Goal: Transaction & Acquisition: Purchase product/service

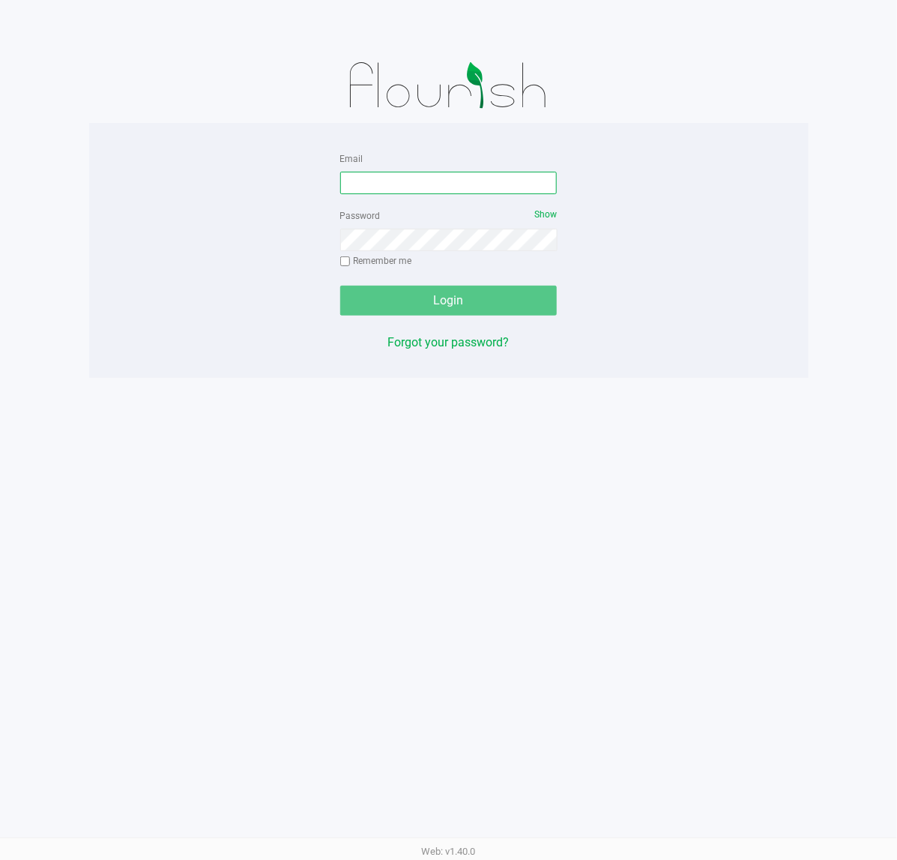
click at [480, 175] on input "Email" at bounding box center [448, 183] width 217 height 22
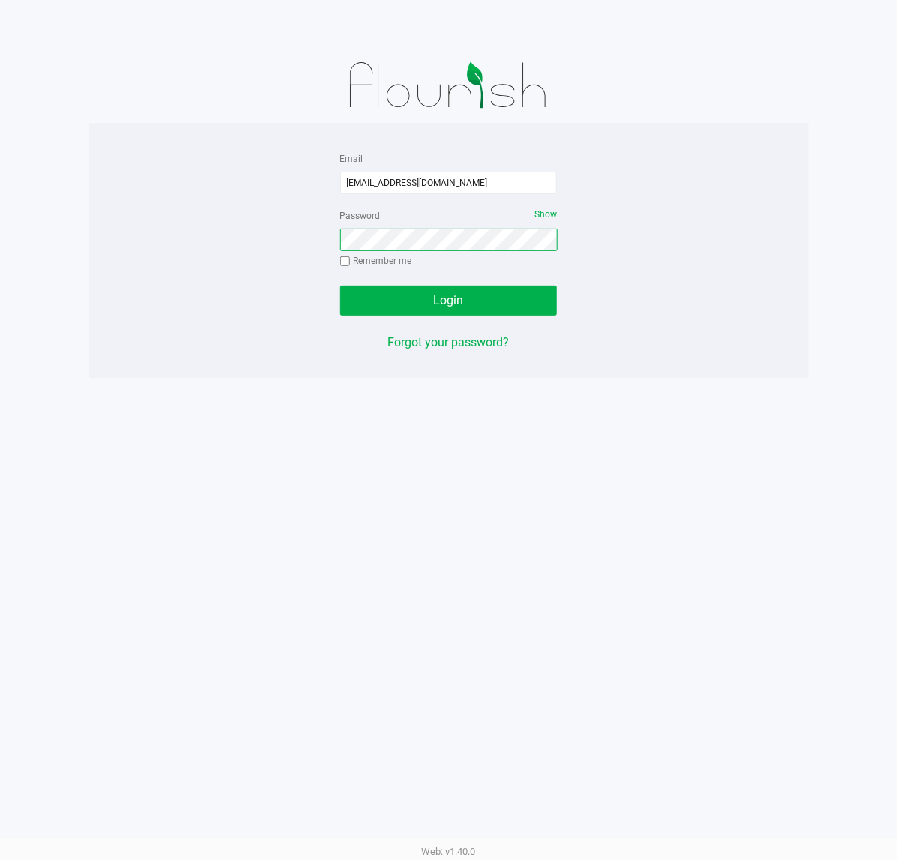
click at [340, 286] on button "Login" at bounding box center [448, 301] width 217 height 30
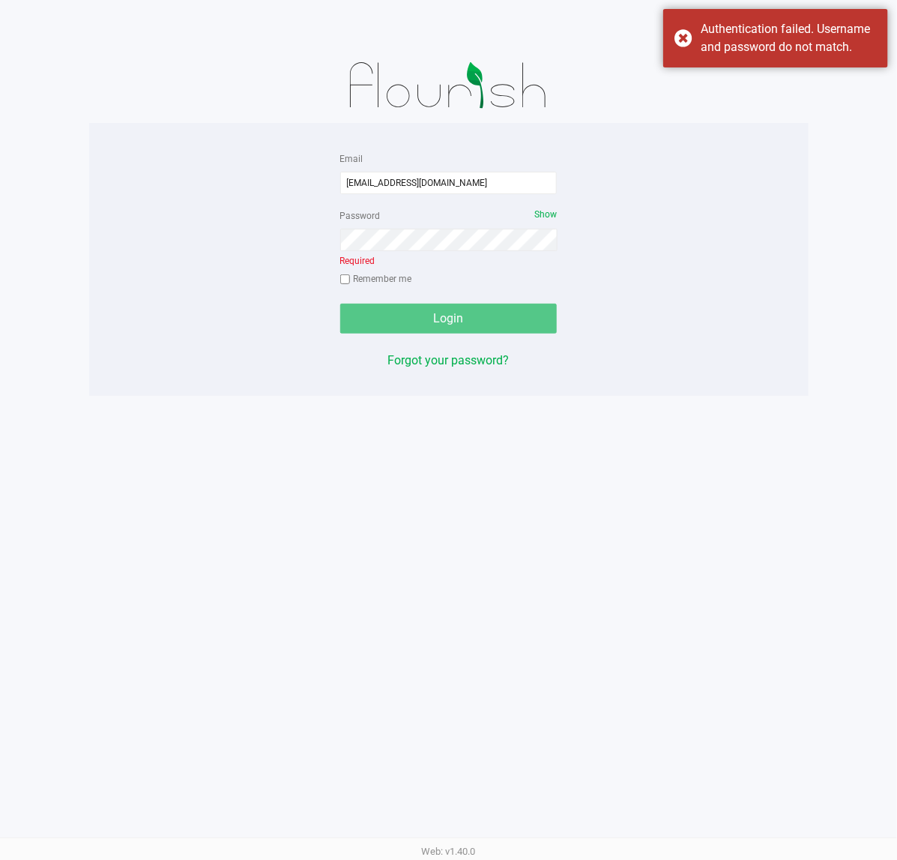
click at [764, 73] on div at bounding box center [448, 85] width 719 height 75
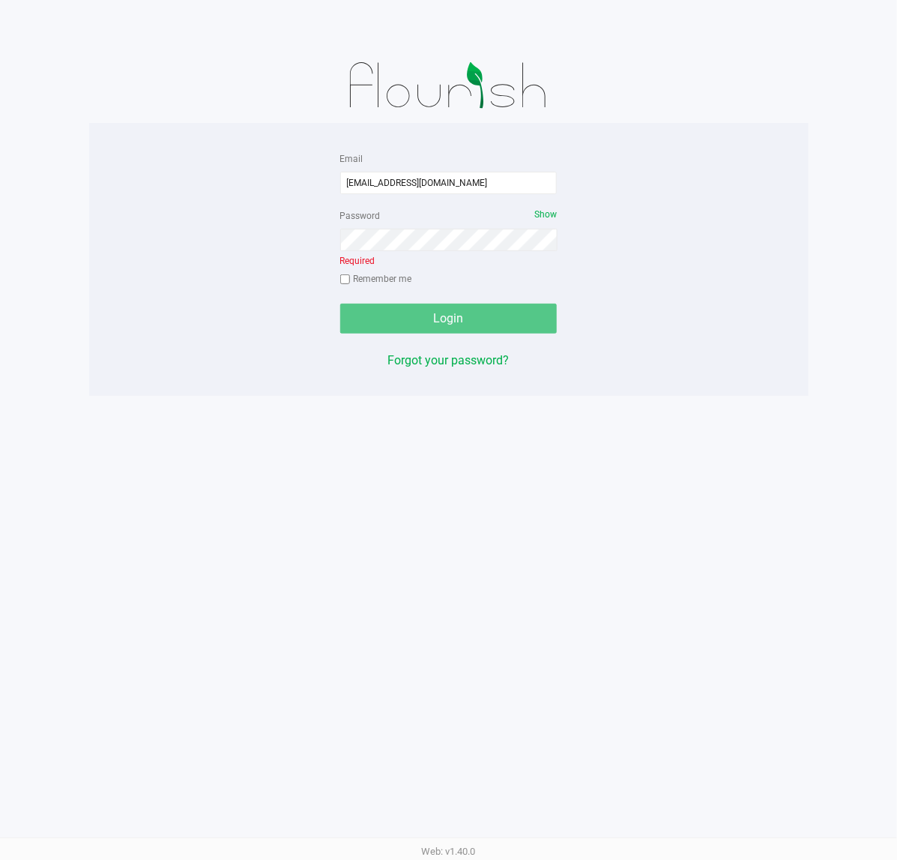
click at [729, 25] on div at bounding box center [448, 24] width 919 height 48
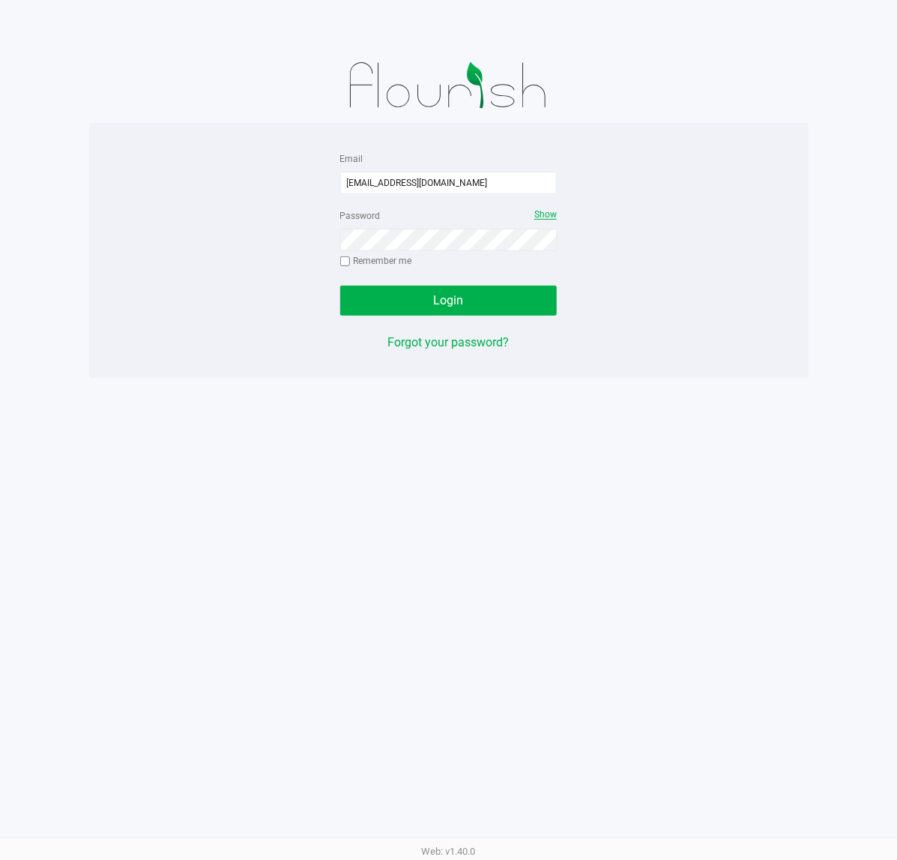
click at [546, 214] on span "Show" at bounding box center [545, 214] width 22 height 10
click at [340, 286] on button "Login" at bounding box center [448, 301] width 217 height 30
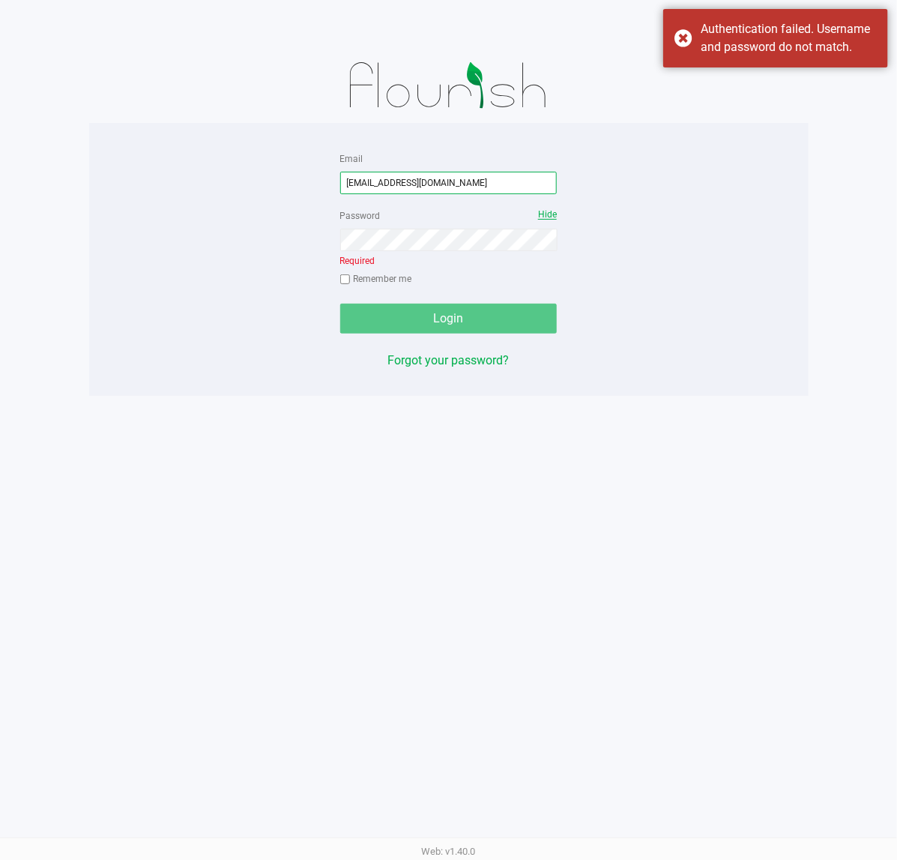
drag, startPoint x: 471, startPoint y: 184, endPoint x: -1, endPoint y: 71, distance: 485.5
click at [0, 71] on html "Email [EMAIL_ADDRESS][DOMAIN_NAME] Password Hide Required Remember me Login For…" at bounding box center [448, 430] width 897 height 860
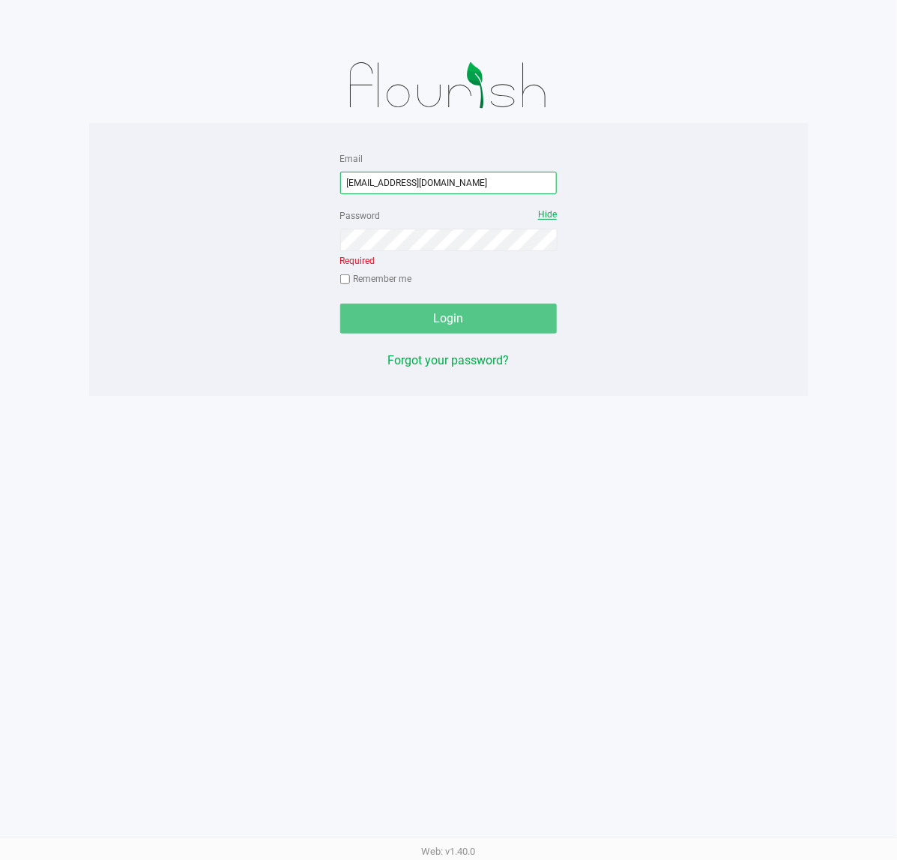
type input "[EMAIL_ADDRESS][DOMAIN_NAME]"
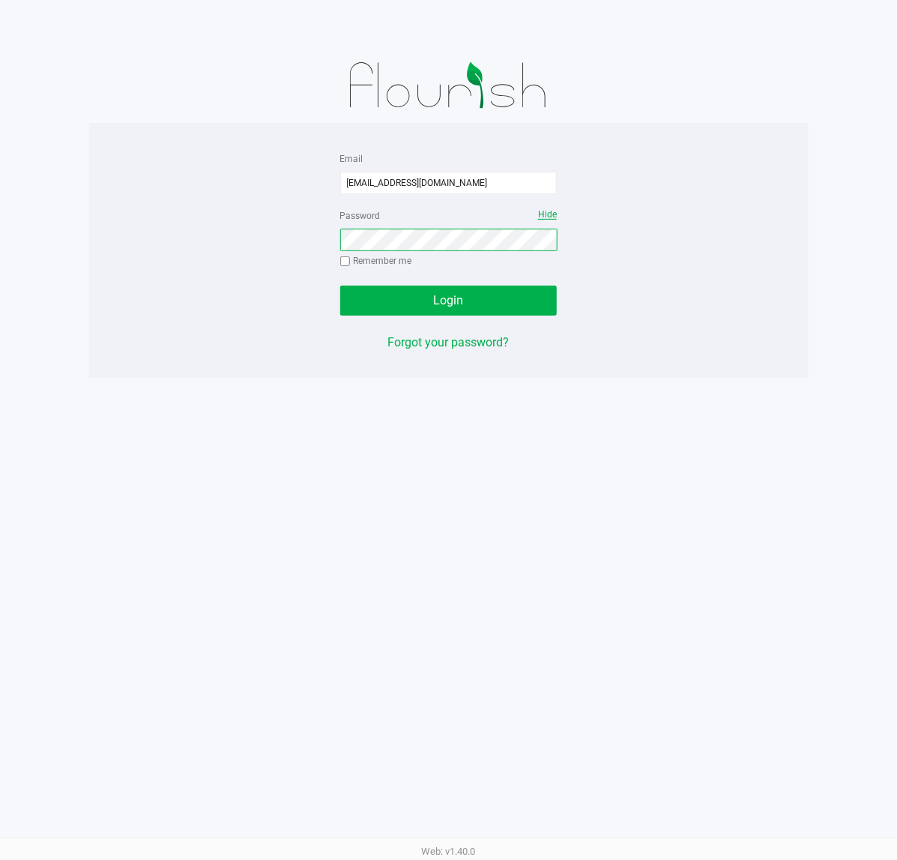
click at [340, 286] on button "Login" at bounding box center [448, 301] width 217 height 30
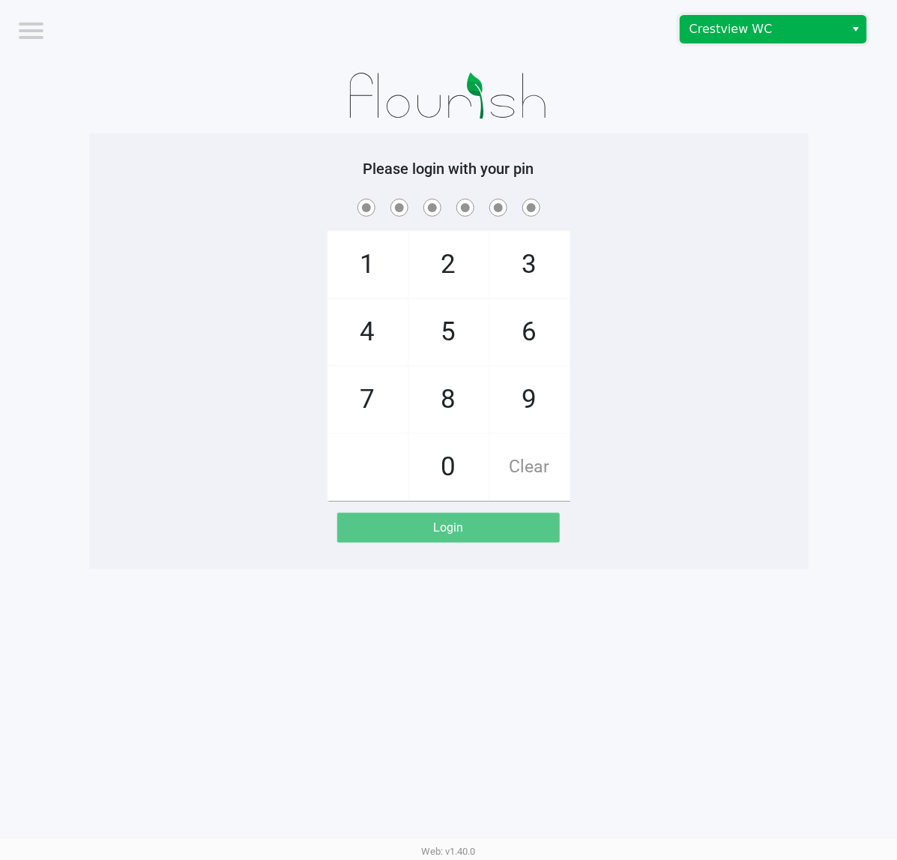
click at [804, 24] on span "Crestview WC" at bounding box center [762, 29] width 146 height 18
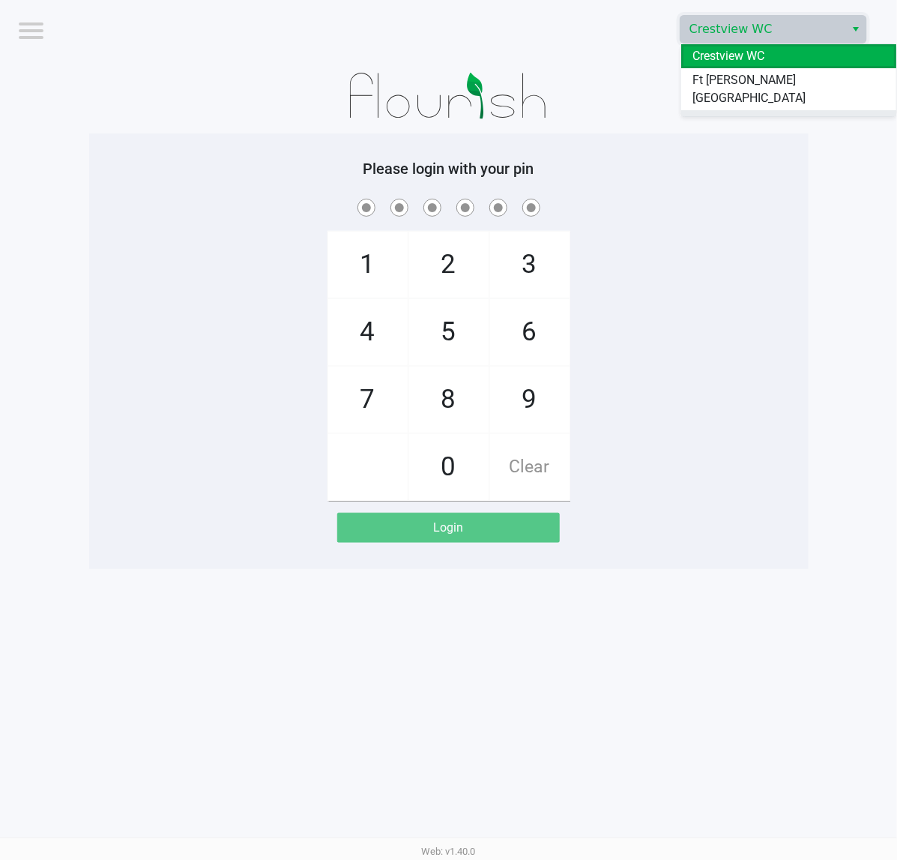
click at [787, 110] on li "Pensacola WC" at bounding box center [789, 122] width 216 height 24
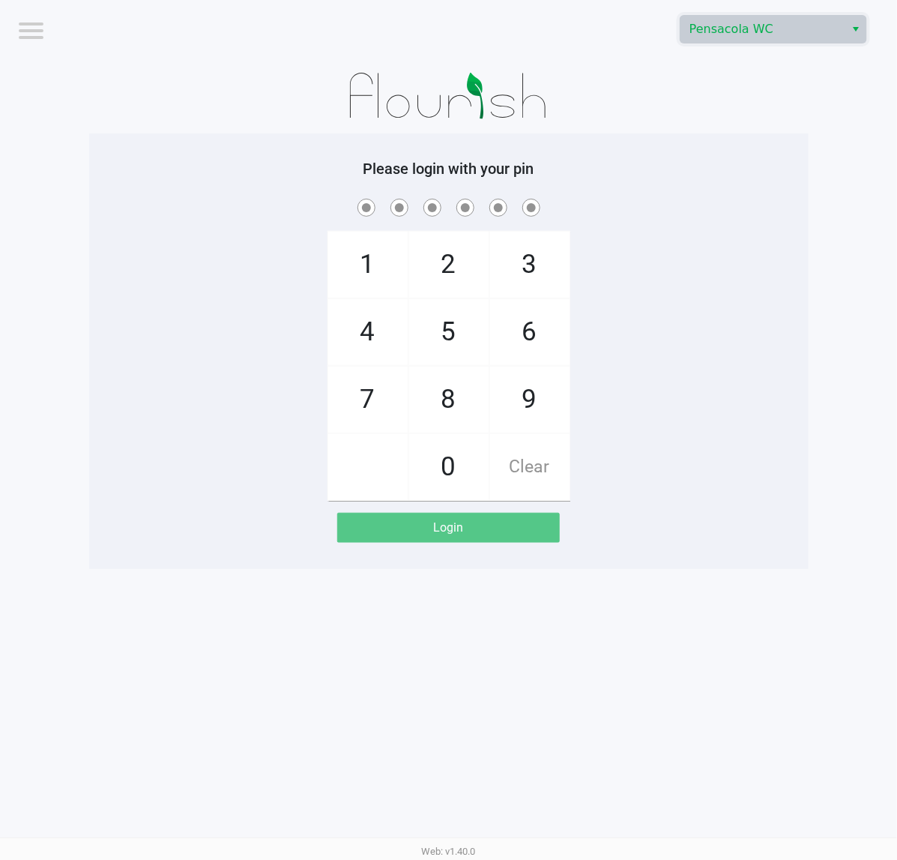
click at [751, 181] on div "Please login with your pin 1 4 7 2 5 8 0 3 6 9 Clear Login" at bounding box center [448, 351] width 719 height 383
checkbox input "true"
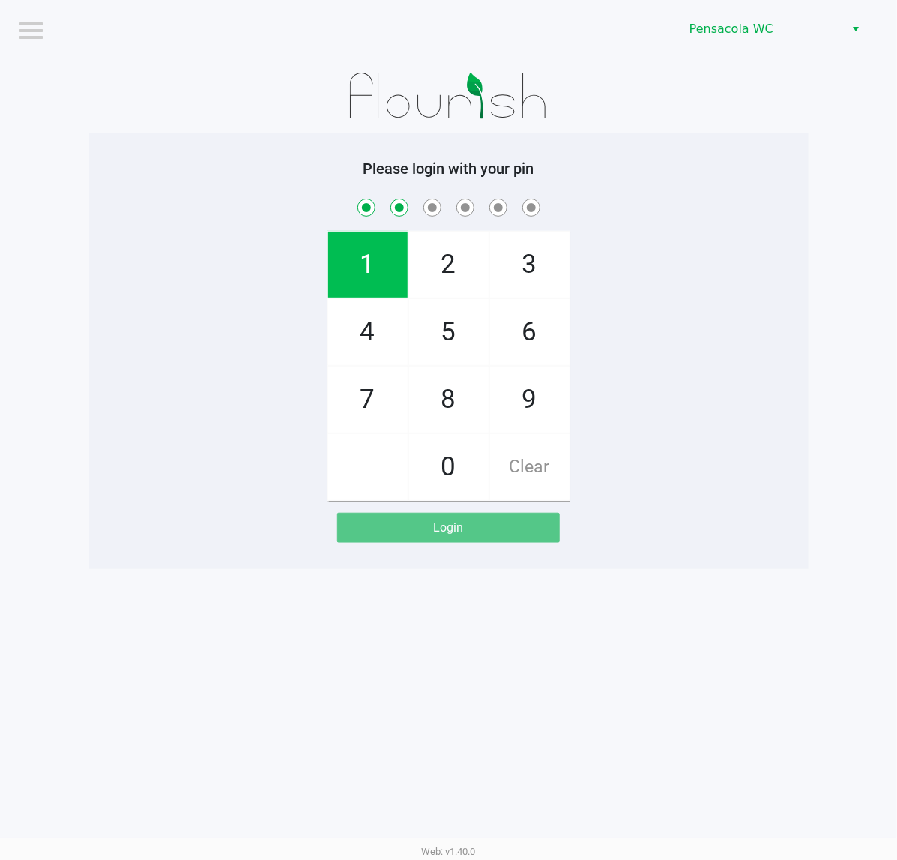
checkbox input "true"
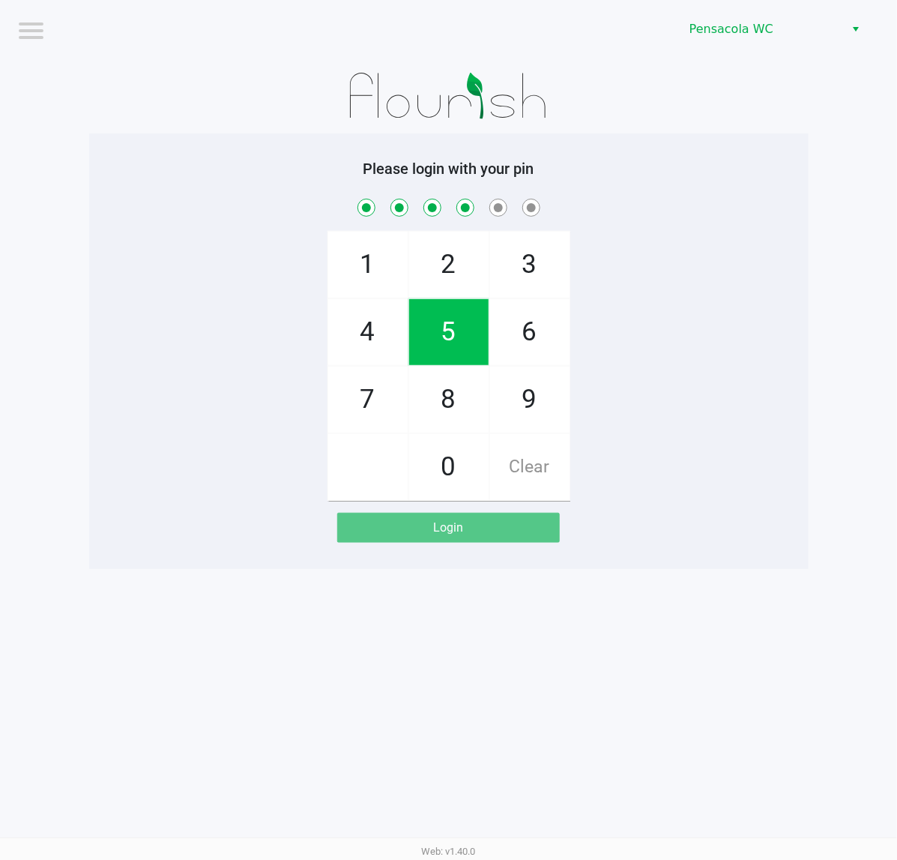
checkbox input "true"
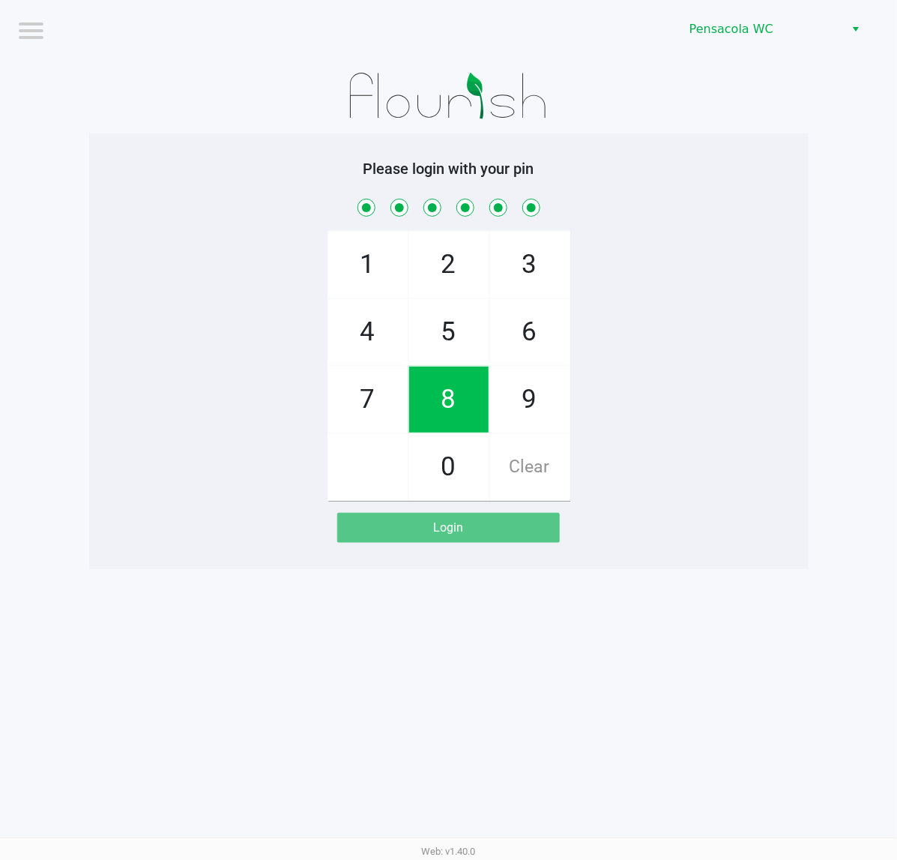
checkbox input "true"
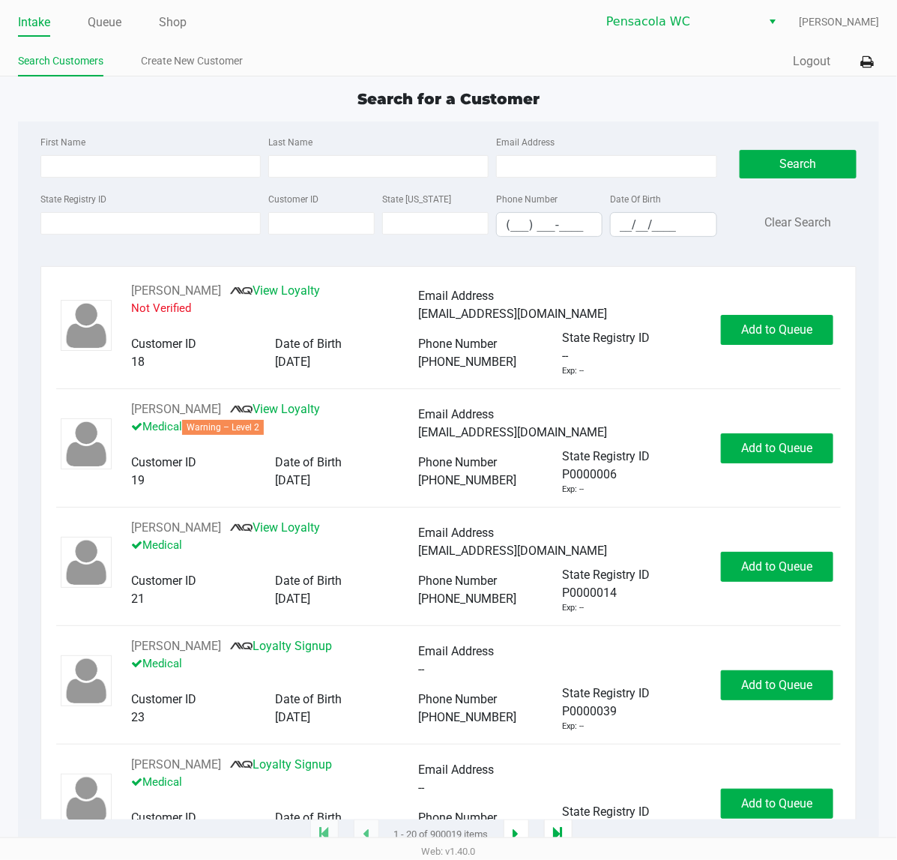
click at [85, 24] on ul "Intake Queue Shop" at bounding box center [233, 22] width 431 height 25
click at [96, 22] on link "Queue" at bounding box center [105, 22] width 34 height 21
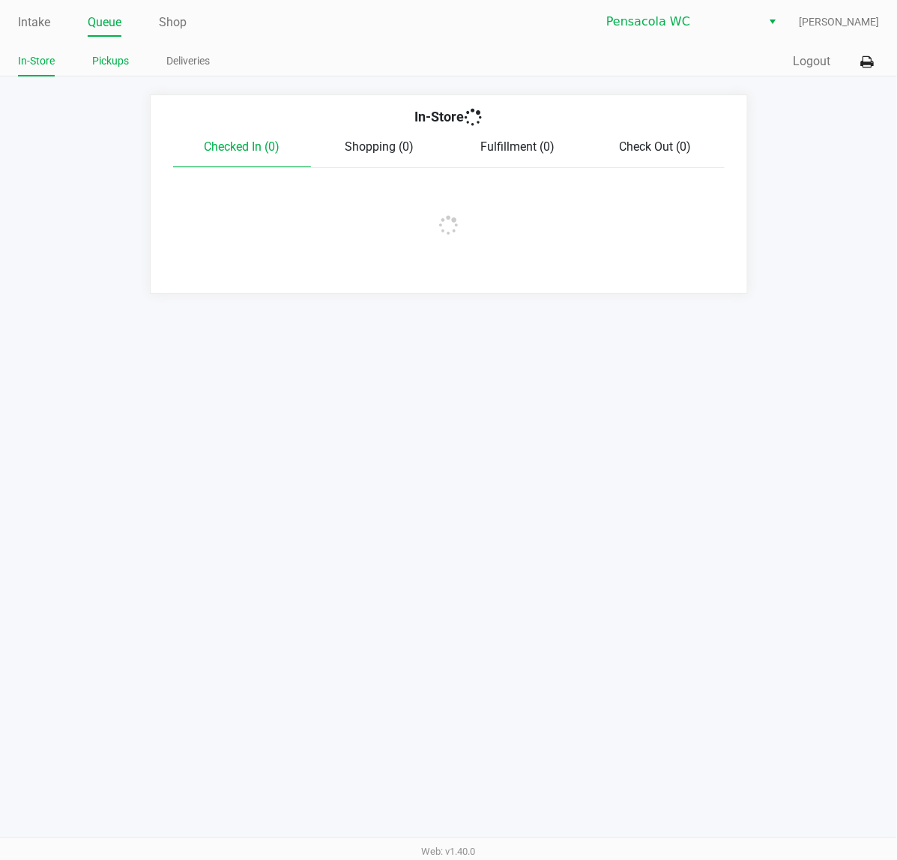
click at [118, 68] on link "Pickups" at bounding box center [110, 61] width 37 height 19
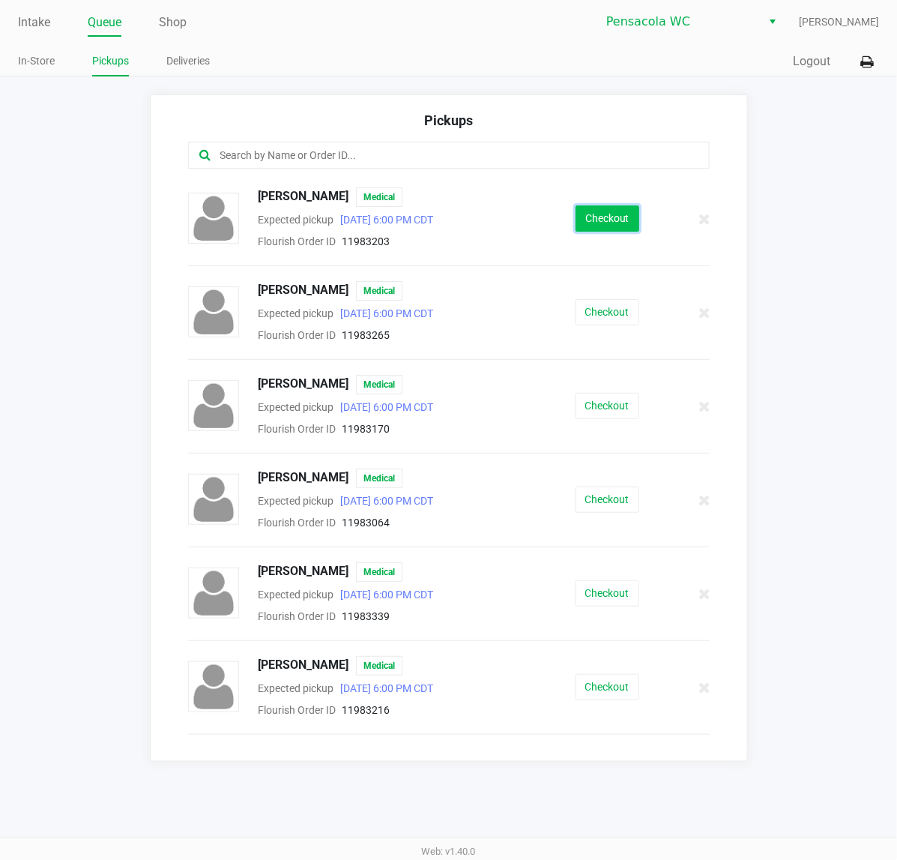
click at [596, 214] on button "Checkout" at bounding box center [608, 218] width 64 height 26
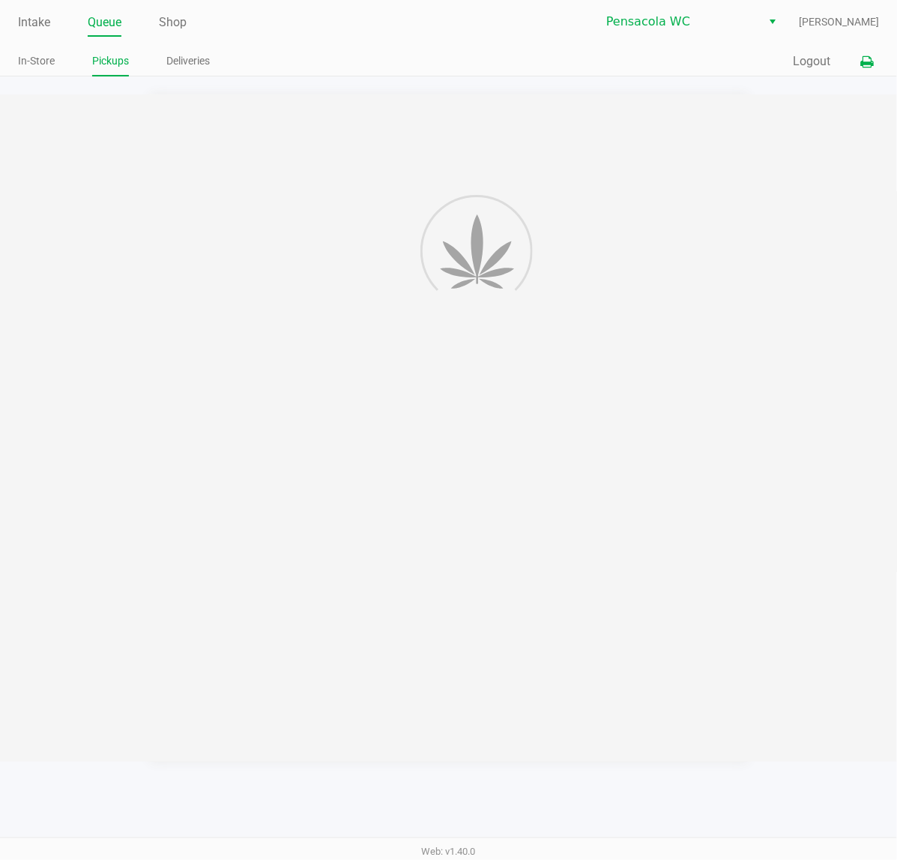
click at [866, 62] on icon at bounding box center [866, 62] width 13 height 10
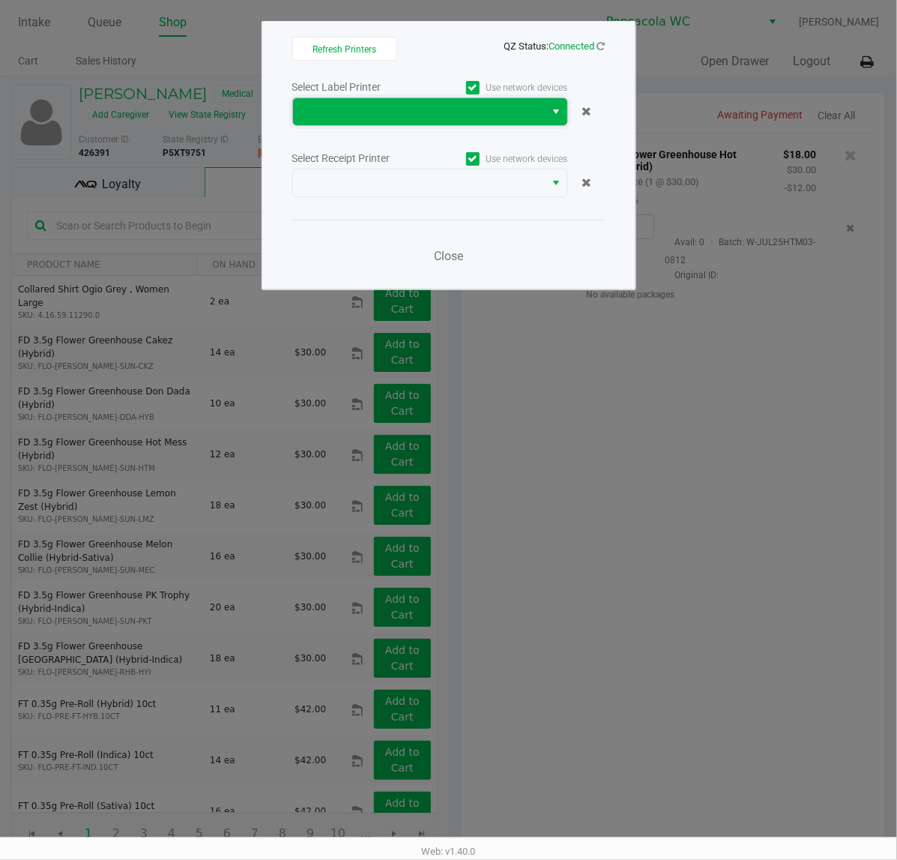
click at [387, 106] on span at bounding box center [419, 112] width 235 height 18
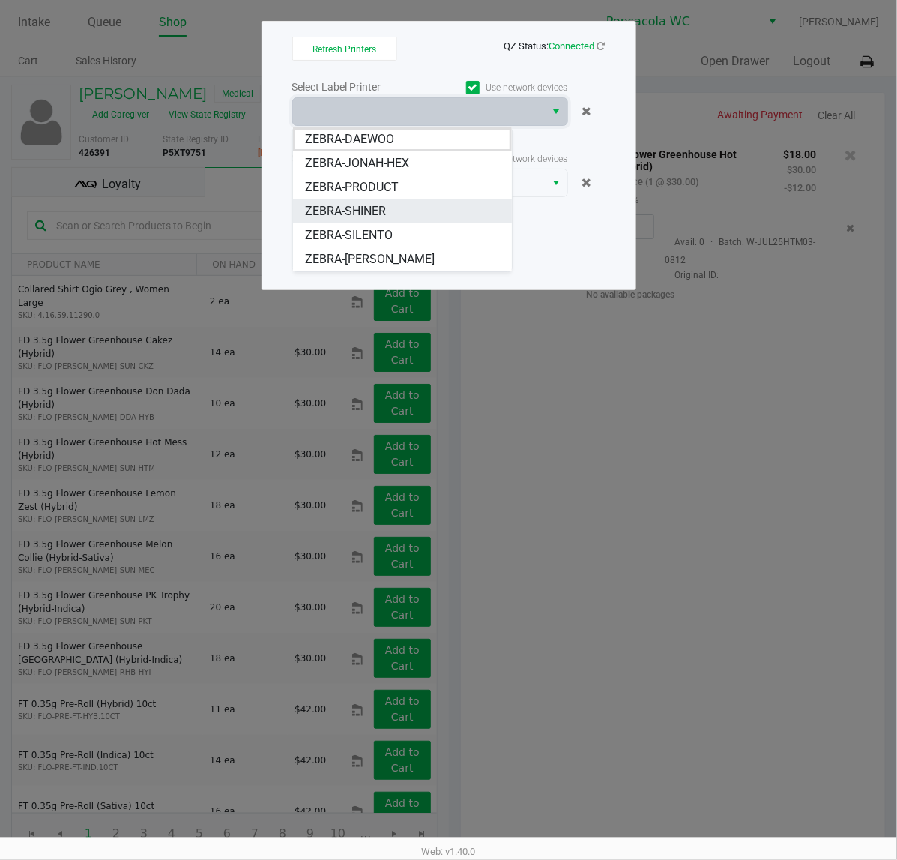
click at [429, 212] on li "ZEBRA-SHINER" at bounding box center [402, 211] width 219 height 24
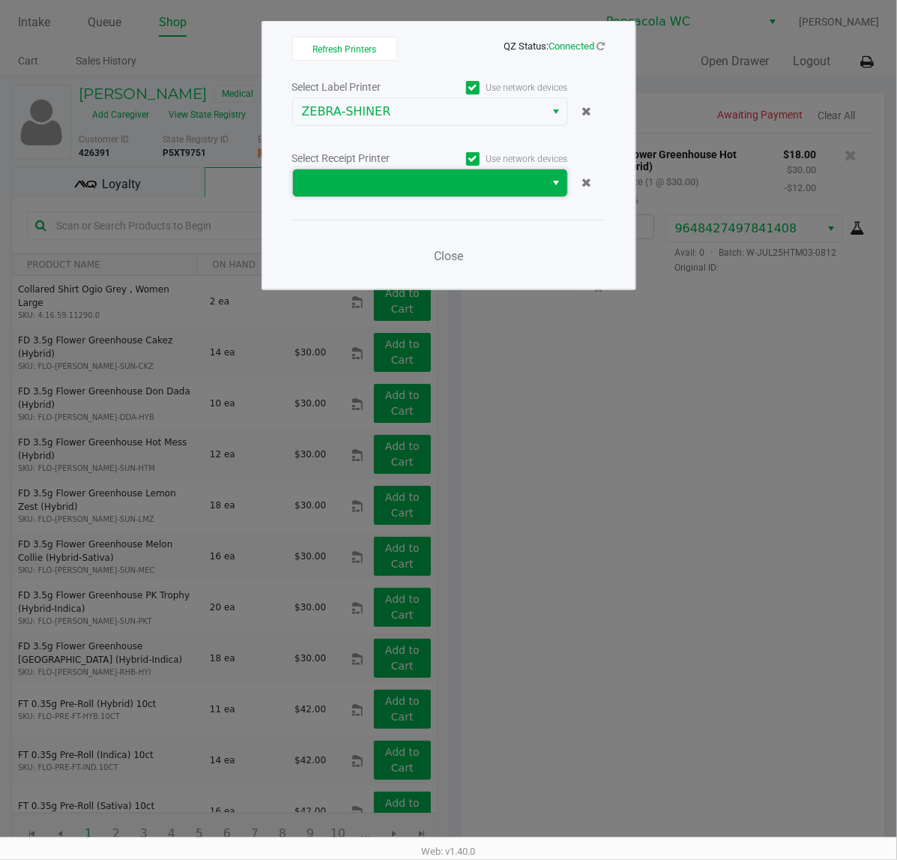
click at [424, 192] on span at bounding box center [419, 183] width 235 height 18
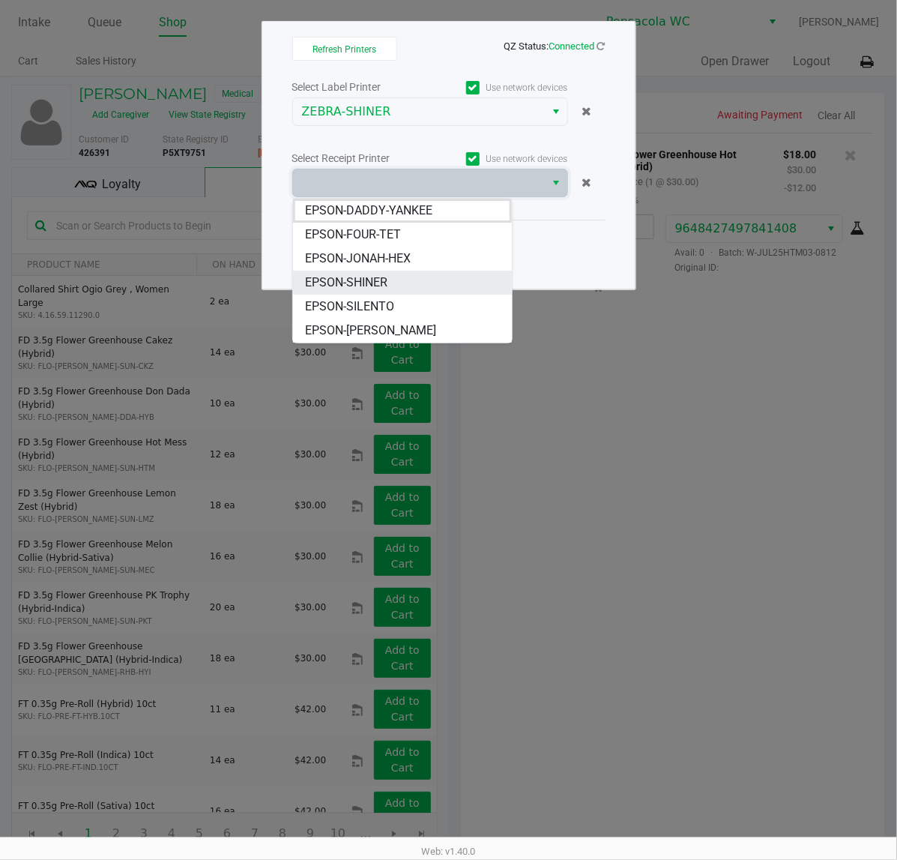
click at [413, 278] on li "EPSON-SHINER" at bounding box center [402, 283] width 219 height 24
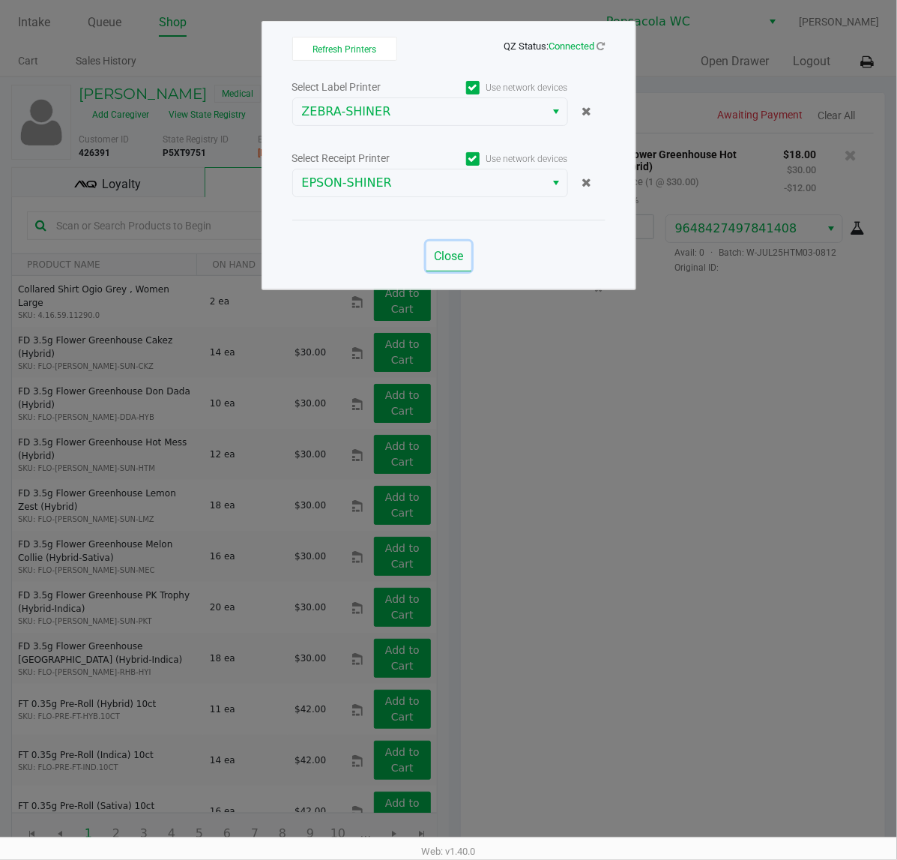
click at [429, 263] on button "Close" at bounding box center [448, 256] width 45 height 30
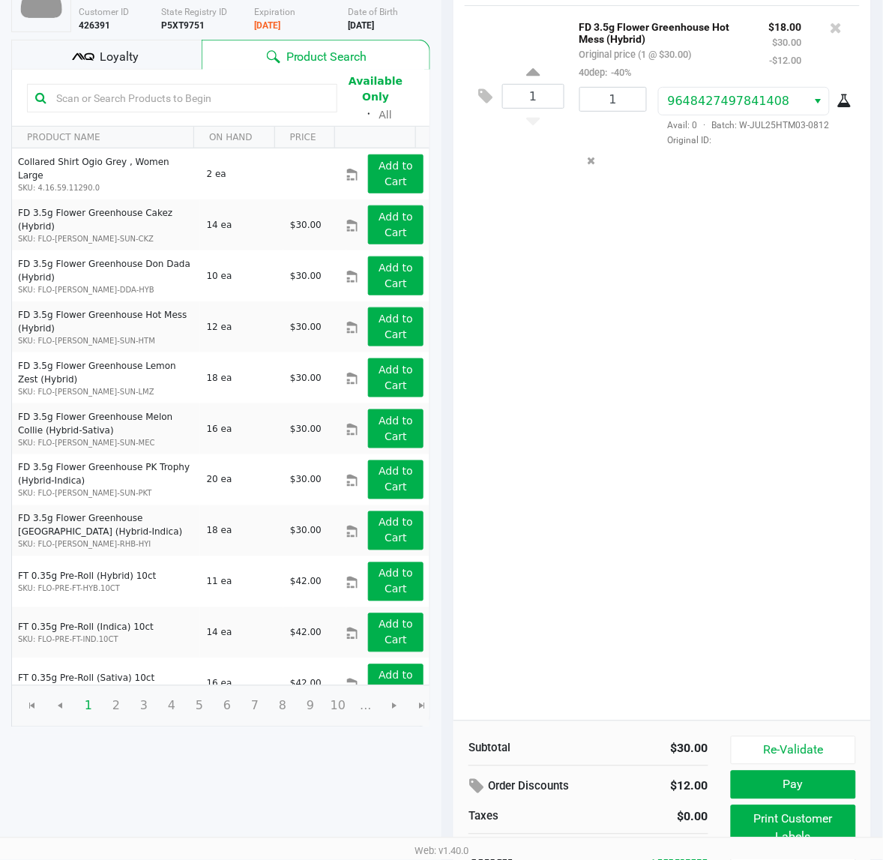
scroll to position [172, 0]
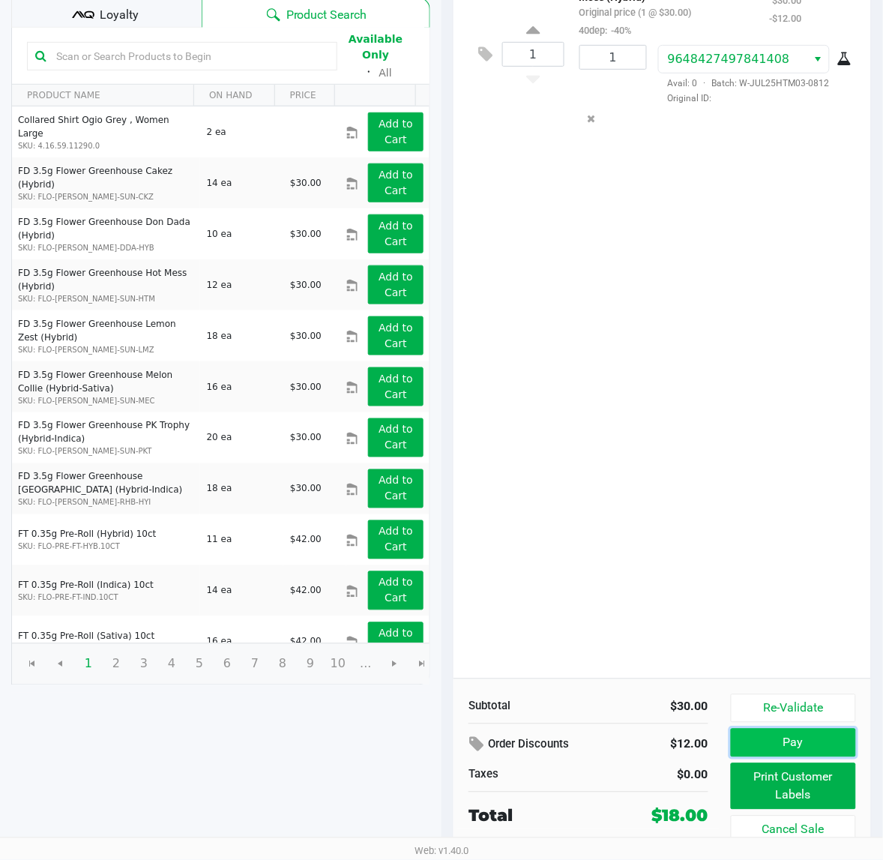
click at [847, 744] on button "Pay" at bounding box center [793, 742] width 125 height 28
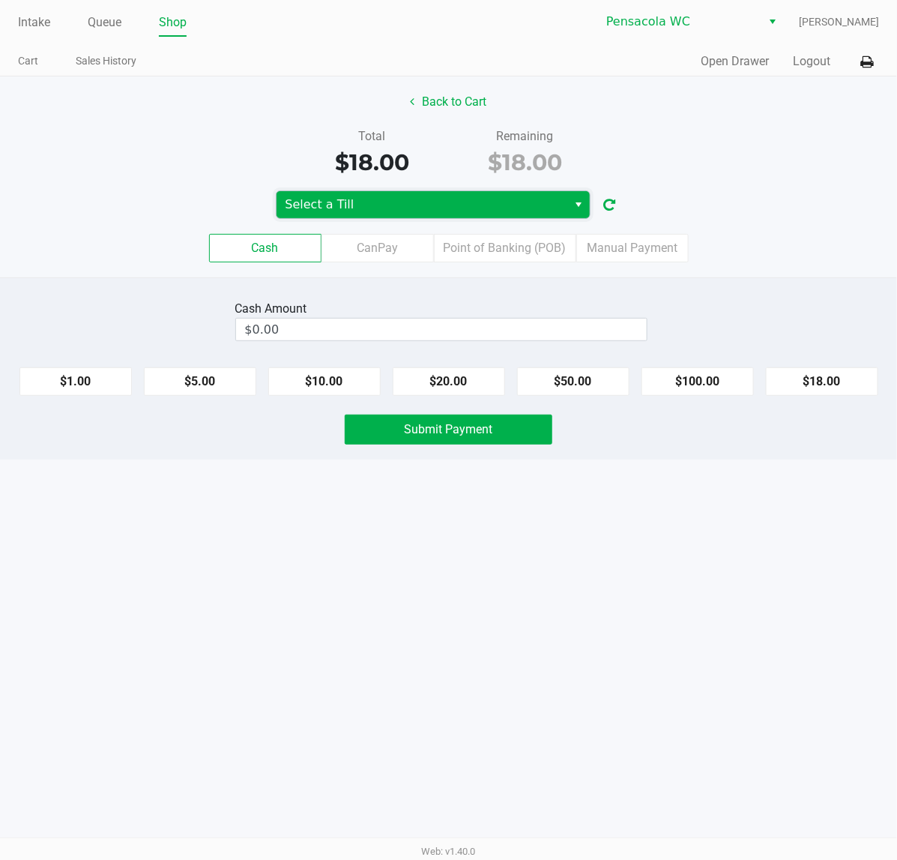
click at [499, 207] on span "Select a Till" at bounding box center [423, 205] width 274 height 18
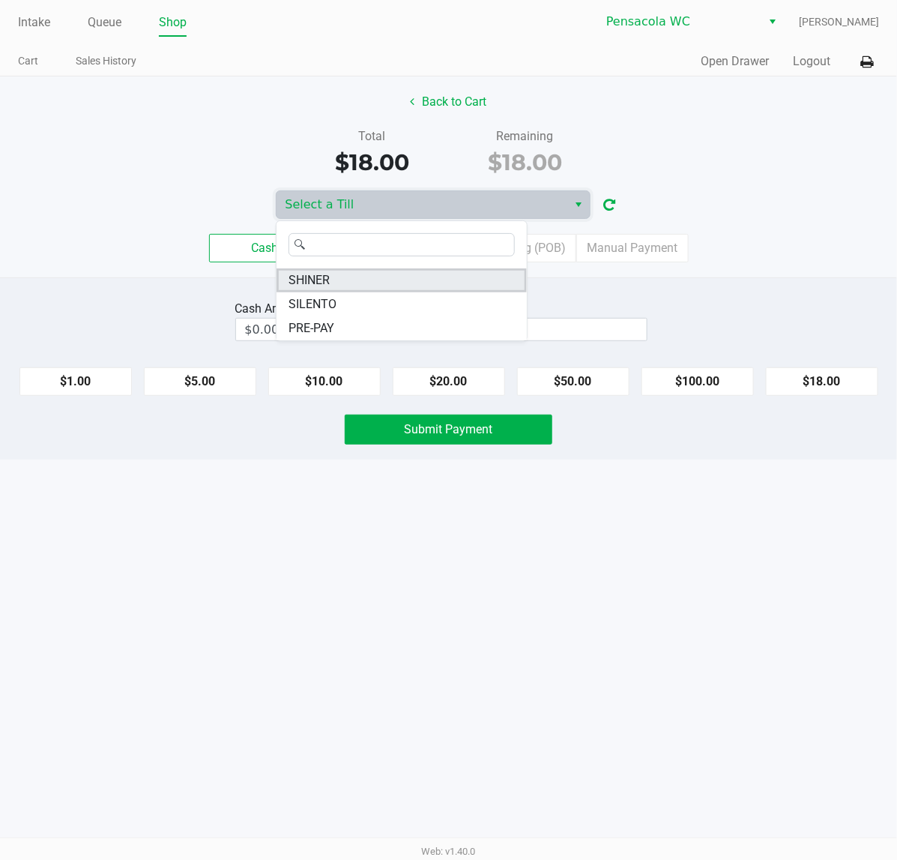
click at [414, 285] on li "SHINER" at bounding box center [402, 280] width 250 height 24
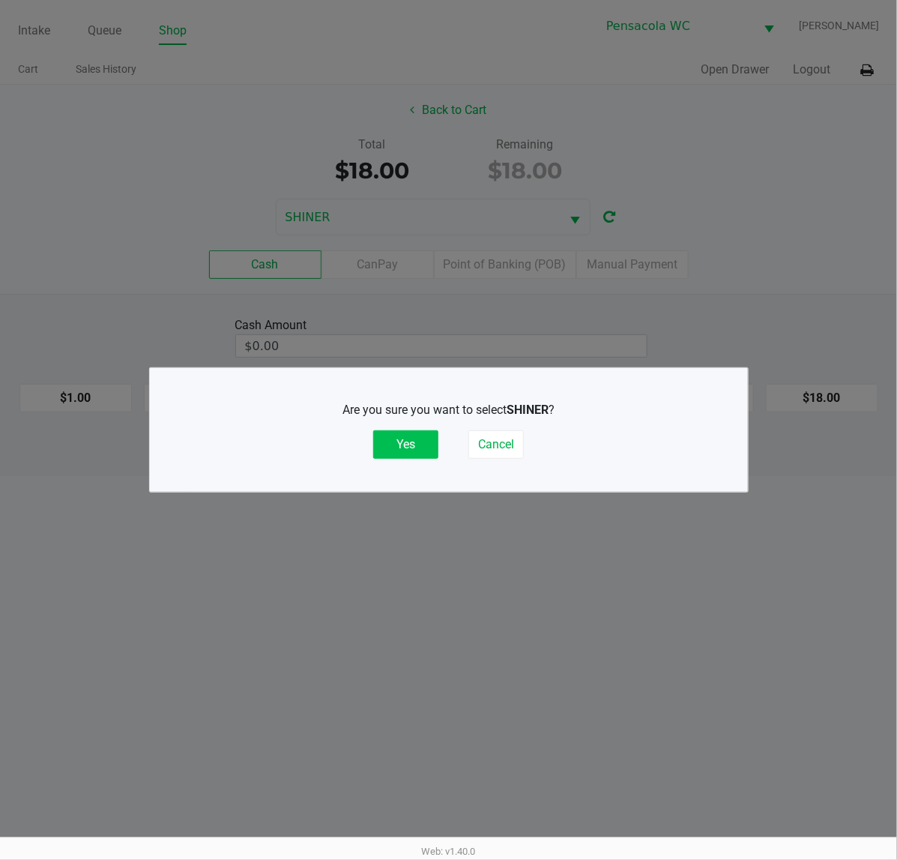
click at [414, 435] on button "Yes" at bounding box center [405, 444] width 65 height 28
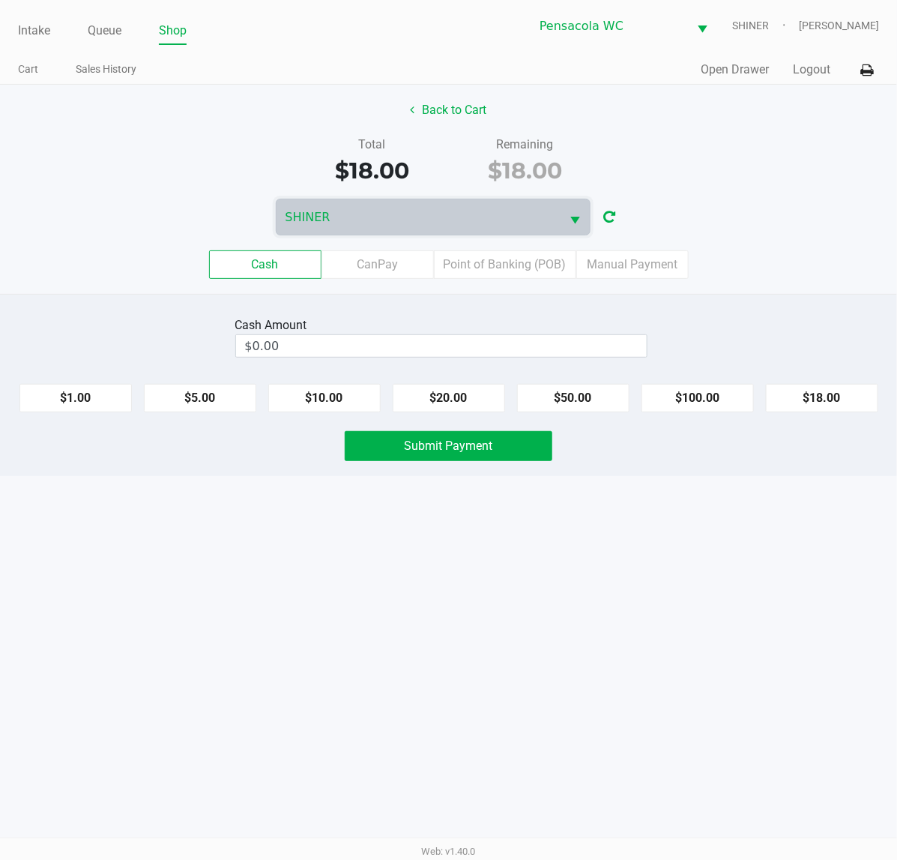
click at [830, 72] on div "Quick Sale Open Drawer Logout" at bounding box center [664, 70] width 431 height 28
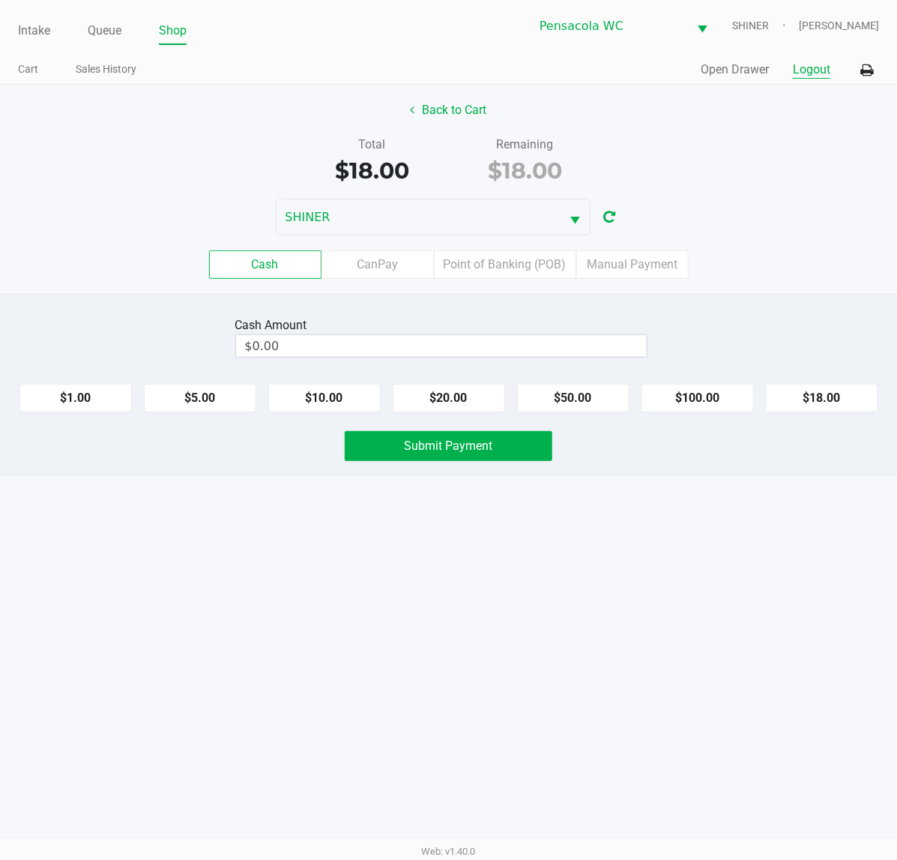
click at [821, 71] on button "Logout" at bounding box center [811, 70] width 37 height 18
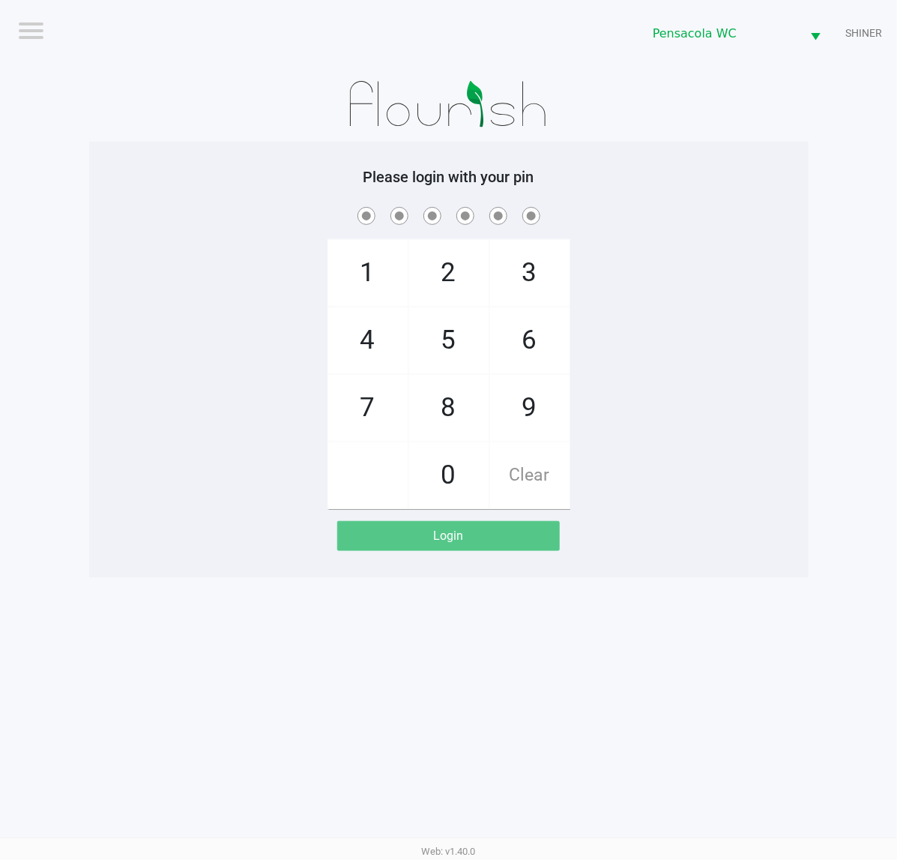
click at [654, 249] on div "1 4 7 2 5 8 0 3 6 9 Clear" at bounding box center [448, 356] width 719 height 305
checkbox input "true"
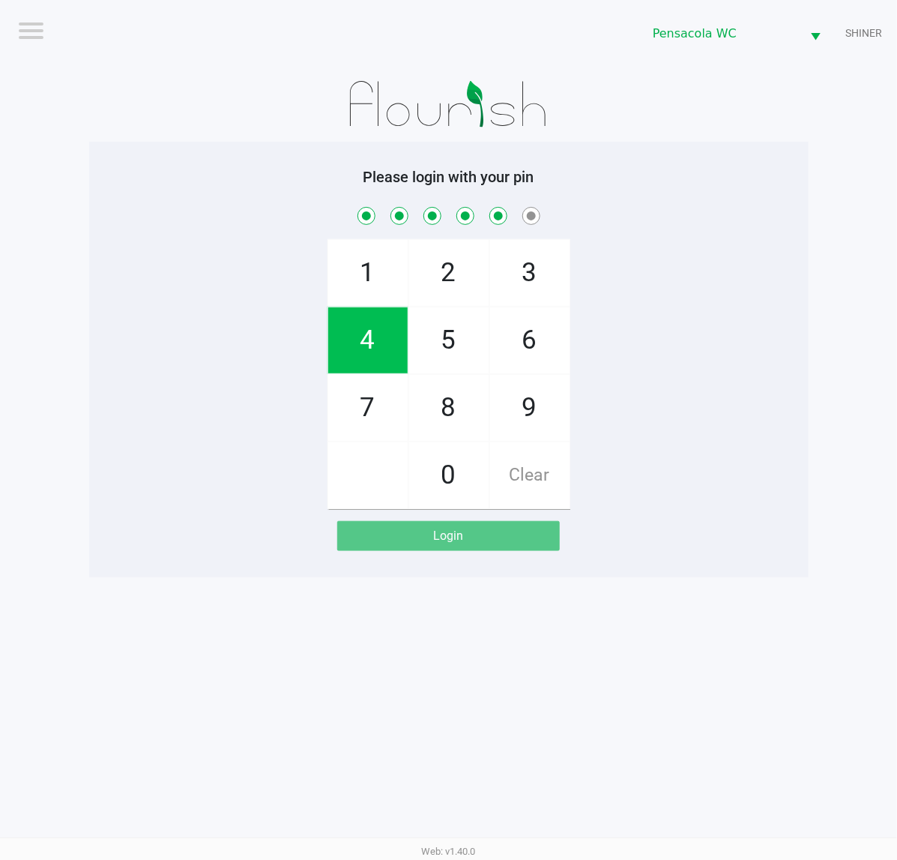
checkbox input "true"
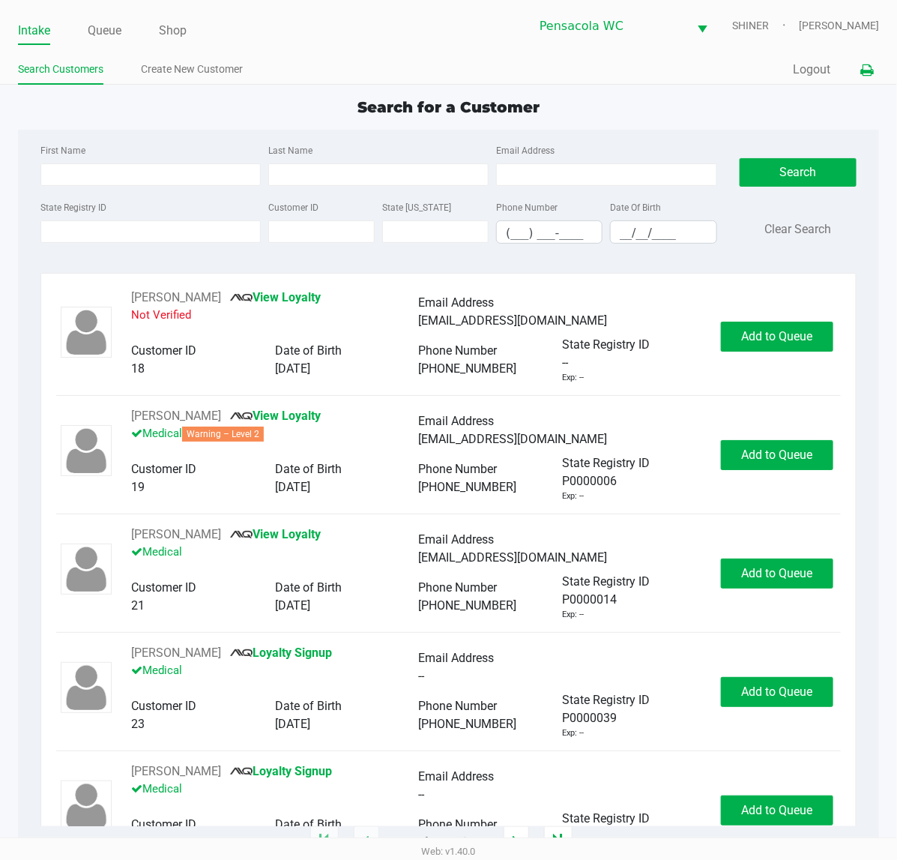
click at [862, 66] on icon at bounding box center [866, 70] width 13 height 10
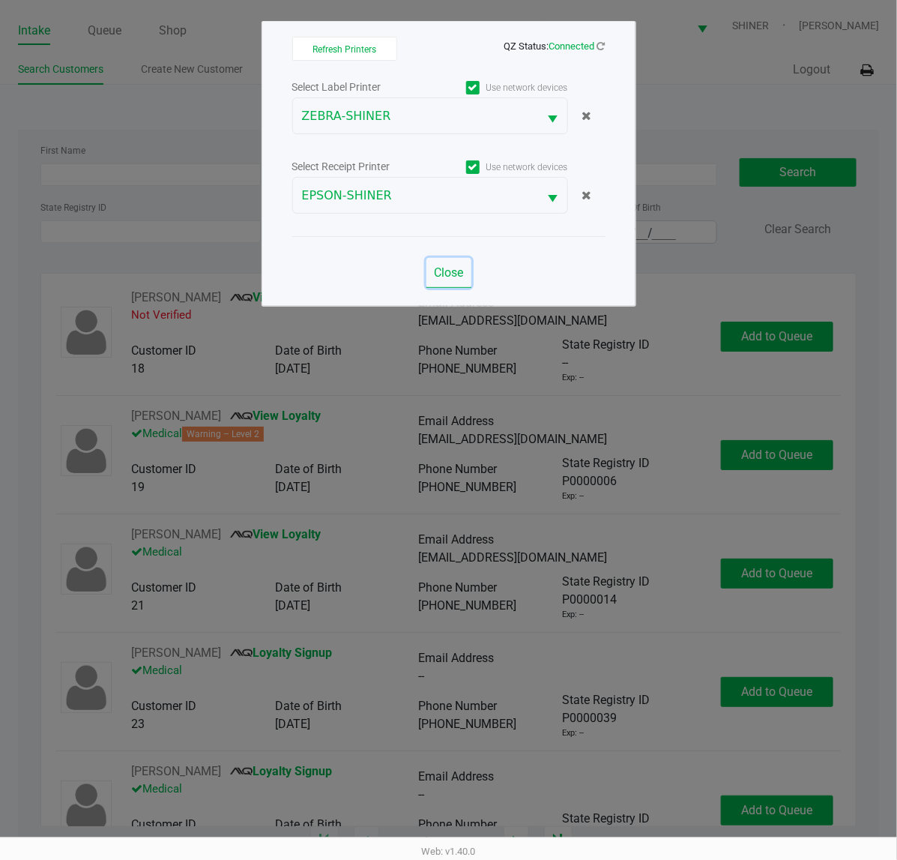
click at [467, 276] on button "Close" at bounding box center [448, 273] width 45 height 30
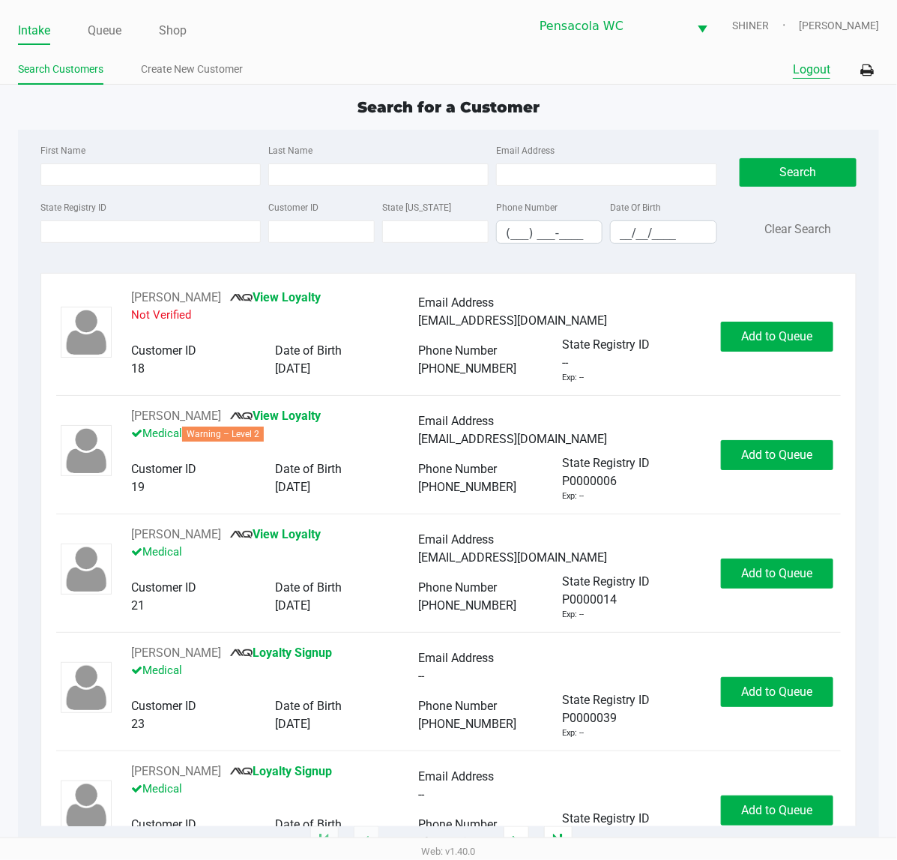
click at [798, 66] on button "Logout" at bounding box center [811, 70] width 37 height 18
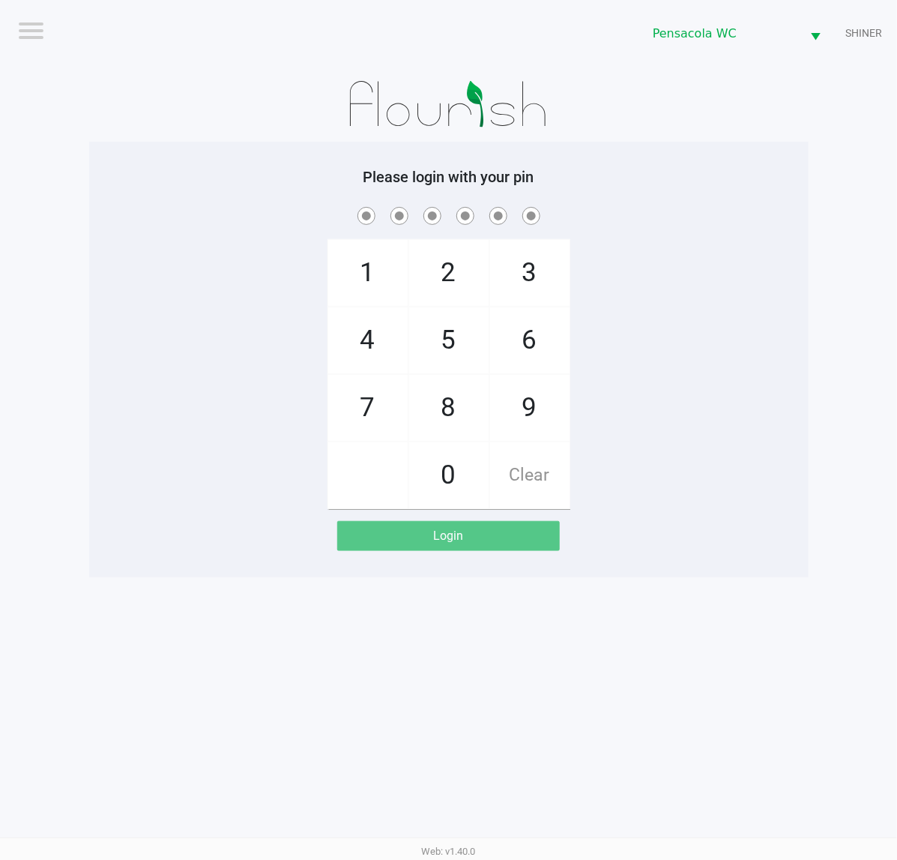
click at [792, 204] on span at bounding box center [448, 215] width 697 height 23
checkbox input "true"
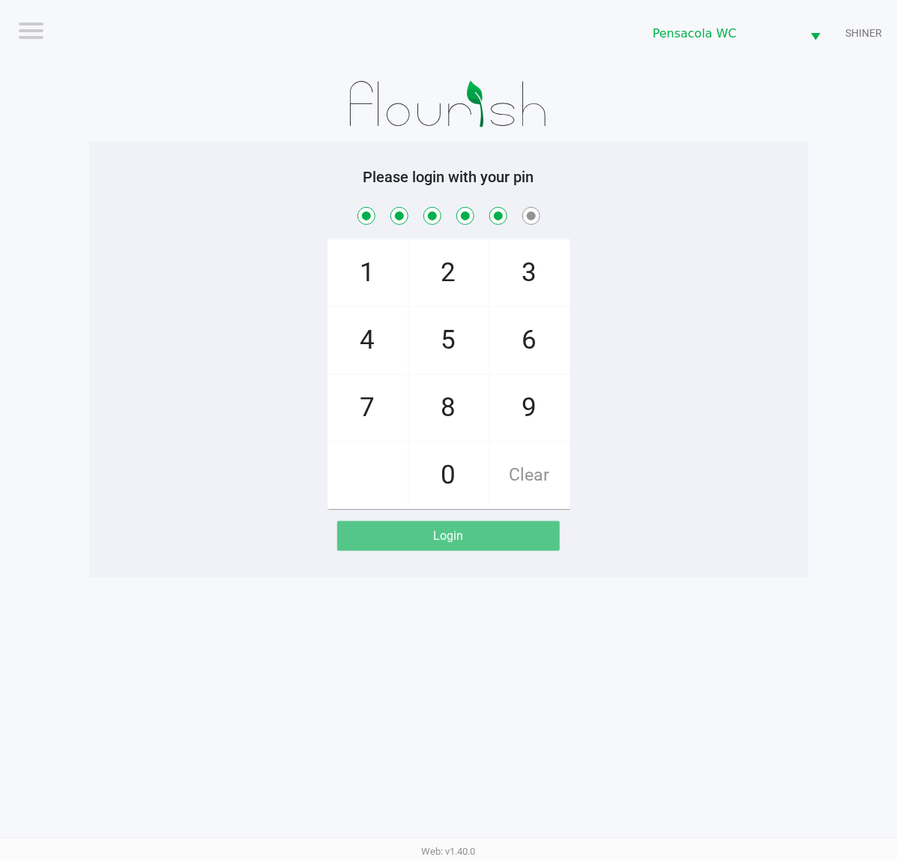
checkbox input "true"
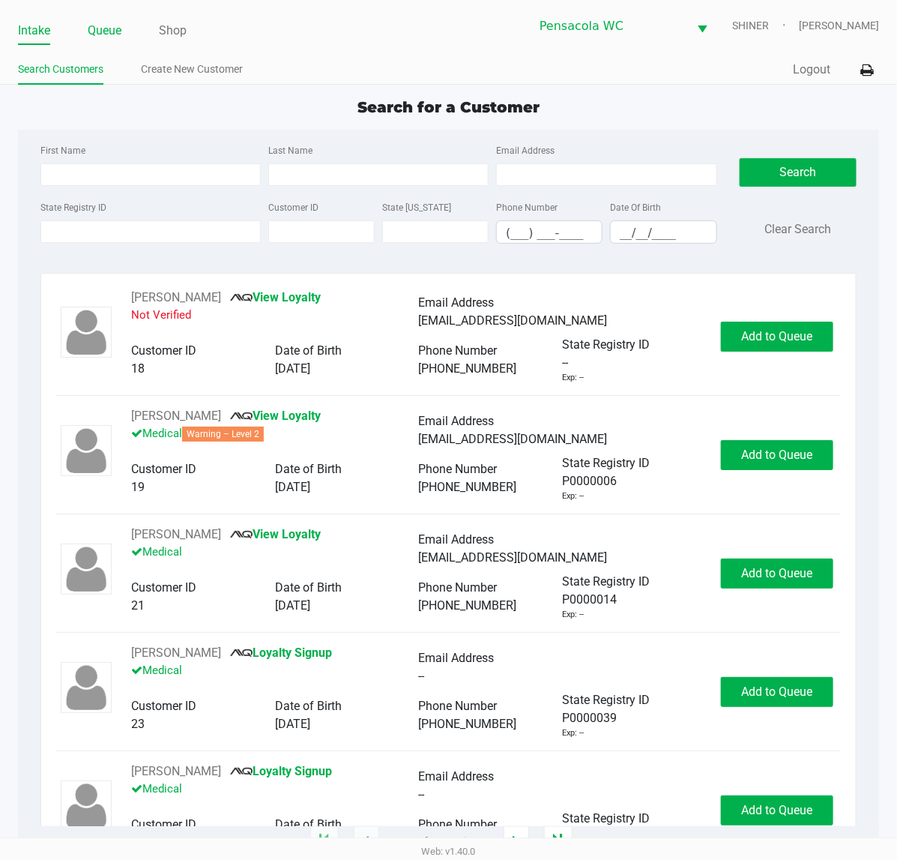
click at [107, 34] on link "Queue" at bounding box center [105, 30] width 34 height 21
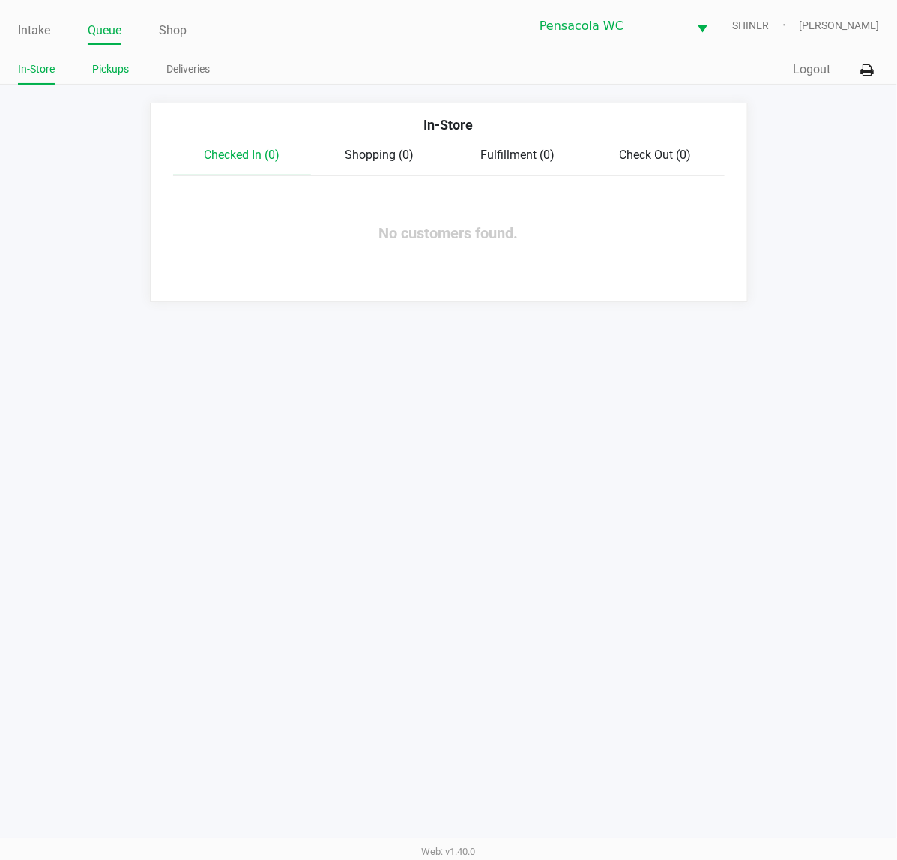
click at [120, 73] on link "Pickups" at bounding box center [110, 69] width 37 height 19
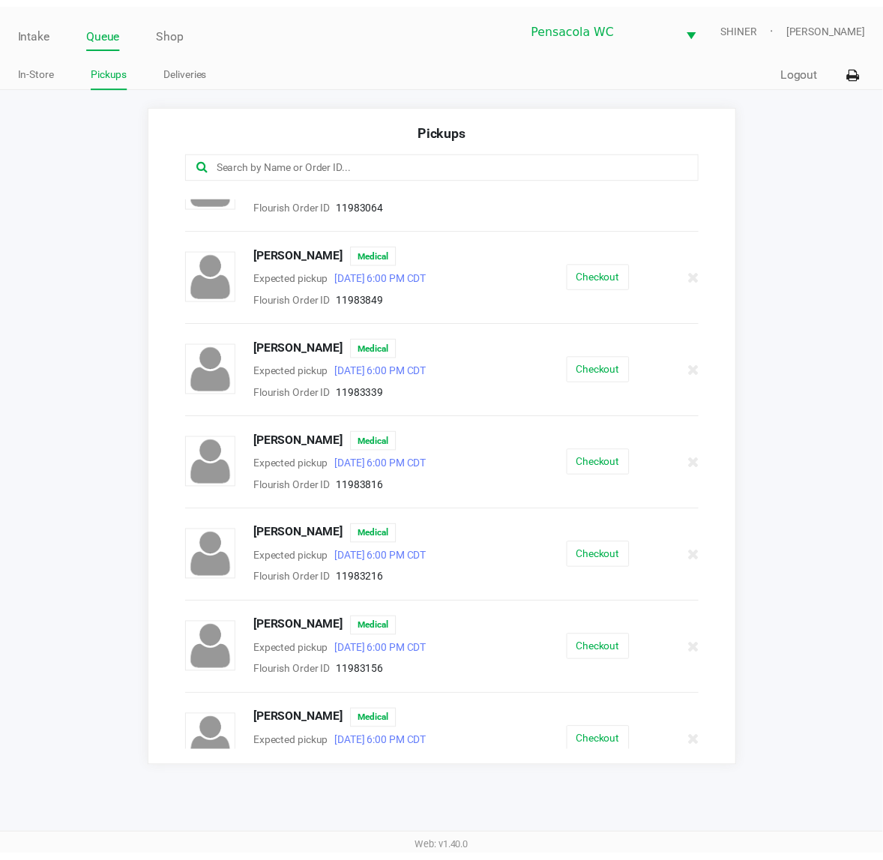
scroll to position [351, 0]
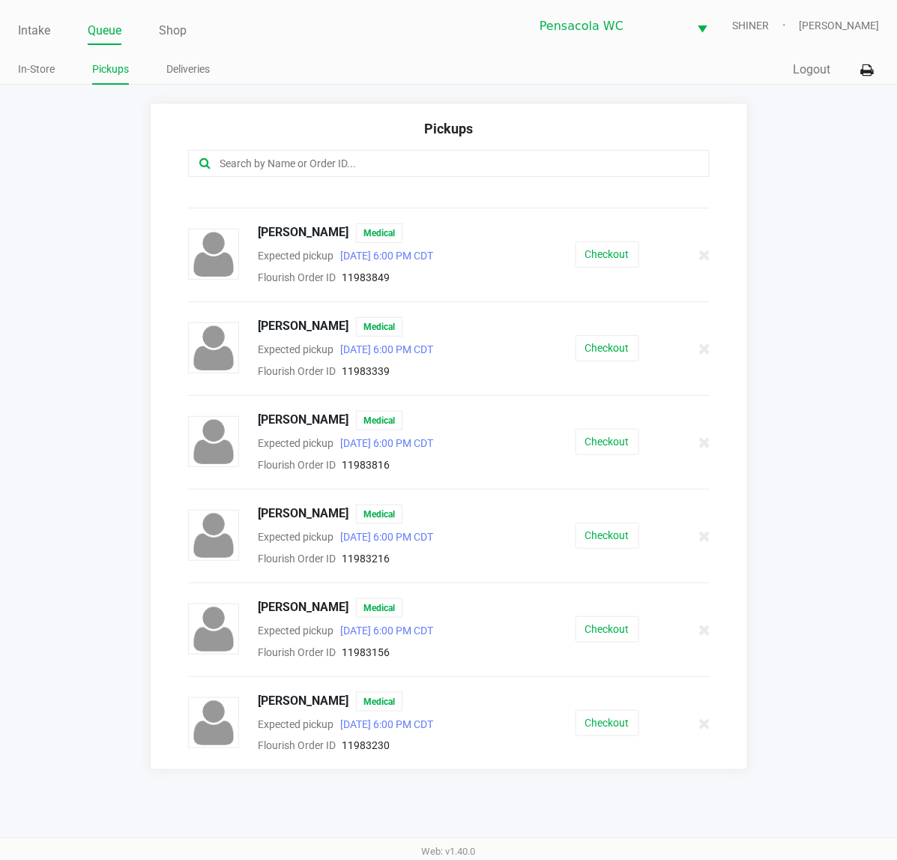
click at [35, 16] on div "Intake Queue Shop Pensacola [PERSON_NAME] [PERSON_NAME]" at bounding box center [448, 25] width 861 height 37
click at [27, 38] on link "Intake" at bounding box center [34, 30] width 32 height 21
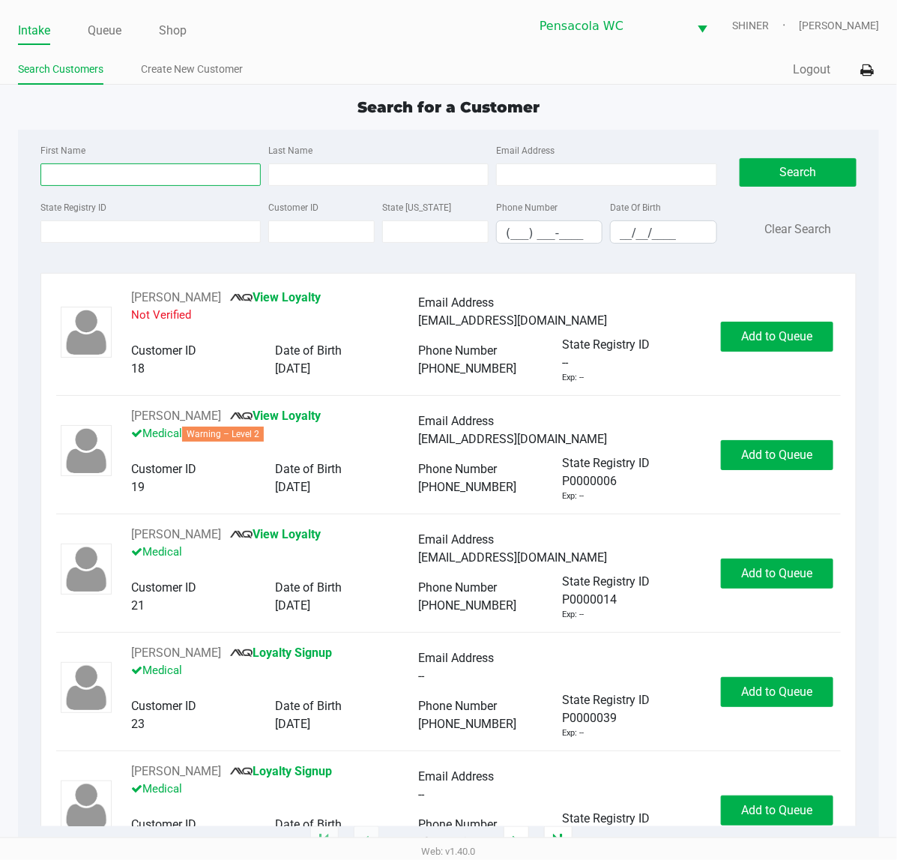
click at [163, 174] on input "First Name" at bounding box center [150, 174] width 220 height 22
type input "[PERSON_NAME]"
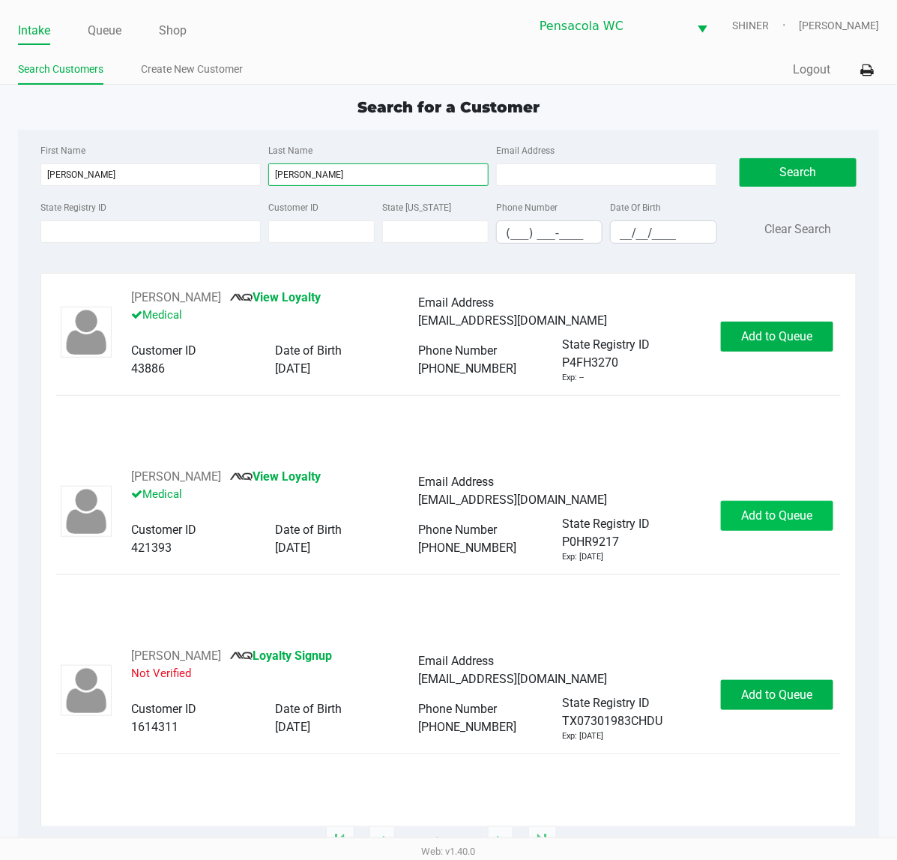
type input "[PERSON_NAME]"
click at [807, 513] on span "Add to Queue" at bounding box center [777, 515] width 71 height 14
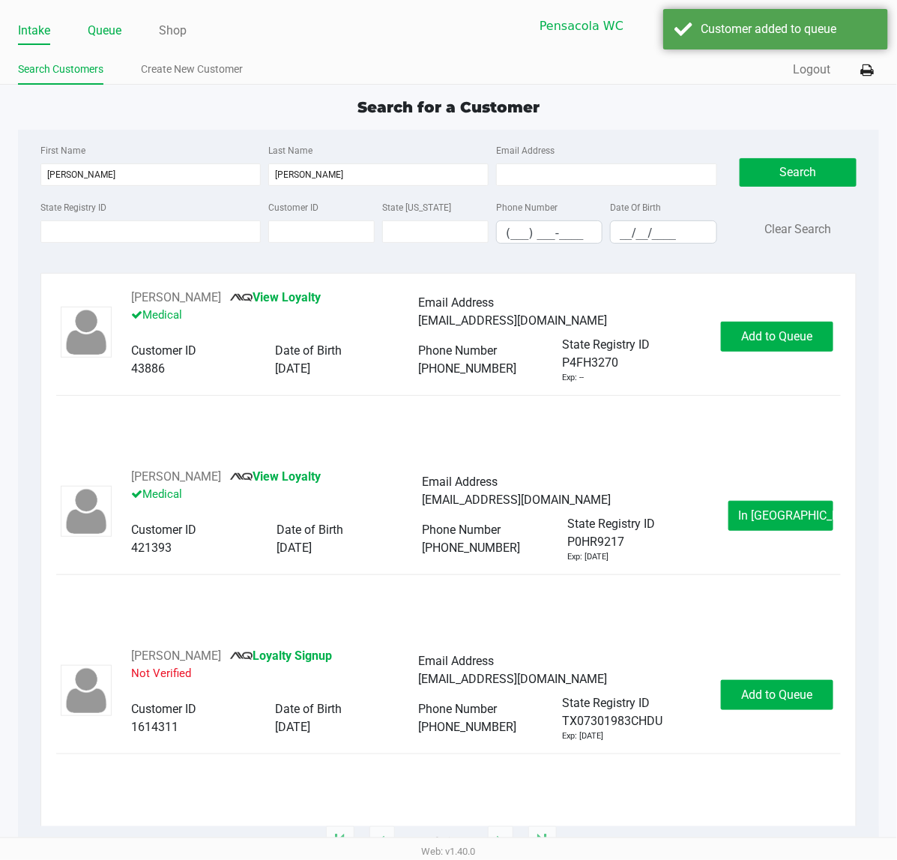
click at [115, 35] on link "Queue" at bounding box center [105, 30] width 34 height 21
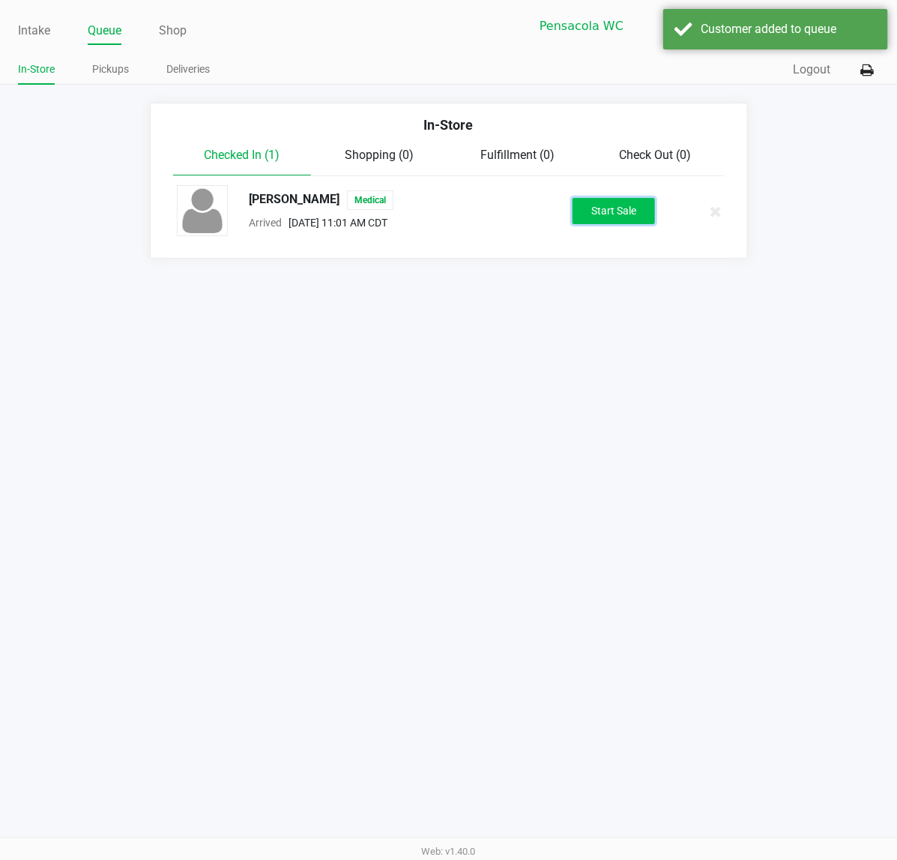
click at [609, 210] on button "Start Sale" at bounding box center [614, 211] width 82 height 26
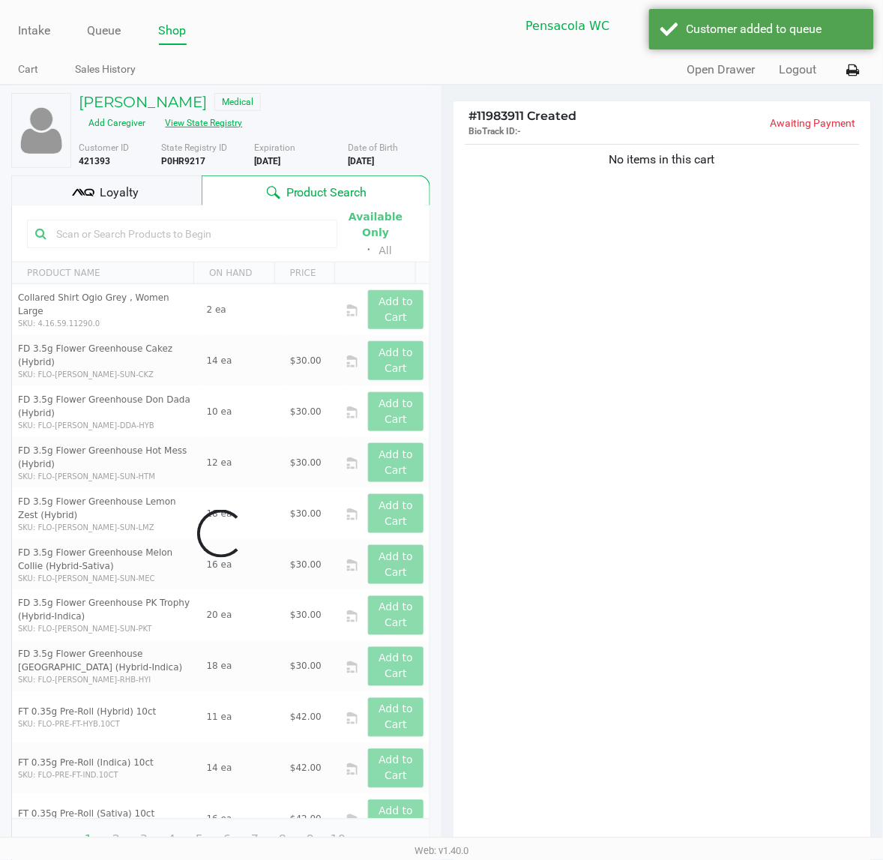
click at [208, 124] on button "View State Registry" at bounding box center [200, 123] width 88 height 24
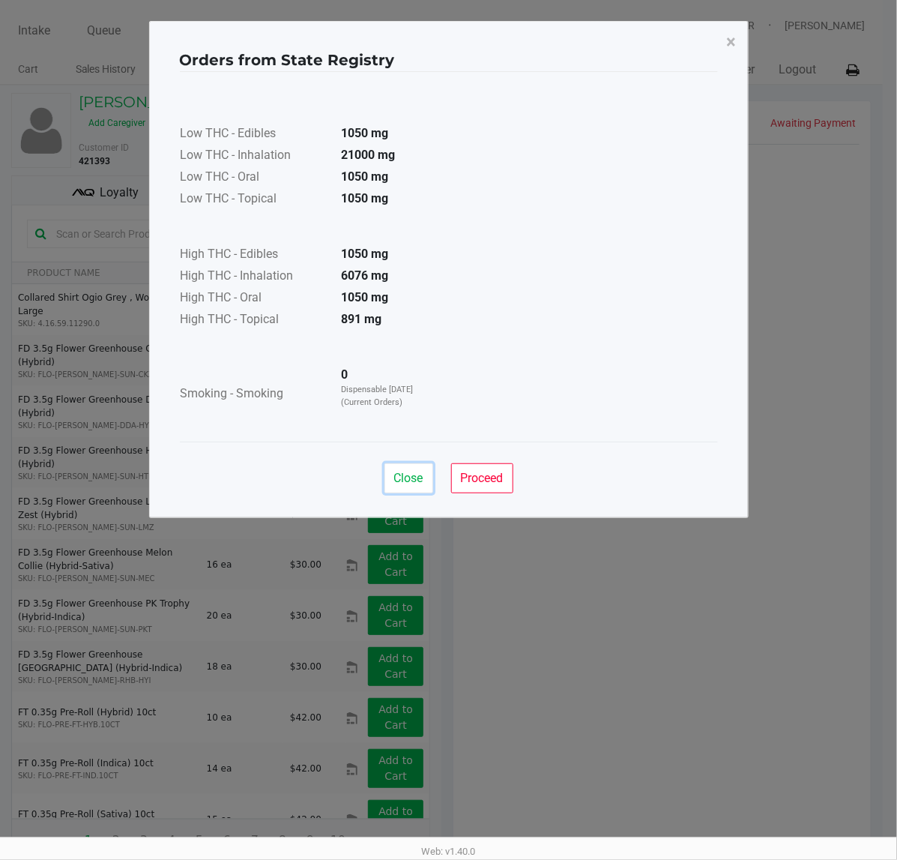
click at [426, 472] on button "Close" at bounding box center [408, 478] width 49 height 30
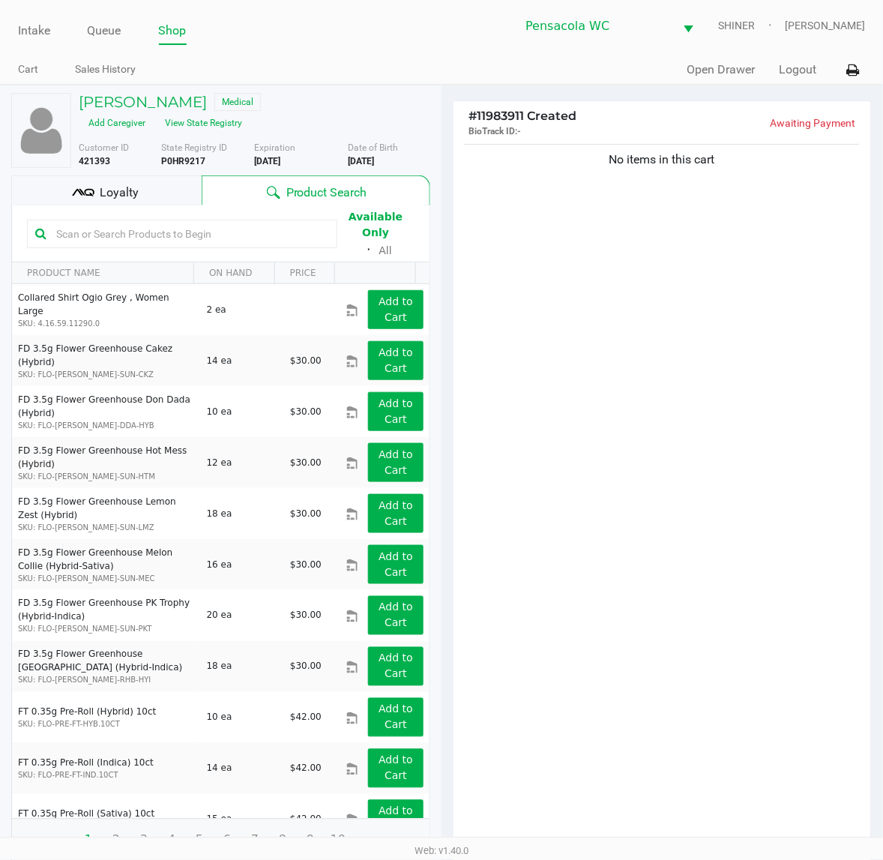
click at [171, 187] on div "Loyalty" at bounding box center [106, 190] width 190 height 30
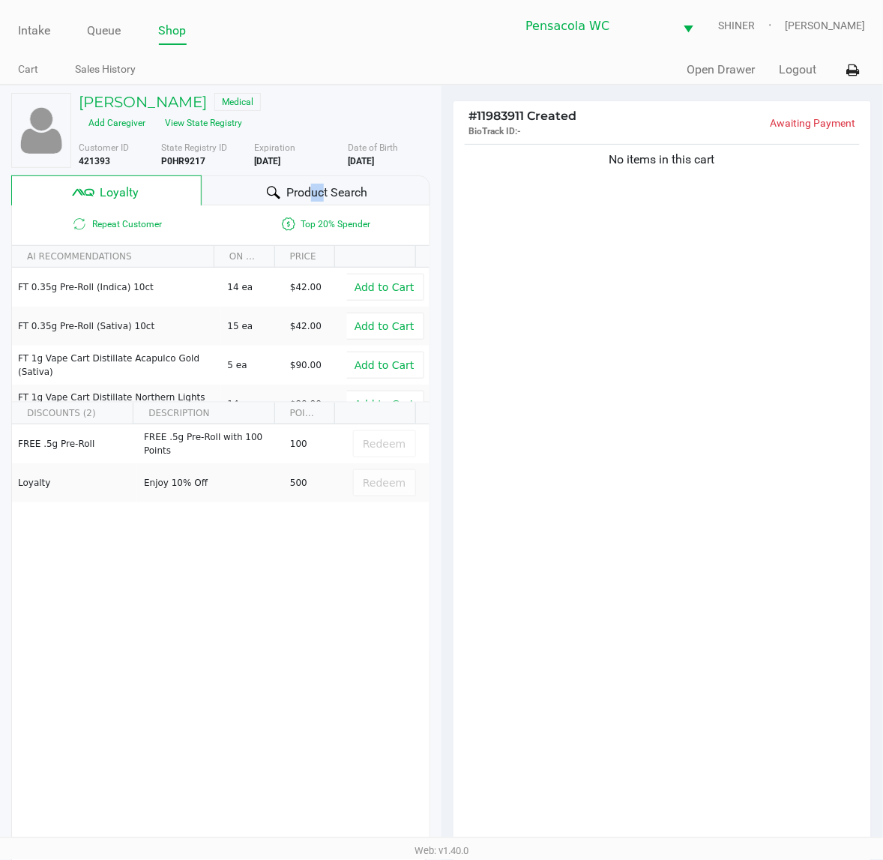
click at [316, 189] on span "Product Search" at bounding box center [326, 193] width 81 height 18
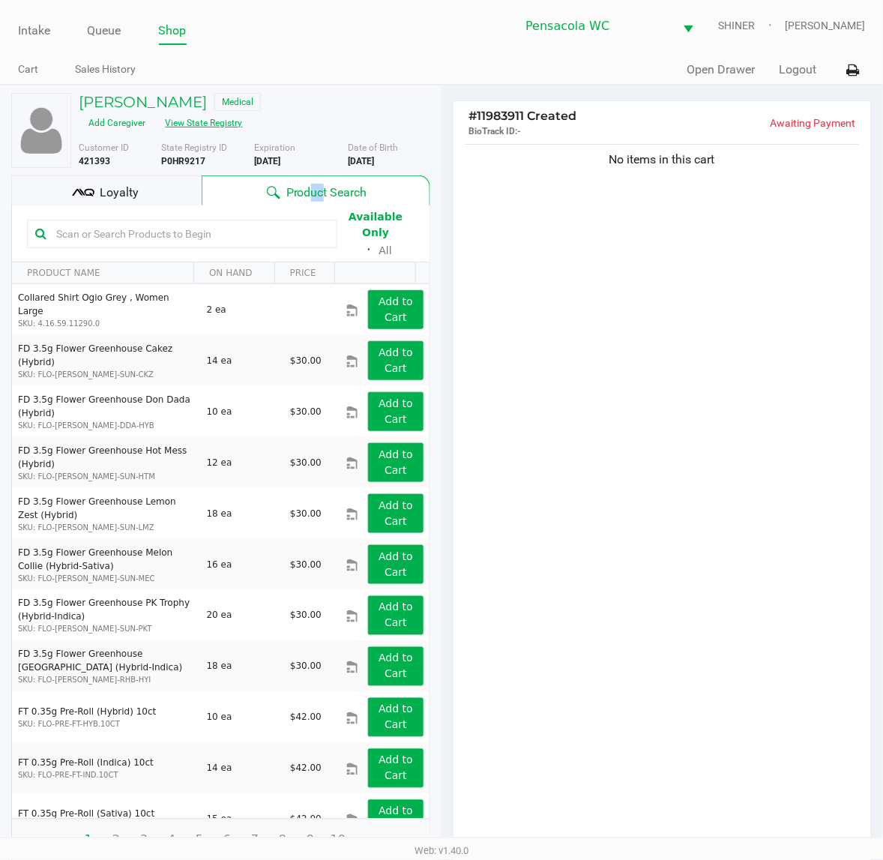
click at [219, 114] on button "View State Registry" at bounding box center [200, 123] width 88 height 24
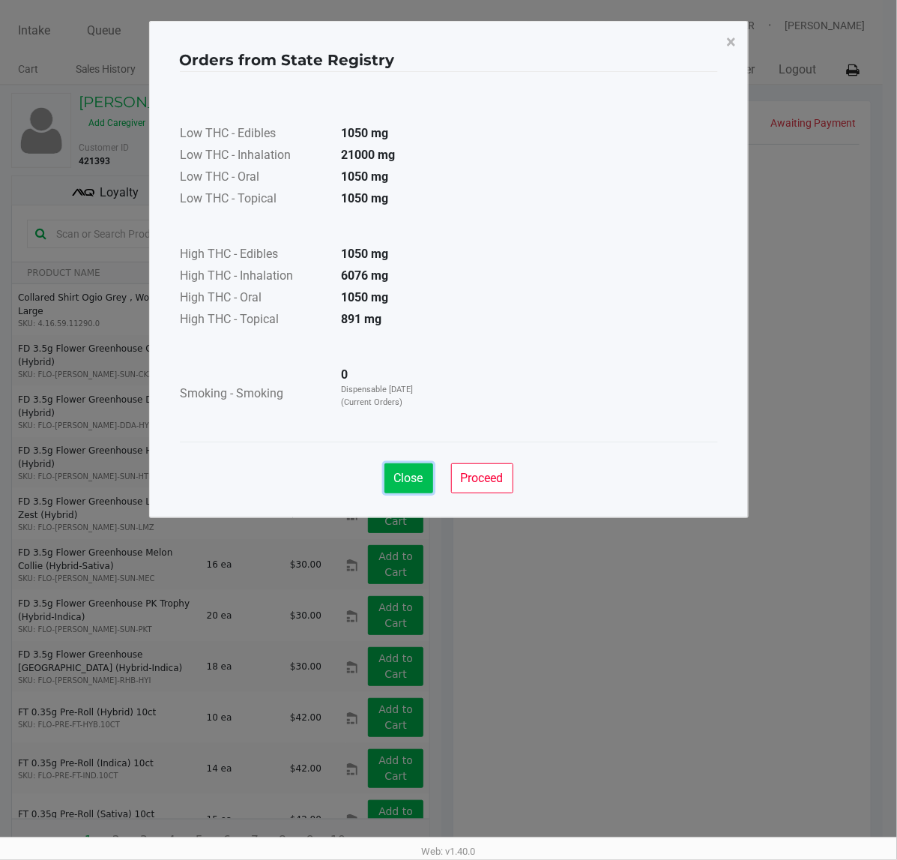
click at [420, 474] on span "Close" at bounding box center [408, 478] width 29 height 14
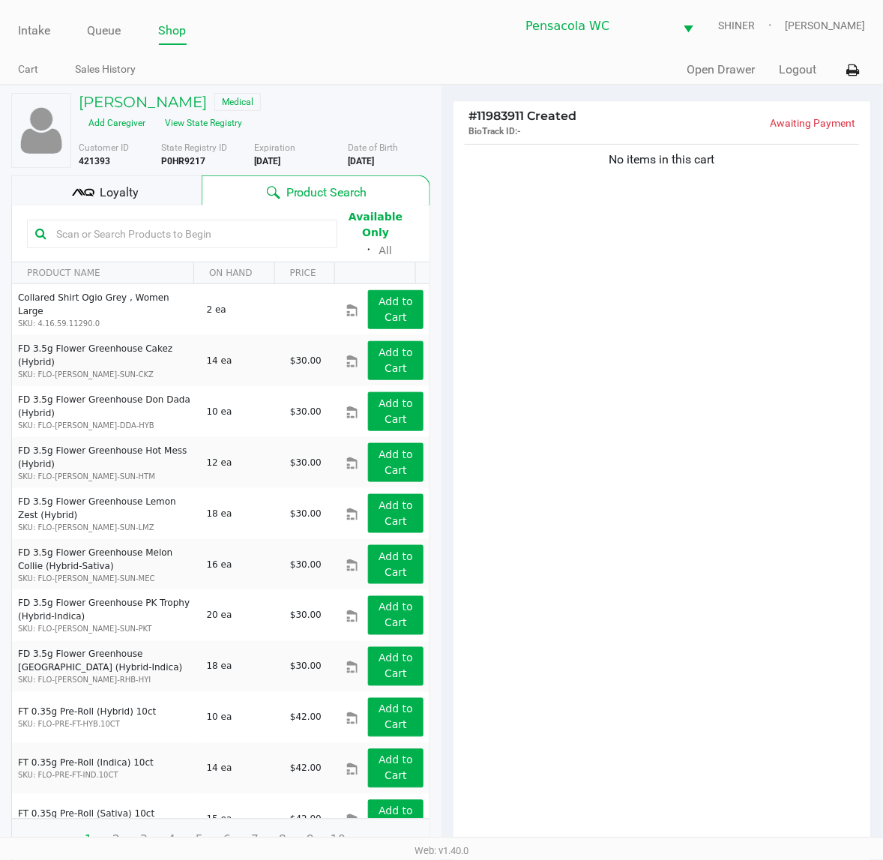
click at [229, 237] on input "text" at bounding box center [189, 234] width 279 height 22
click at [225, 229] on input "text" at bounding box center [189, 234] width 279 height 22
type input "kief"
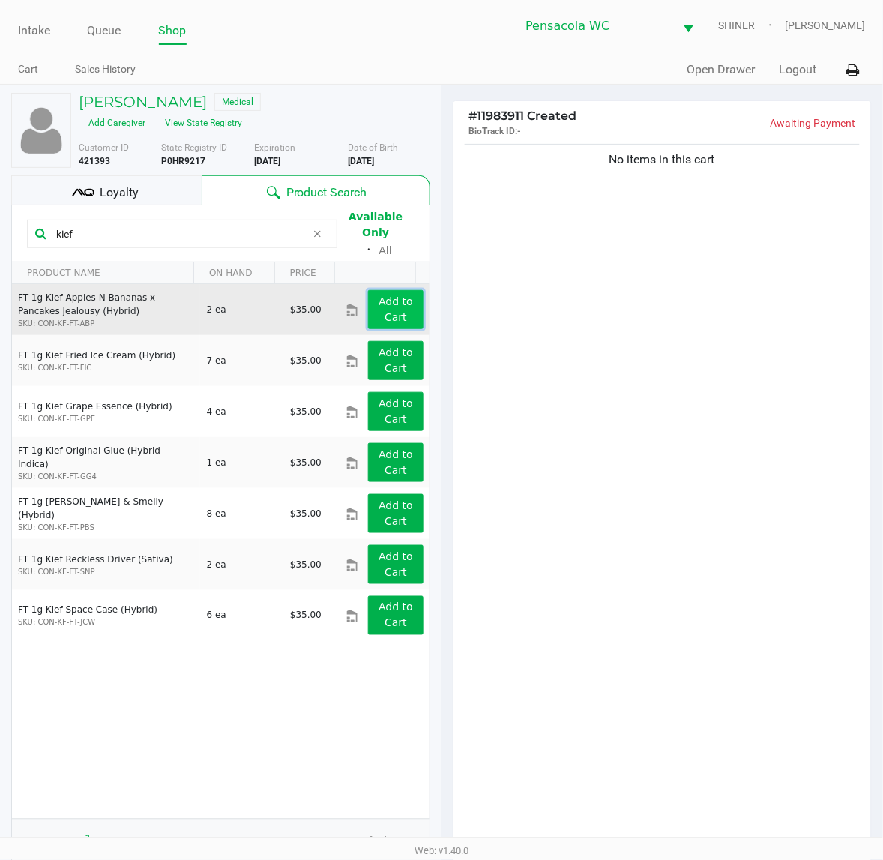
click at [387, 295] on app-button-loader "Add to Cart" at bounding box center [395, 309] width 34 height 28
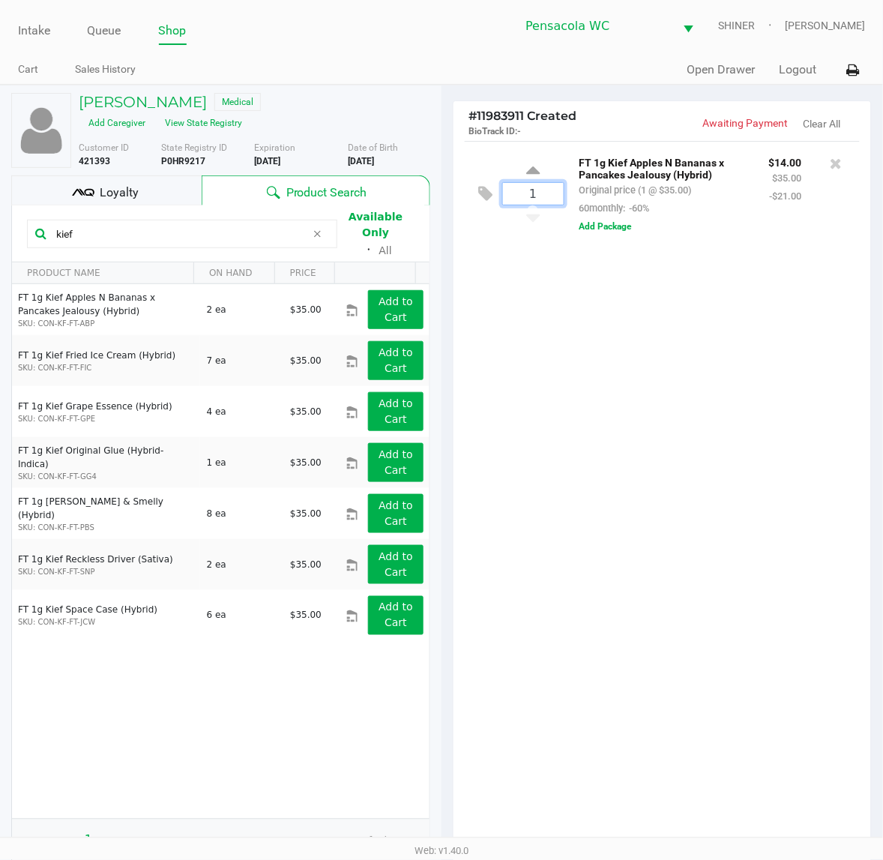
click at [538, 192] on input "1" at bounding box center [533, 194] width 61 height 22
type input "2"
click at [798, 454] on div "[PERSON_NAME] Medical Add Caregiver View State Registry Customer ID 421393 Stat…" at bounding box center [441, 569] width 883 height 968
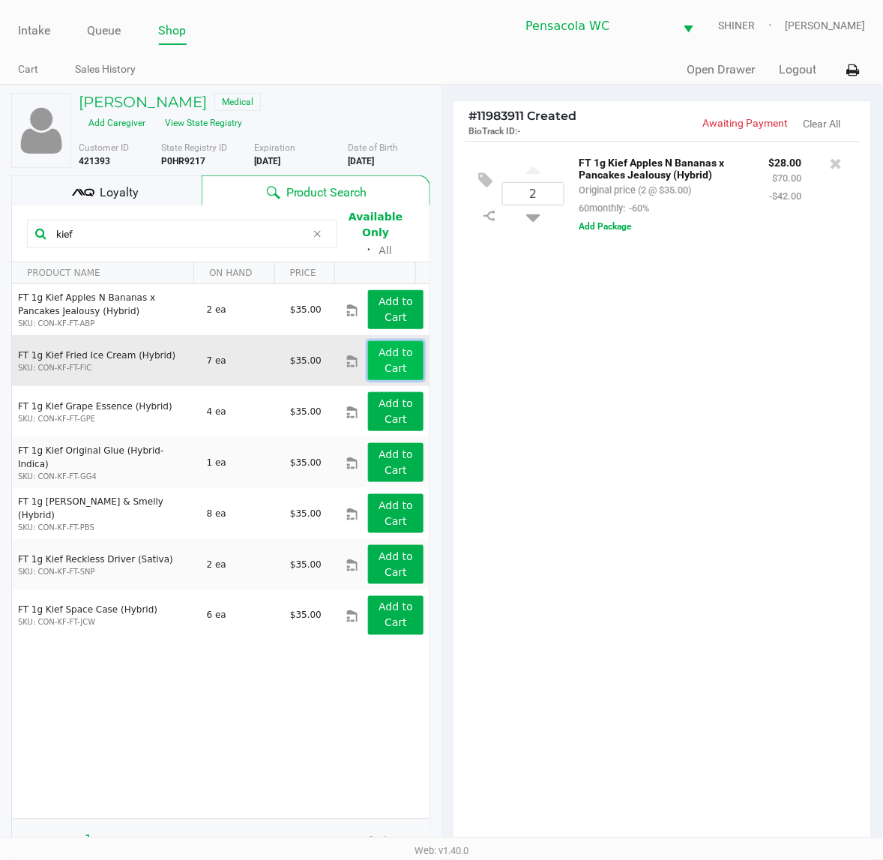
click at [378, 346] on app-button-loader "Add to Cart" at bounding box center [395, 360] width 34 height 28
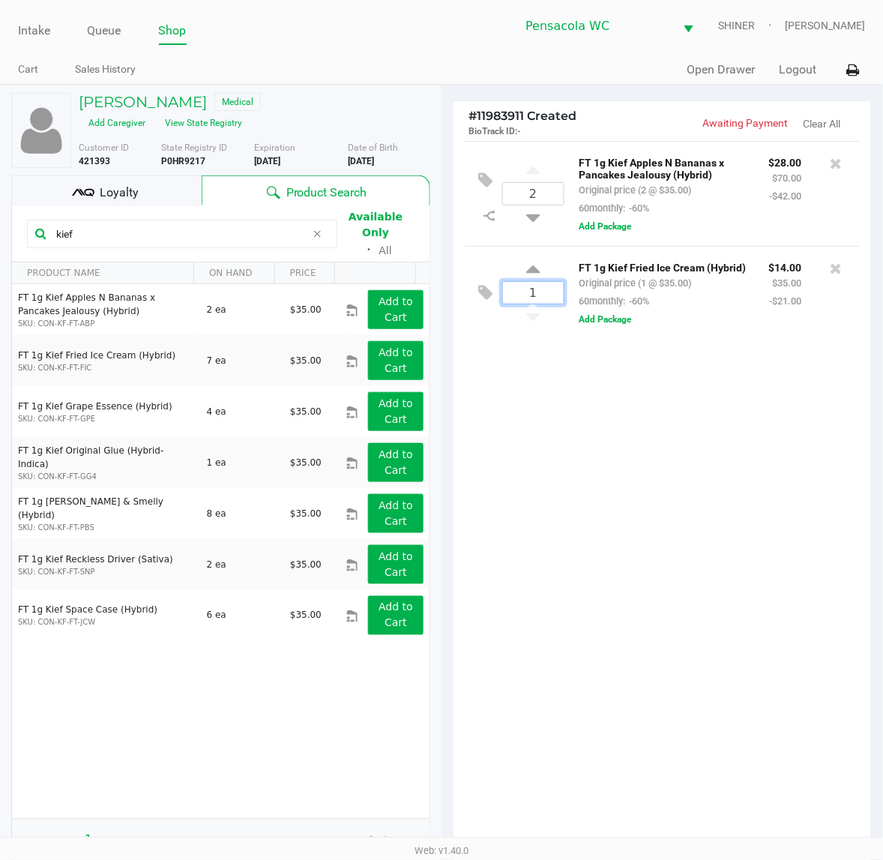
click at [541, 291] on input "1" at bounding box center [533, 293] width 61 height 22
type input "3"
click at [639, 523] on div "Loading [PERSON_NAME] Medical Add Caregiver View State Registry Customer ID 421…" at bounding box center [441, 569] width 883 height 968
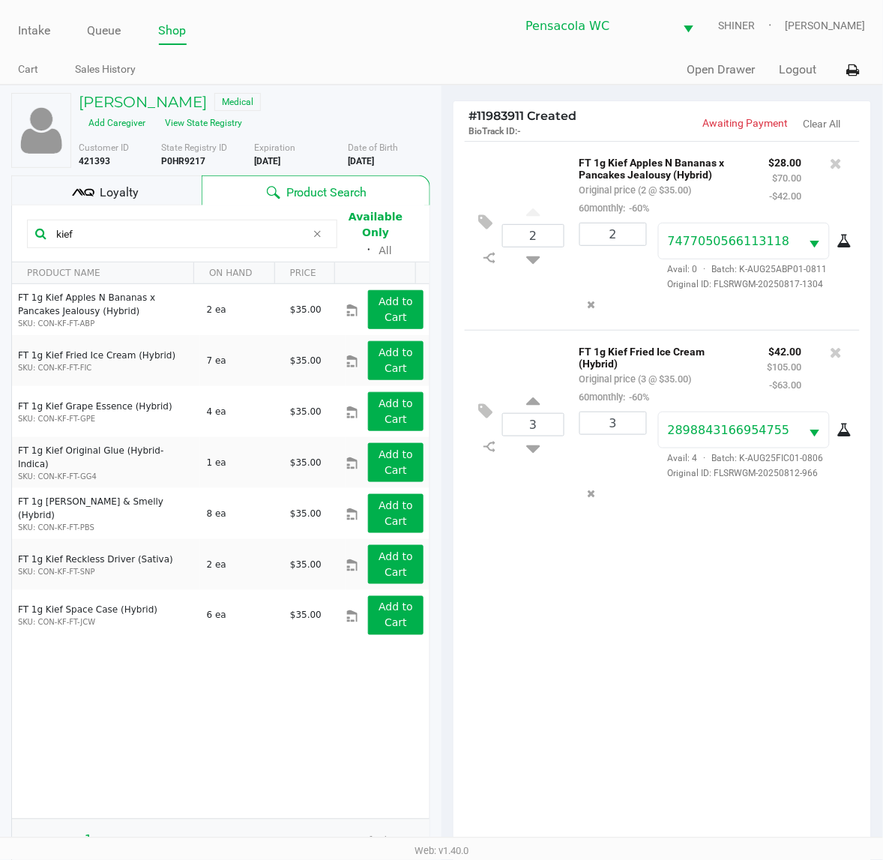
click at [150, 184] on div "Loyalty" at bounding box center [106, 190] width 190 height 30
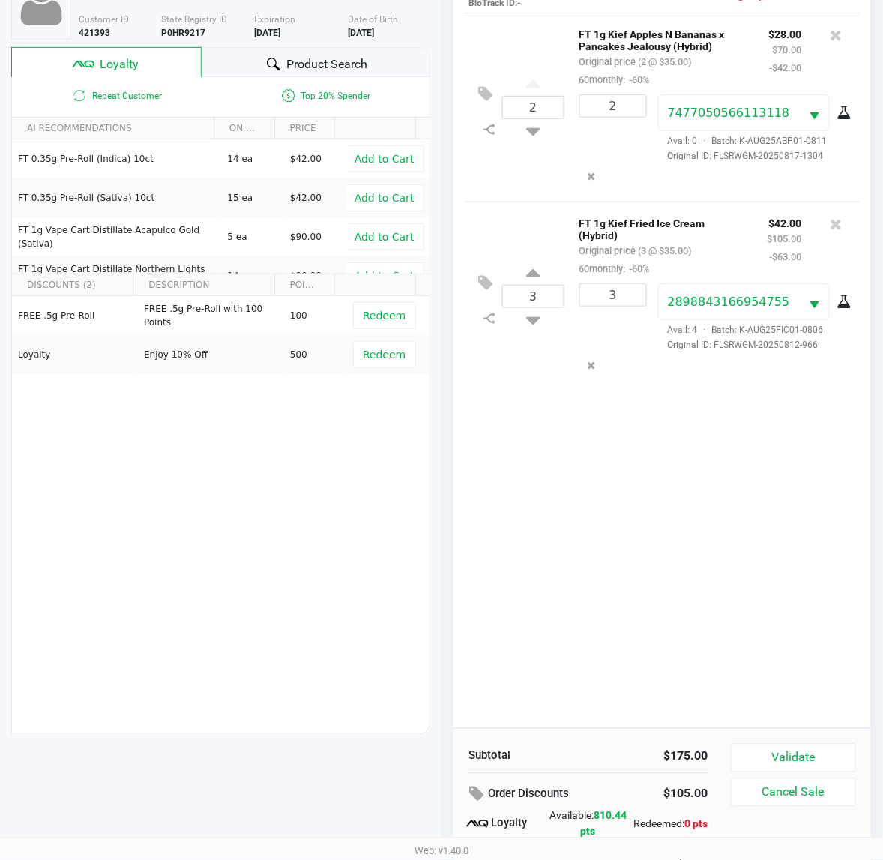
scroll to position [195, 0]
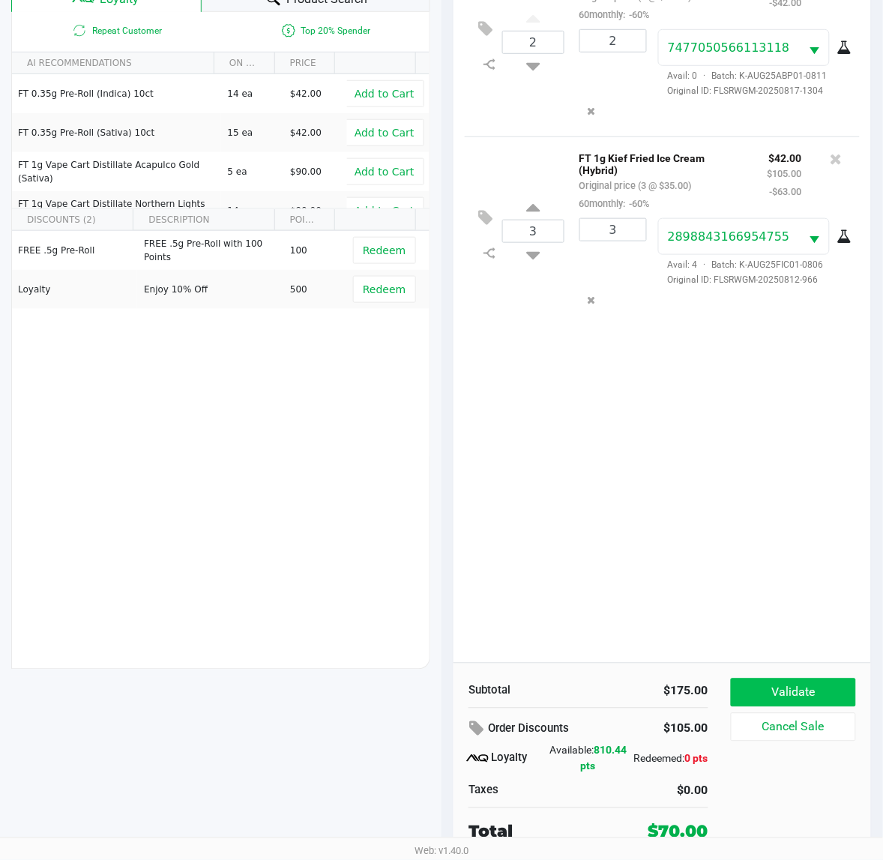
click at [804, 689] on button "Validate" at bounding box center [793, 692] width 125 height 28
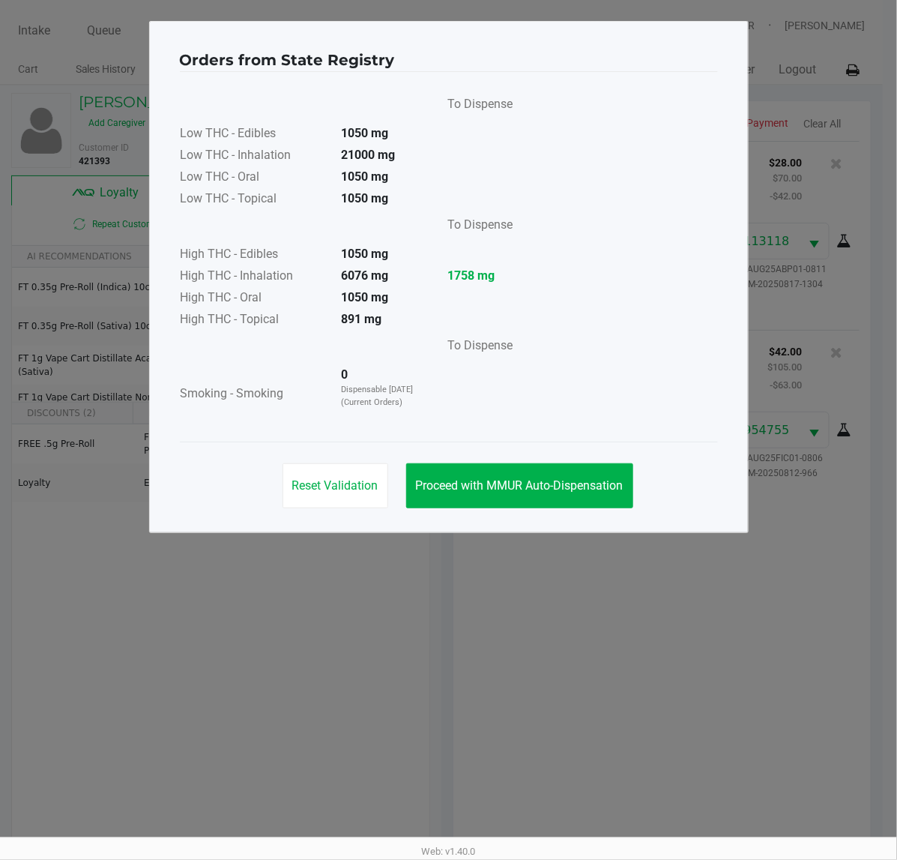
click at [567, 507] on button "Proceed with MMUR Auto-Dispensation" at bounding box center [519, 485] width 227 height 45
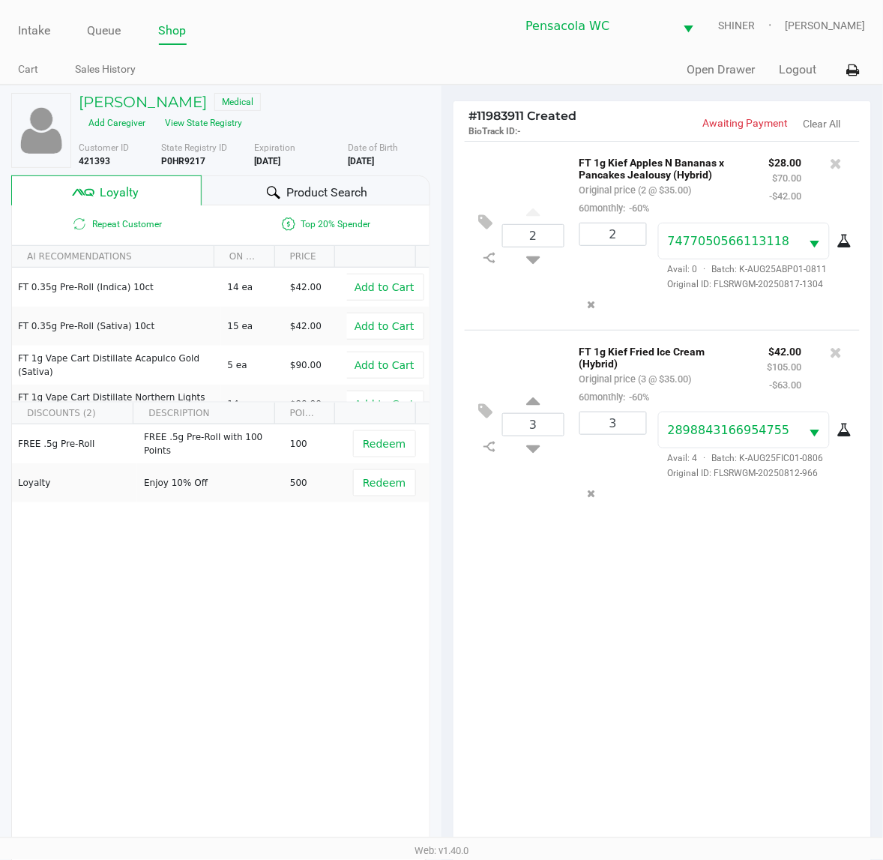
scroll to position [195, 0]
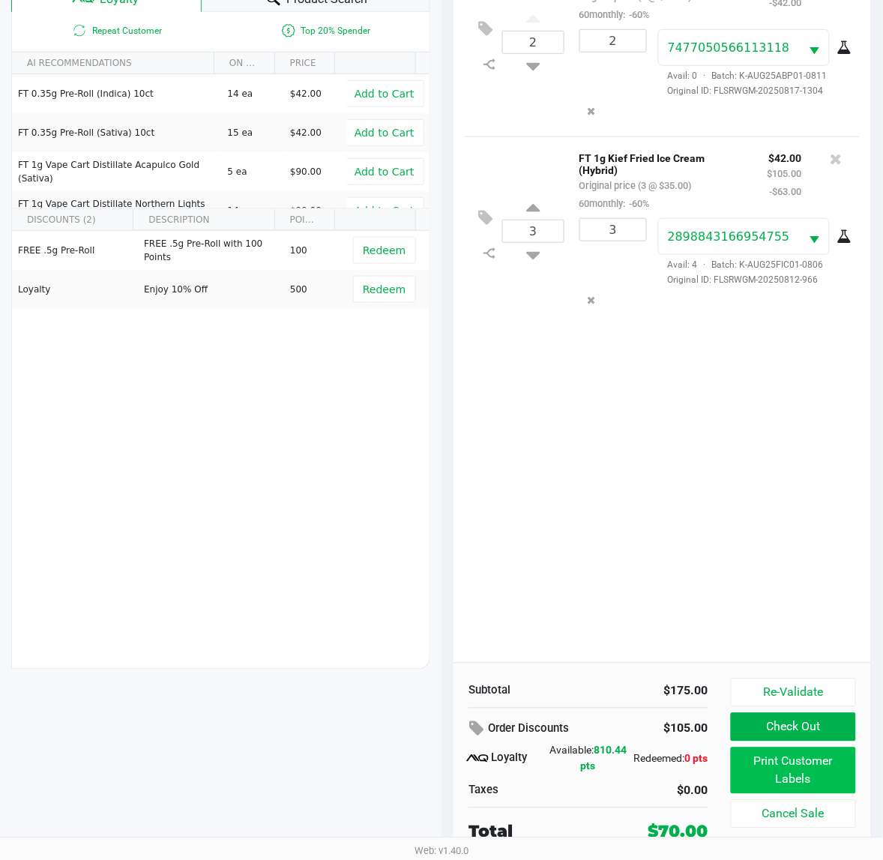
click at [815, 763] on button "Print Customer Labels" at bounding box center [793, 770] width 125 height 46
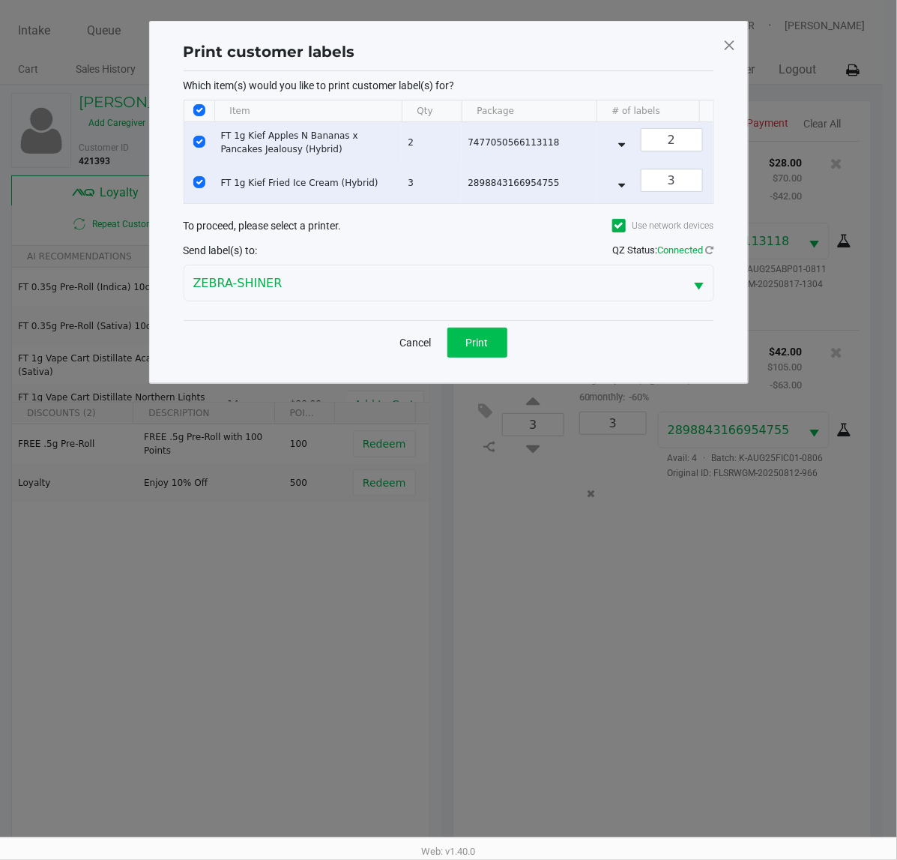
click at [468, 348] on span "Print" at bounding box center [477, 342] width 22 height 12
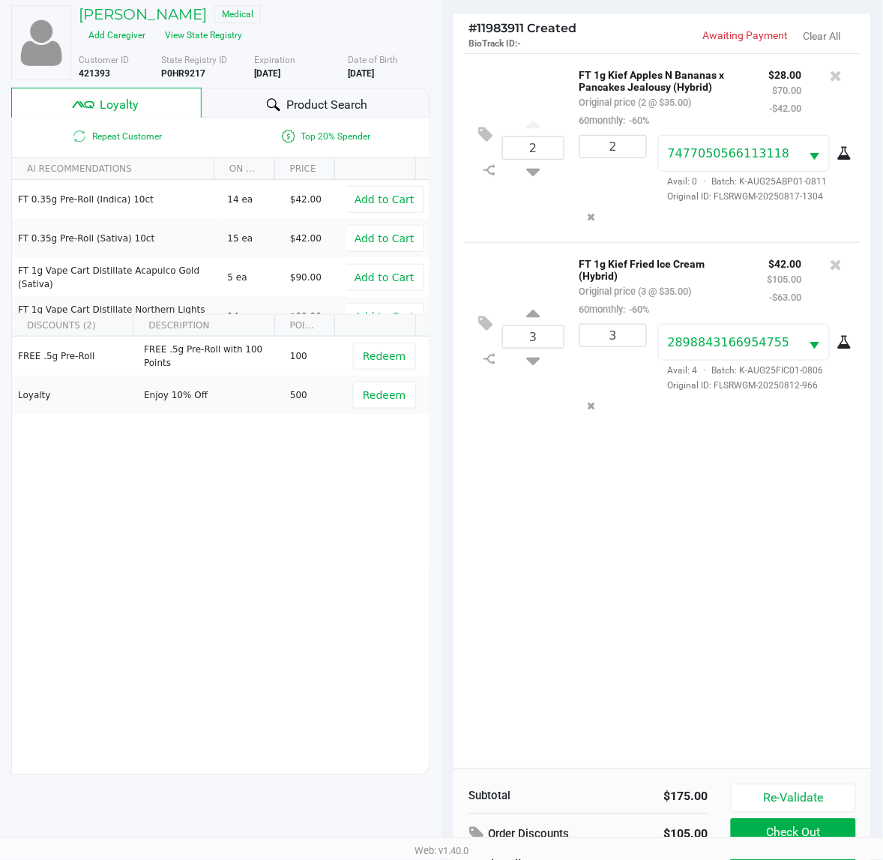
scroll to position [195, 0]
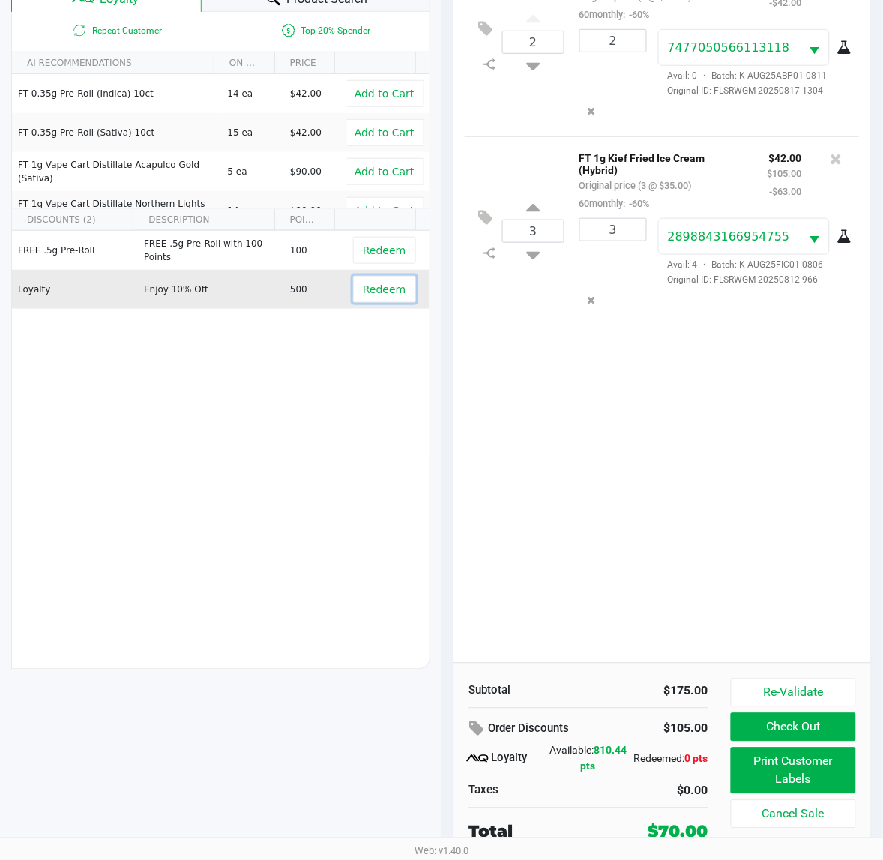
click at [396, 286] on button "Redeem" at bounding box center [384, 289] width 62 height 27
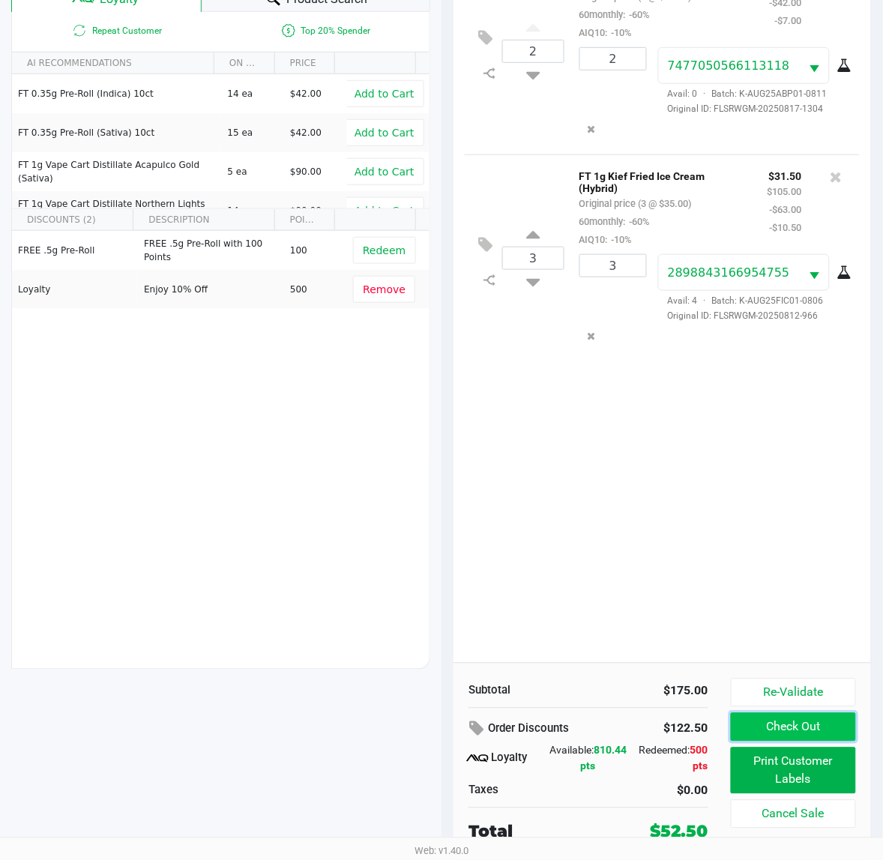
drag, startPoint x: 776, startPoint y: 731, endPoint x: 702, endPoint y: 645, distance: 112.7
click at [773, 731] on button "Check Out" at bounding box center [793, 727] width 125 height 28
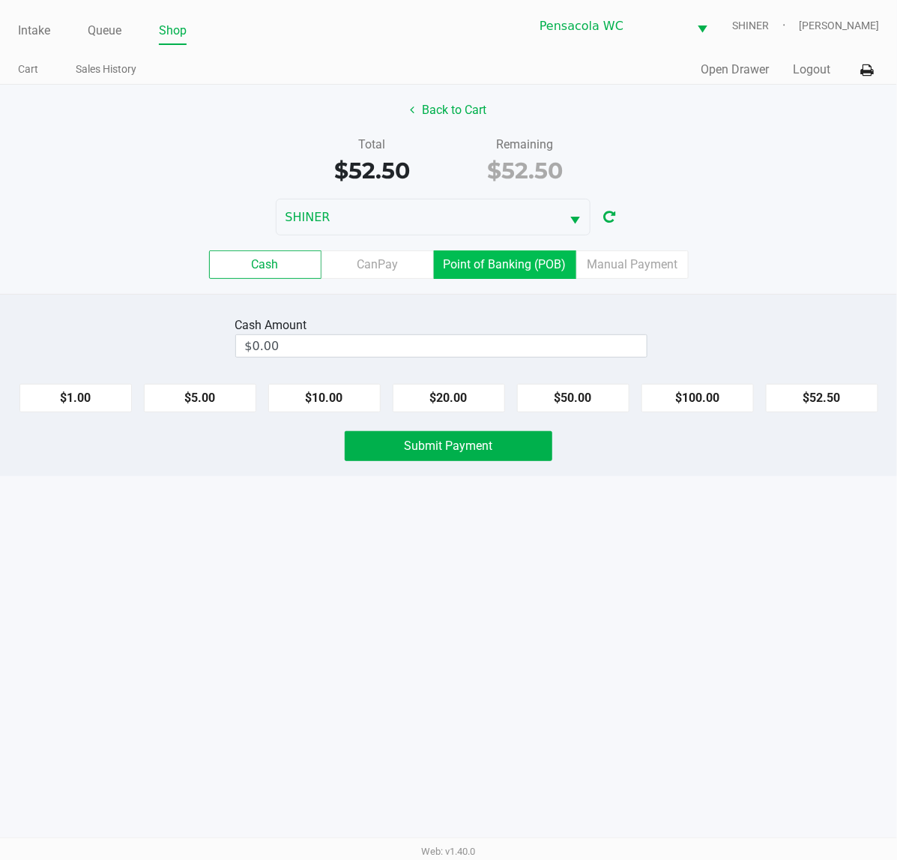
click at [525, 259] on label "Point of Banking (POB)" at bounding box center [505, 264] width 142 height 28
click at [0, 0] on 7 "Point of Banking (POB)" at bounding box center [0, 0] width 0 height 0
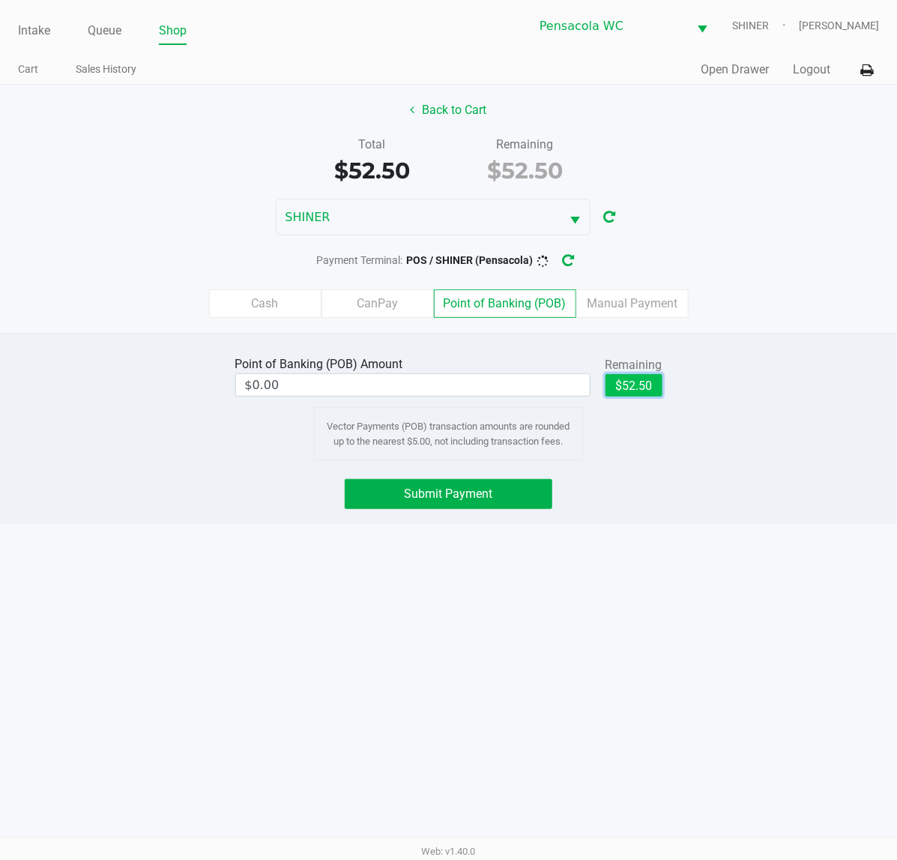
drag, startPoint x: 632, startPoint y: 384, endPoint x: 534, endPoint y: 492, distance: 145.9
click at [631, 387] on button "$52.50" at bounding box center [633, 385] width 57 height 22
type input "$52.50"
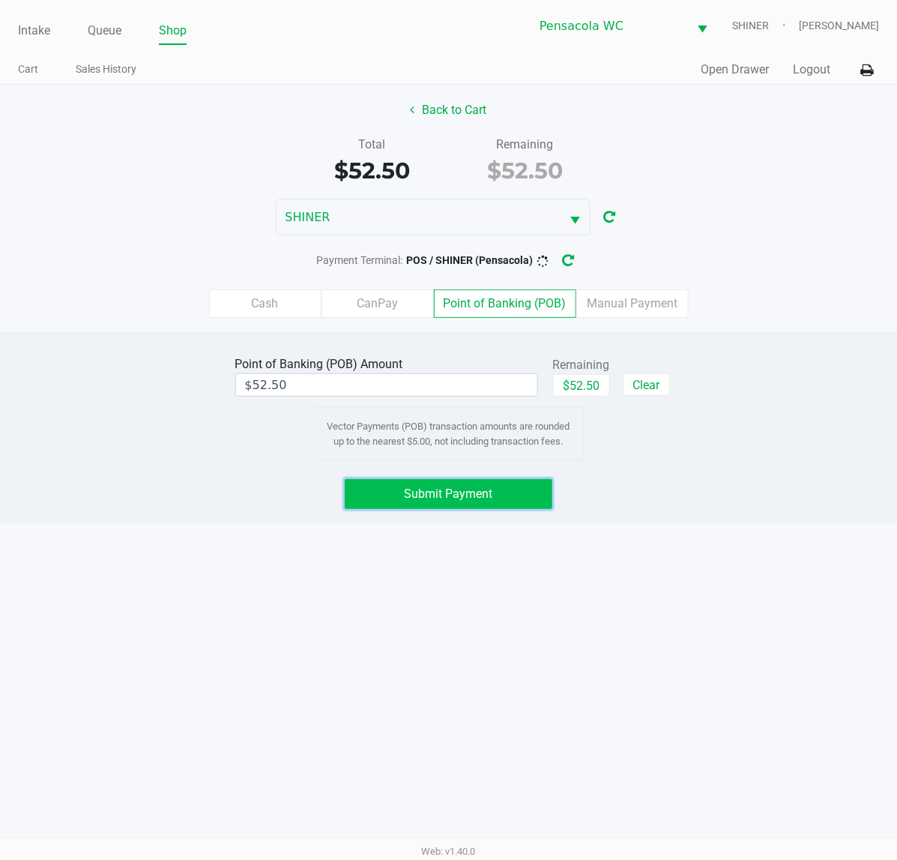
click at [474, 495] on span "Submit Payment" at bounding box center [449, 493] width 88 height 14
click at [572, 292] on label "Point of Banking (POB)" at bounding box center [505, 303] width 142 height 28
click at [0, 0] on 7 "Point of Banking (POB)" at bounding box center [0, 0] width 0 height 0
click at [582, 261] on icon "button" at bounding box center [580, 261] width 11 height 12
click at [533, 506] on button "Submit Payment" at bounding box center [449, 494] width 208 height 30
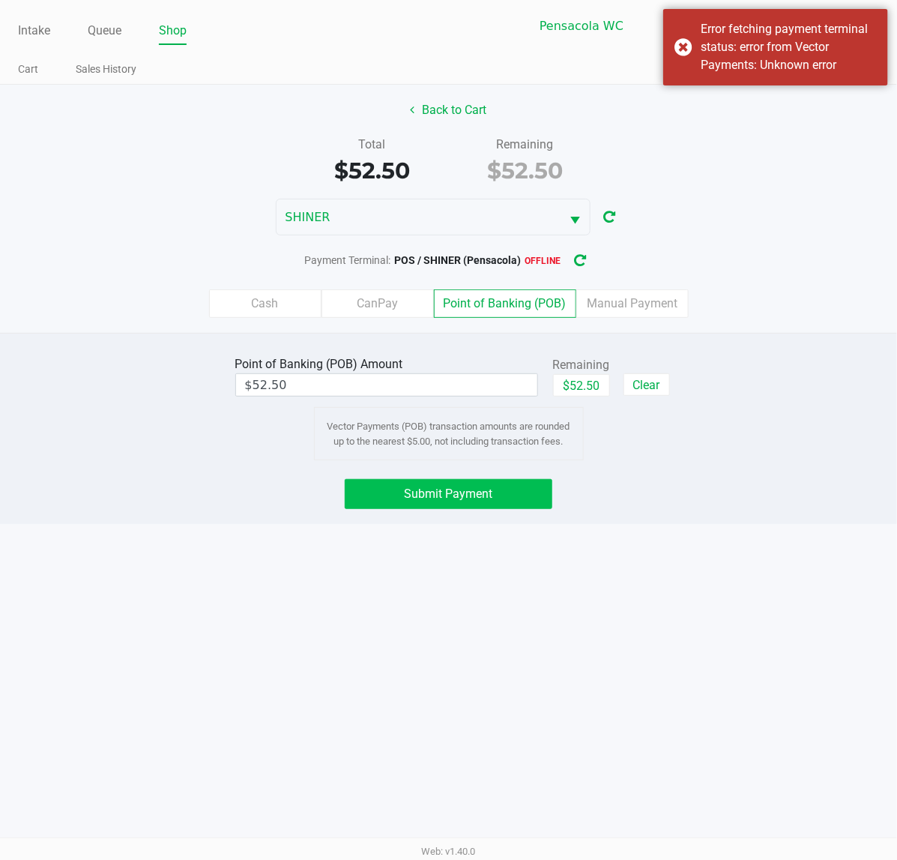
click at [561, 297] on label "Point of Banking (POB)" at bounding box center [505, 303] width 142 height 28
click at [0, 0] on 7 "Point of Banking (POB)" at bounding box center [0, 0] width 0 height 0
click at [574, 261] on button "button" at bounding box center [581, 261] width 24 height 28
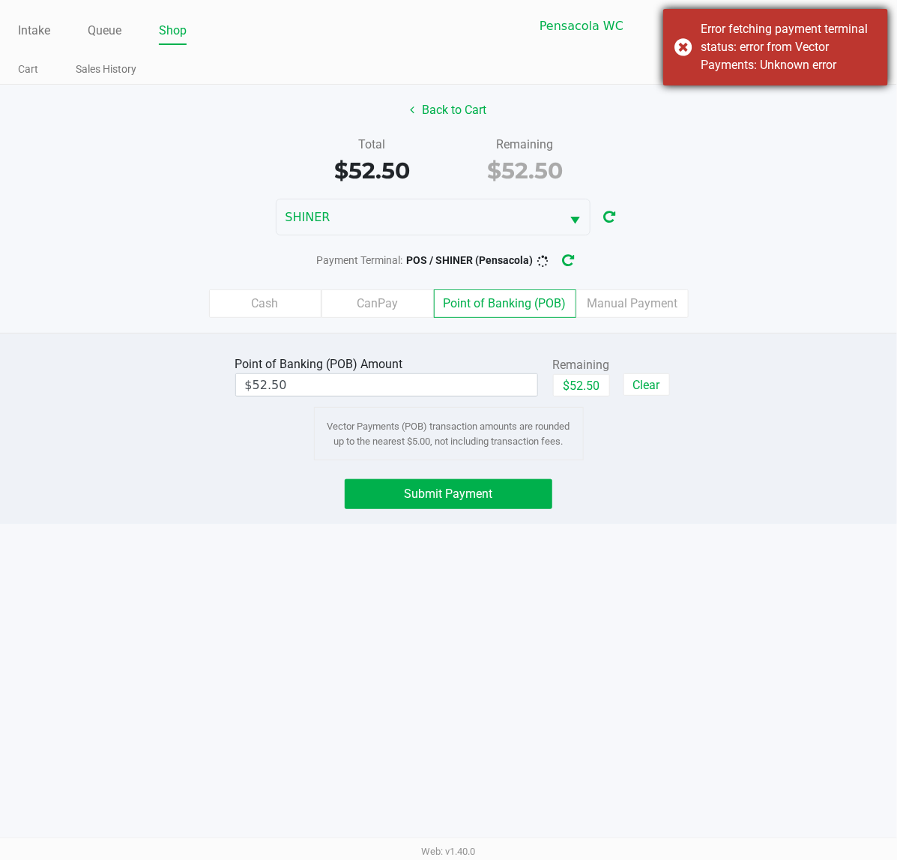
click at [785, 46] on div "Error fetching payment terminal status: error from Vector Payments: Unknown err…" at bounding box center [789, 47] width 176 height 54
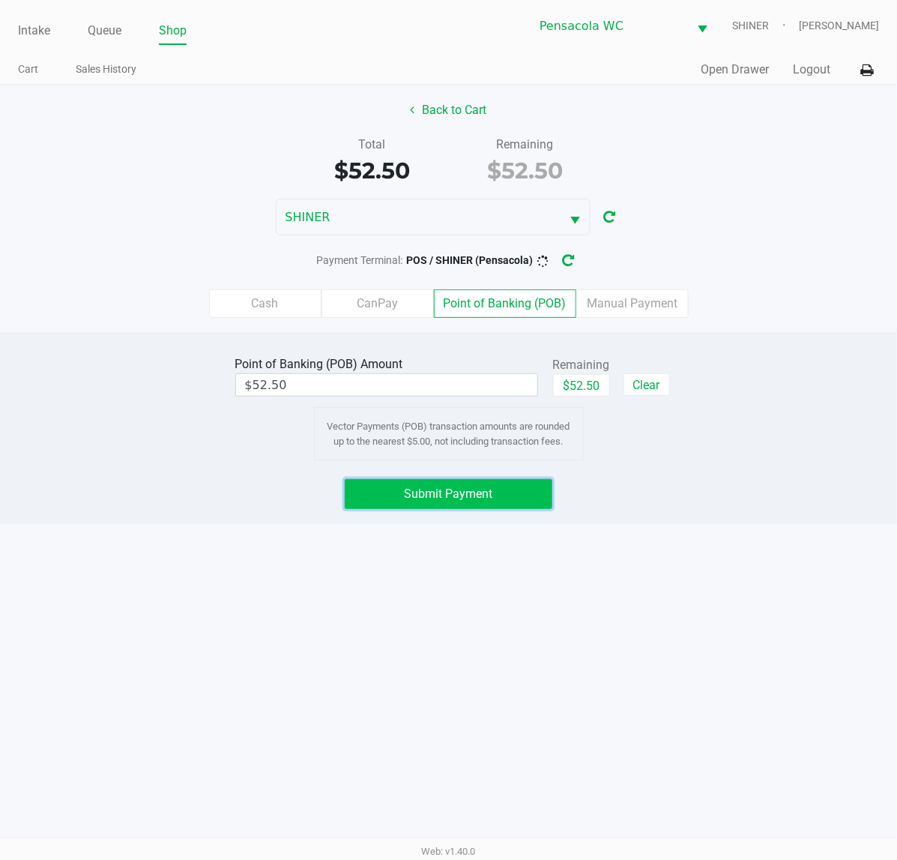
click at [510, 506] on button "Submit Payment" at bounding box center [449, 494] width 208 height 30
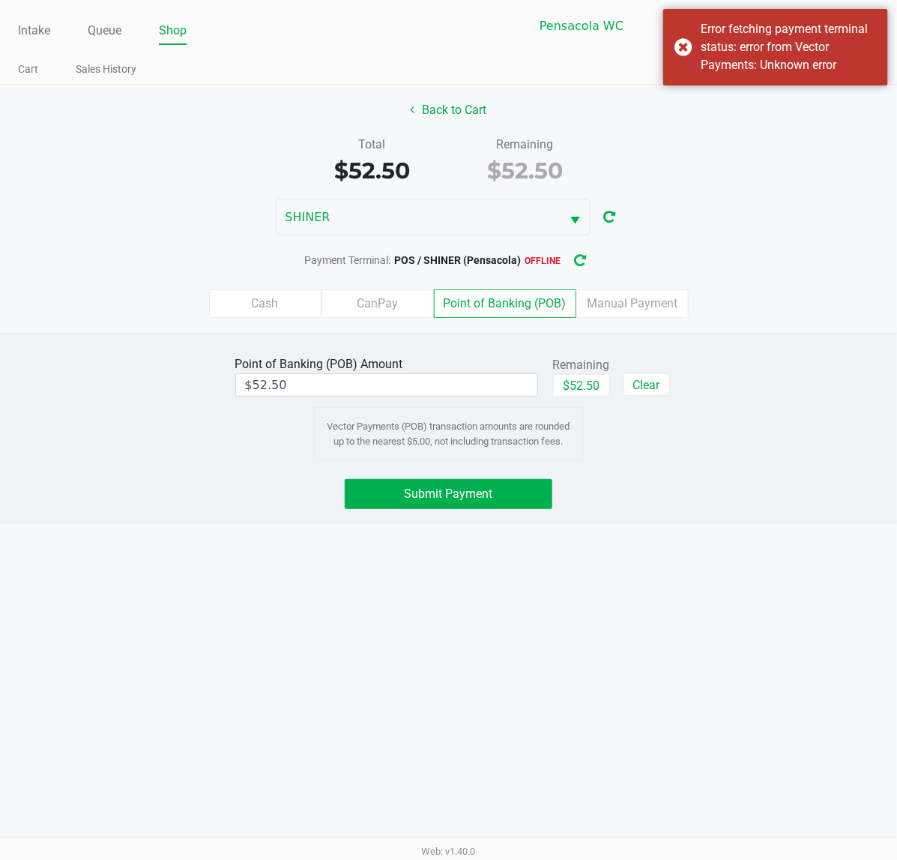
click at [582, 261] on icon "button" at bounding box center [580, 261] width 15 height 16
click at [485, 508] on button "Submit Payment" at bounding box center [449, 494] width 208 height 30
click at [792, 53] on div "Error fetching payment terminal status: error from Vector Payments: Unknown err…" at bounding box center [789, 47] width 176 height 54
click at [579, 261] on icon "button" at bounding box center [580, 261] width 13 height 14
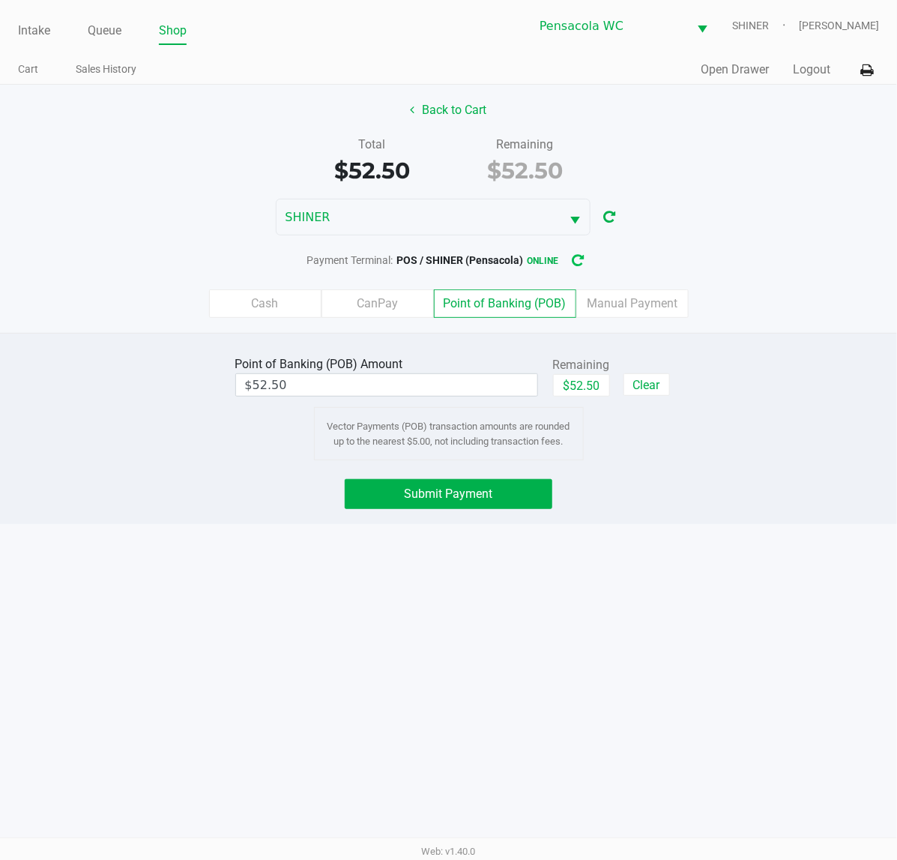
click at [496, 489] on button "Submit Payment" at bounding box center [449, 494] width 208 height 30
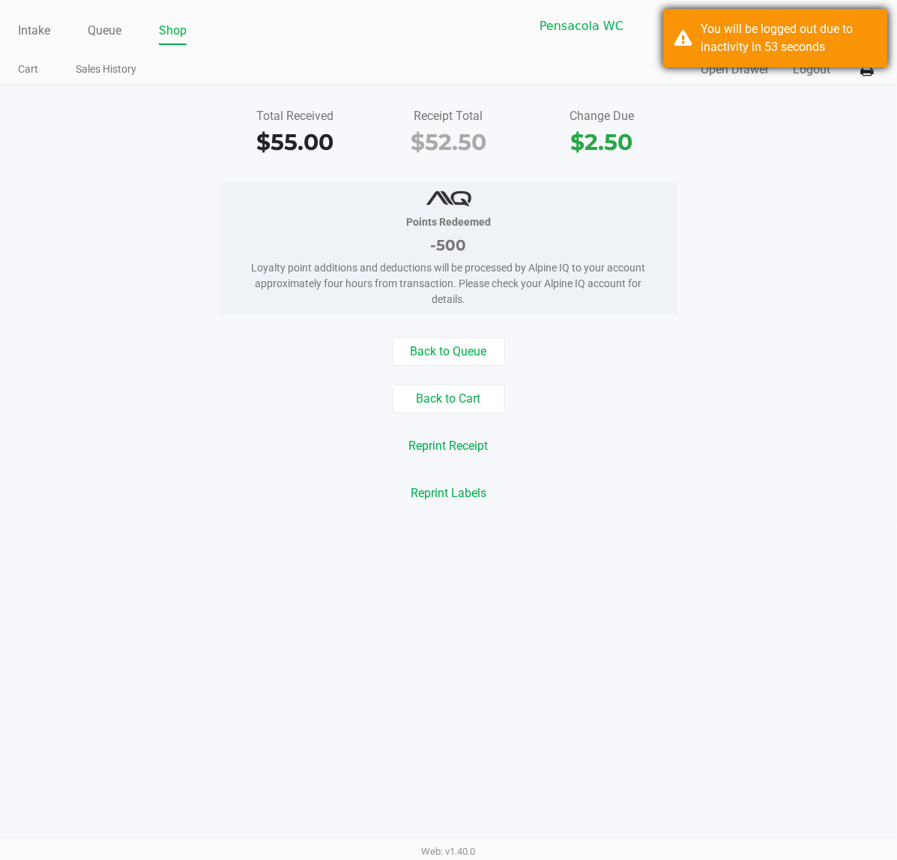
click at [785, 37] on div "You will be logged out due to inactivity in 53 seconds" at bounding box center [789, 38] width 176 height 36
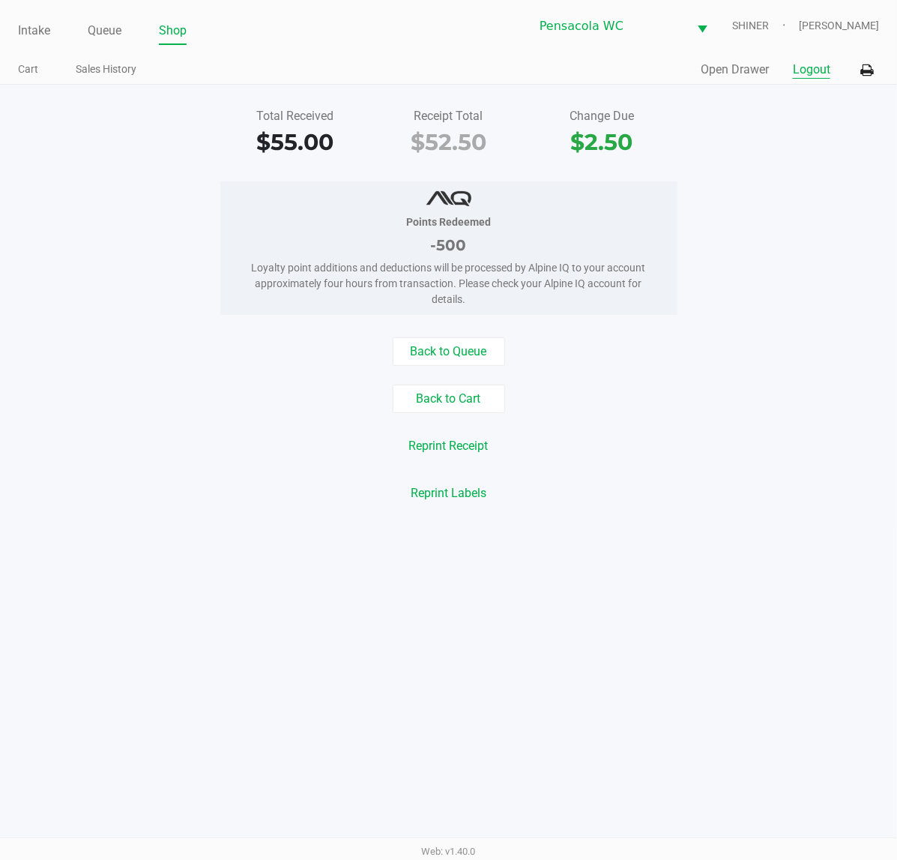
click at [818, 70] on button "Logout" at bounding box center [811, 70] width 37 height 18
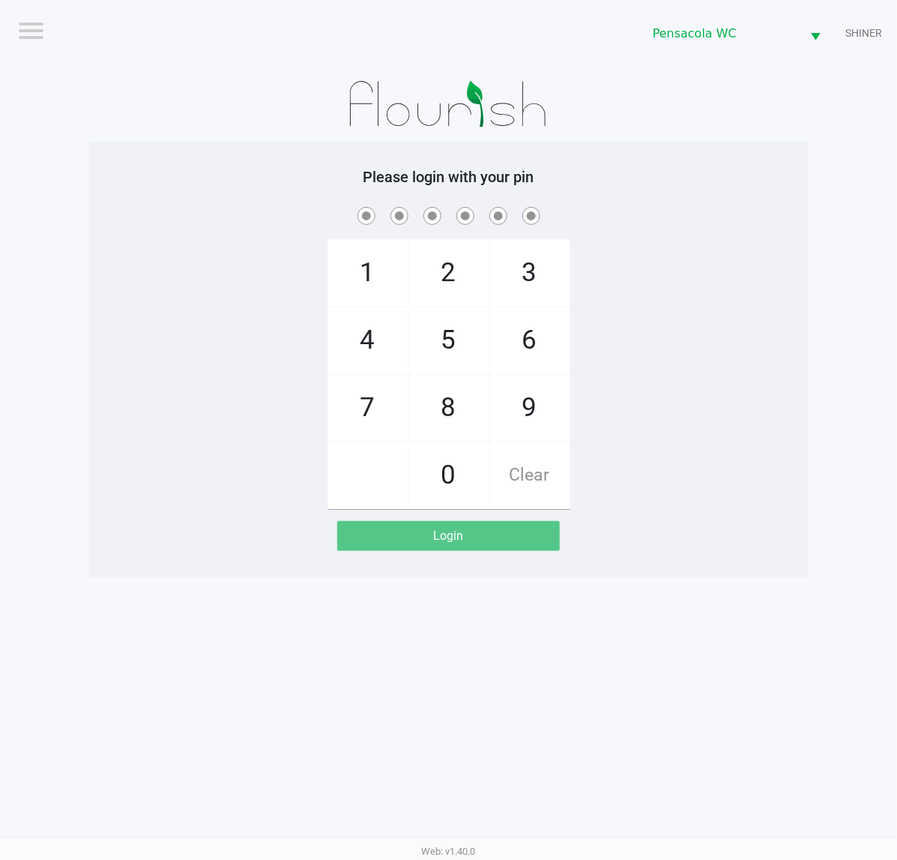
click at [238, 360] on div "1 4 7 2 5 8 0 3 6 9 Clear" at bounding box center [448, 356] width 719 height 305
checkbox input "true"
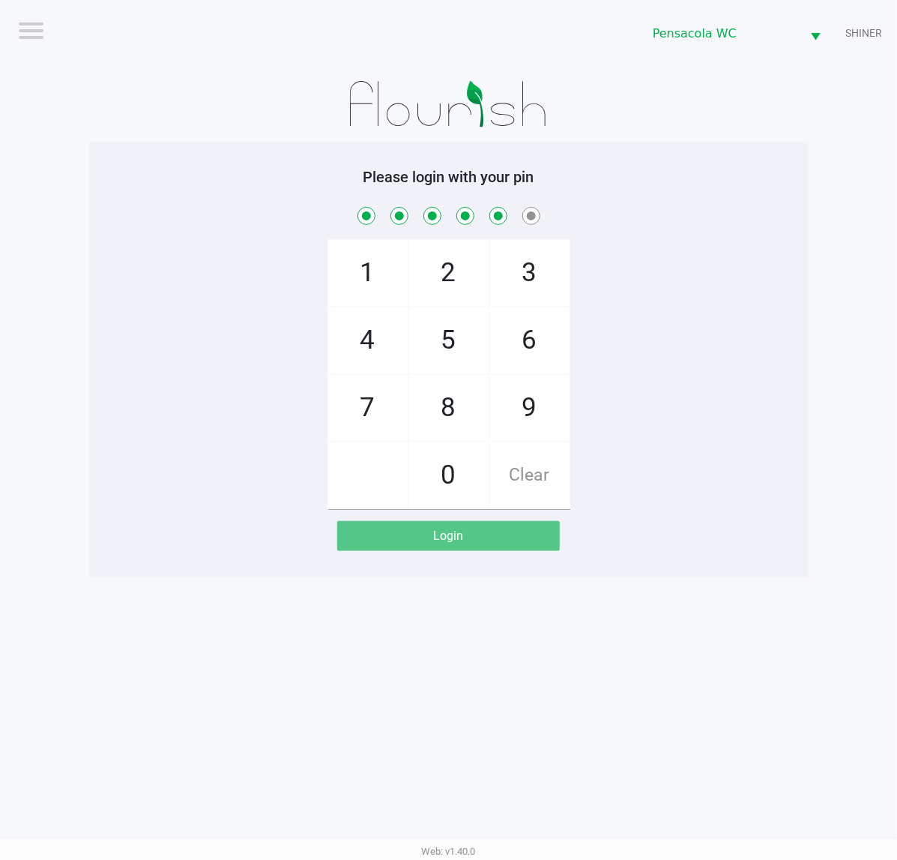
checkbox input "true"
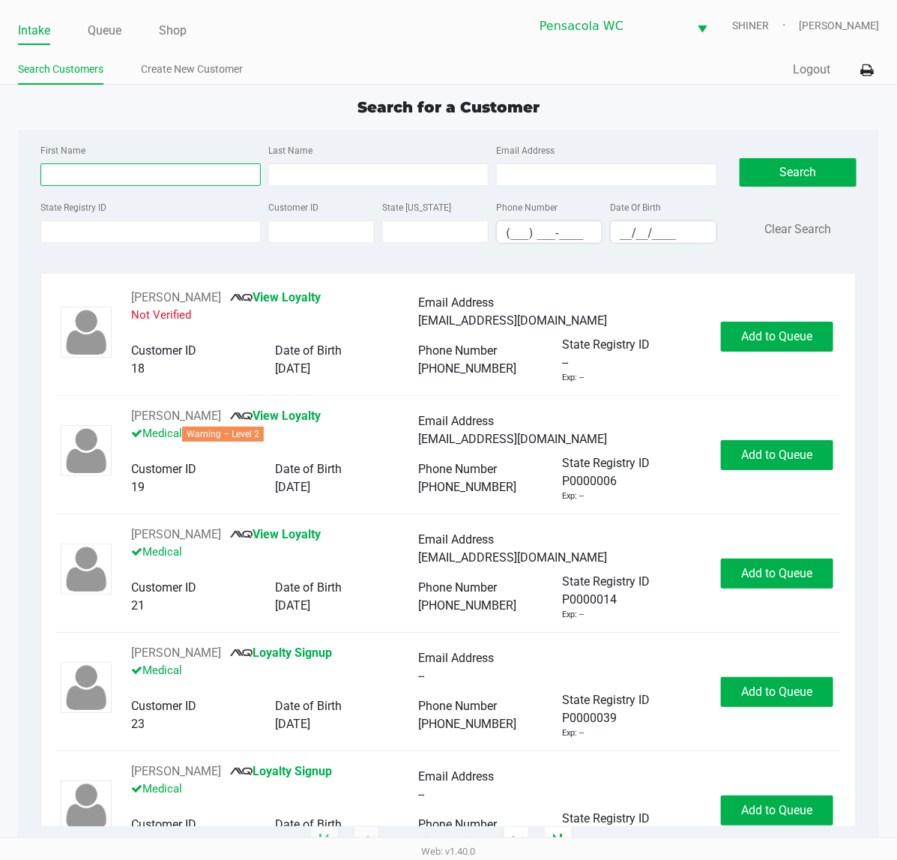
click at [107, 170] on input "First Name" at bounding box center [150, 174] width 220 height 22
click at [156, 176] on input "First Name" at bounding box center [150, 174] width 220 height 22
type input "[PERSON_NAME]"
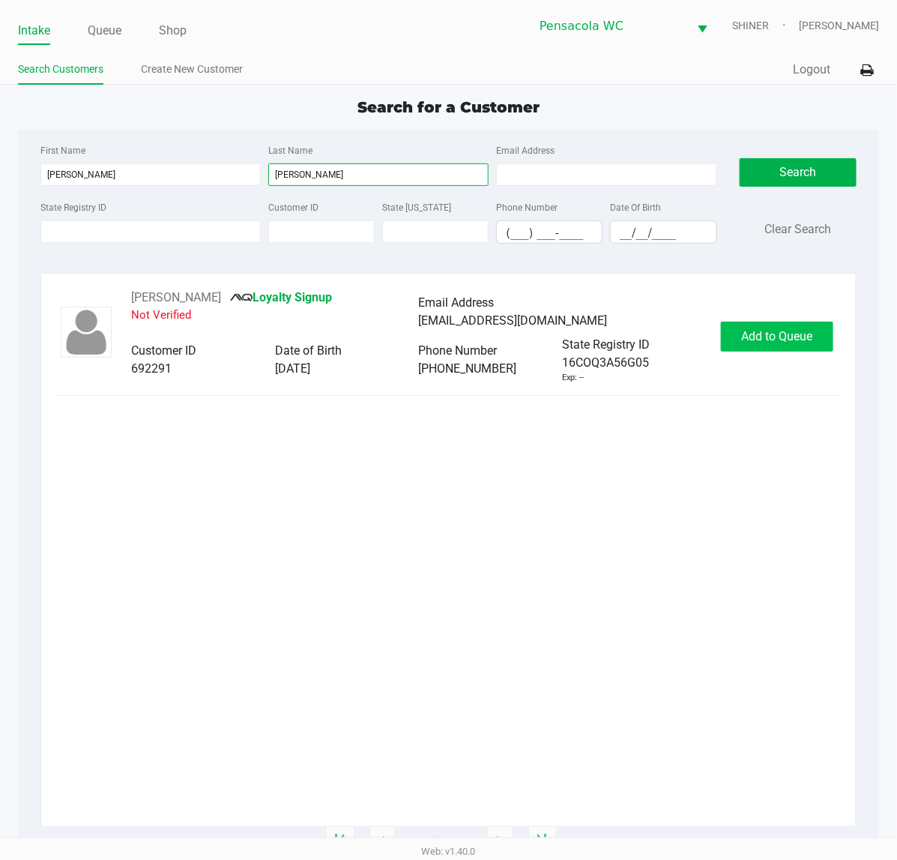
type input "[PERSON_NAME]"
click at [744, 332] on span "Add to Queue" at bounding box center [777, 336] width 71 height 14
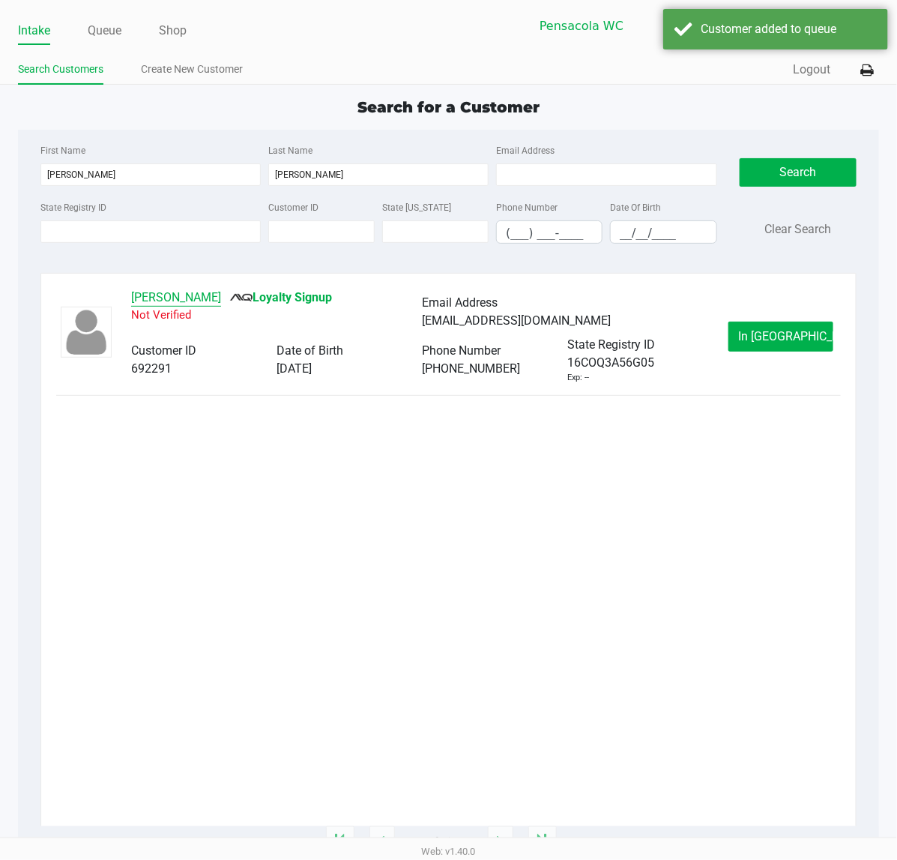
click at [199, 295] on button "[PERSON_NAME]" at bounding box center [176, 298] width 90 height 18
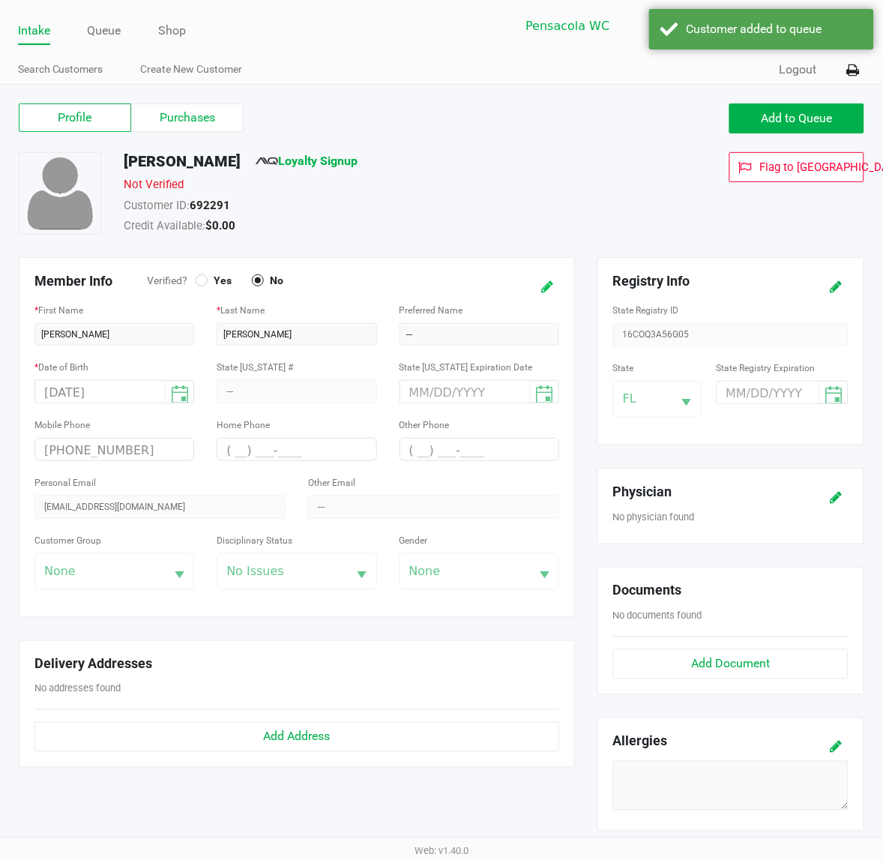
click at [552, 282] on icon at bounding box center [547, 287] width 12 height 10
click at [216, 282] on span "Yes" at bounding box center [220, 280] width 24 height 13
click at [528, 294] on button at bounding box center [532, 287] width 24 height 28
click at [178, 132] on label "Purchases" at bounding box center [187, 117] width 112 height 28
click at [0, 0] on 1 "Purchases" at bounding box center [0, 0] width 0 height 0
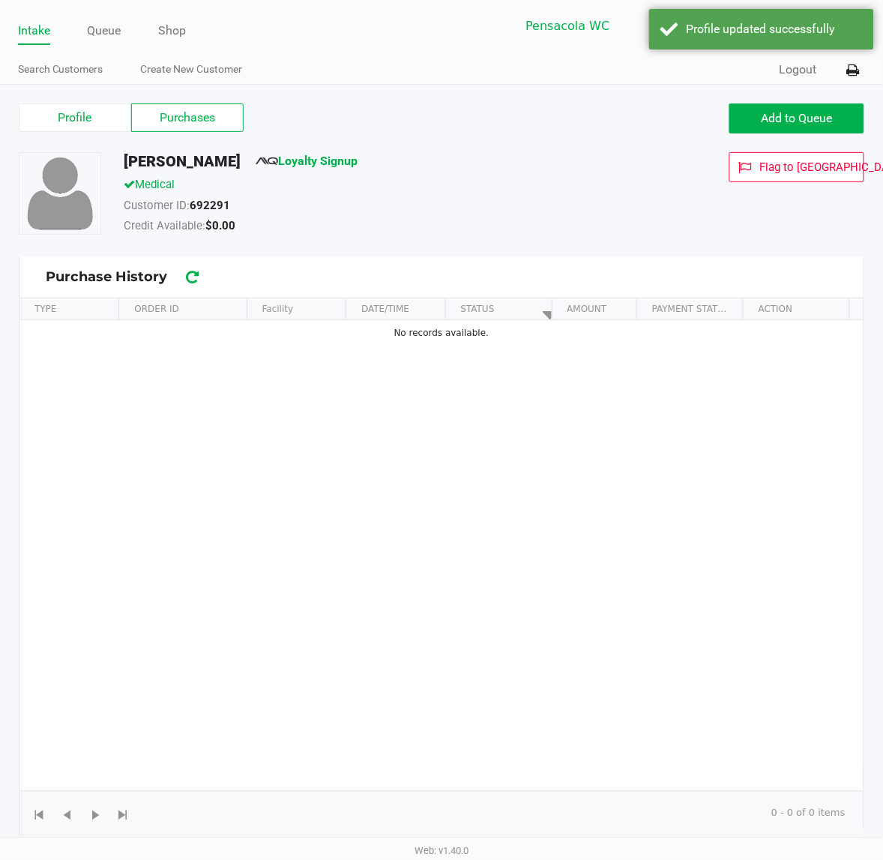
click at [76, 135] on div "Profile Purchases Add to Queue" at bounding box center [441, 126] width 868 height 52
click at [67, 111] on label "Profile" at bounding box center [75, 117] width 112 height 28
click at [0, 0] on 0 "Profile" at bounding box center [0, 0] width 0 height 0
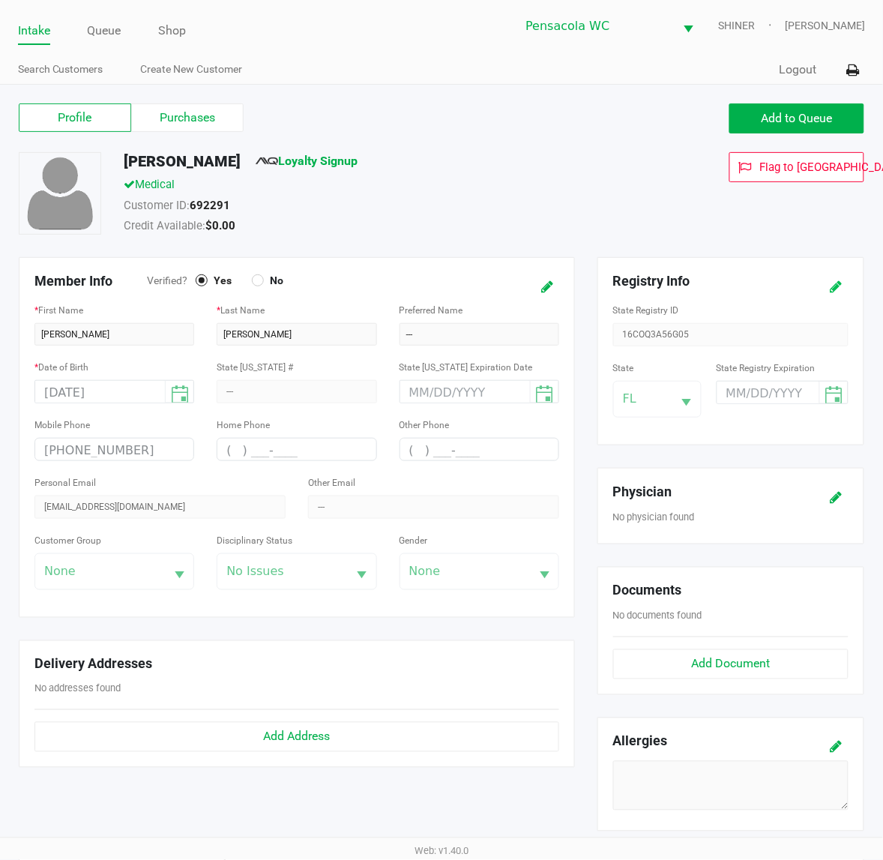
click at [830, 286] on button at bounding box center [836, 287] width 24 height 28
drag, startPoint x: 750, startPoint y: 338, endPoint x: 181, endPoint y: 300, distance: 570.0
click at [230, 300] on div "Member Info Verified? Yes No * First Name [PERSON_NAME] * Last Name [PERSON_NAM…" at bounding box center [441, 555] width 868 height 596
type input "P6XR8460"
click at [837, 285] on icon at bounding box center [836, 287] width 12 height 10
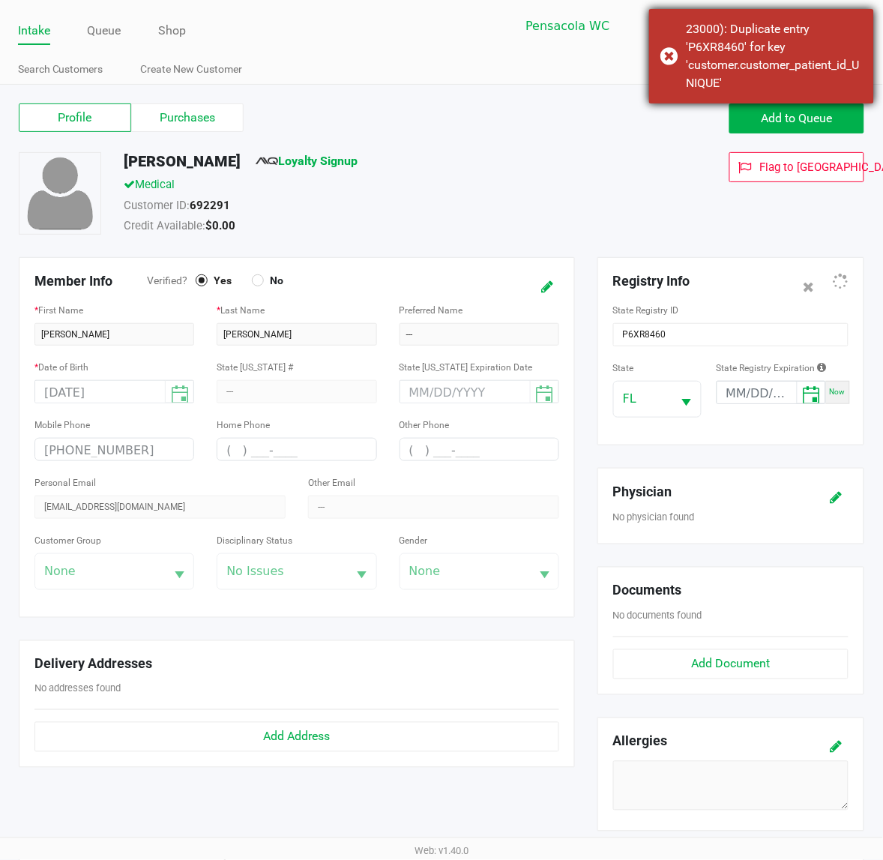
click at [826, 45] on div "23000): Duplicate entry 'P6XR8460' for key 'customer.customer_patient_id_UNIQUE'" at bounding box center [774, 56] width 176 height 72
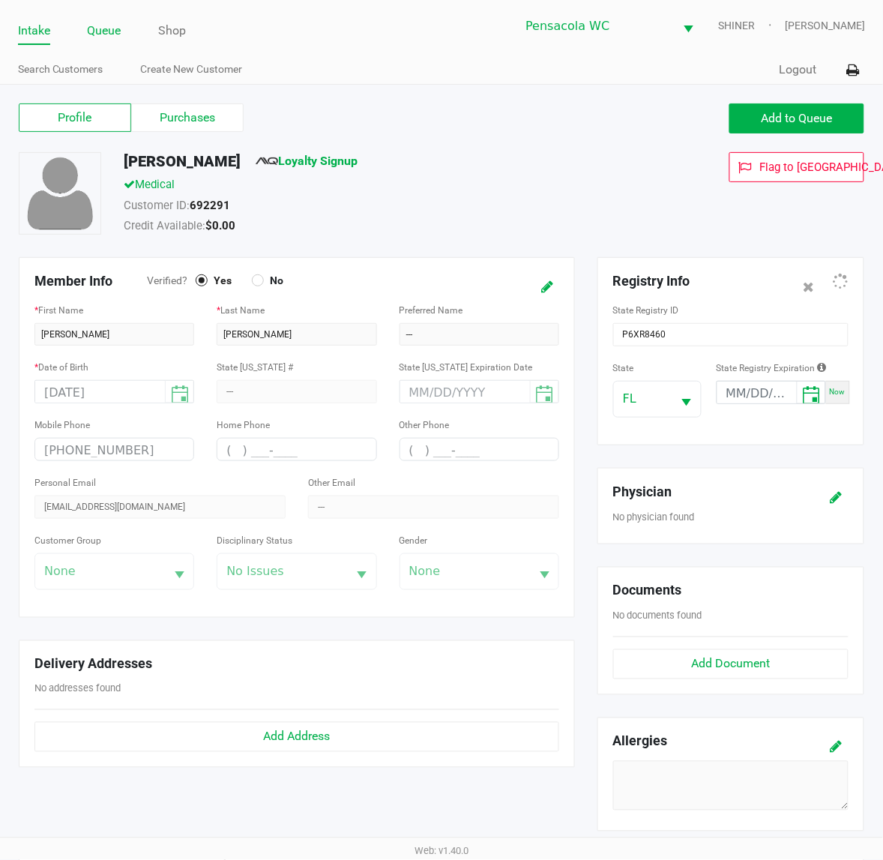
click at [106, 28] on link "Queue" at bounding box center [105, 30] width 34 height 21
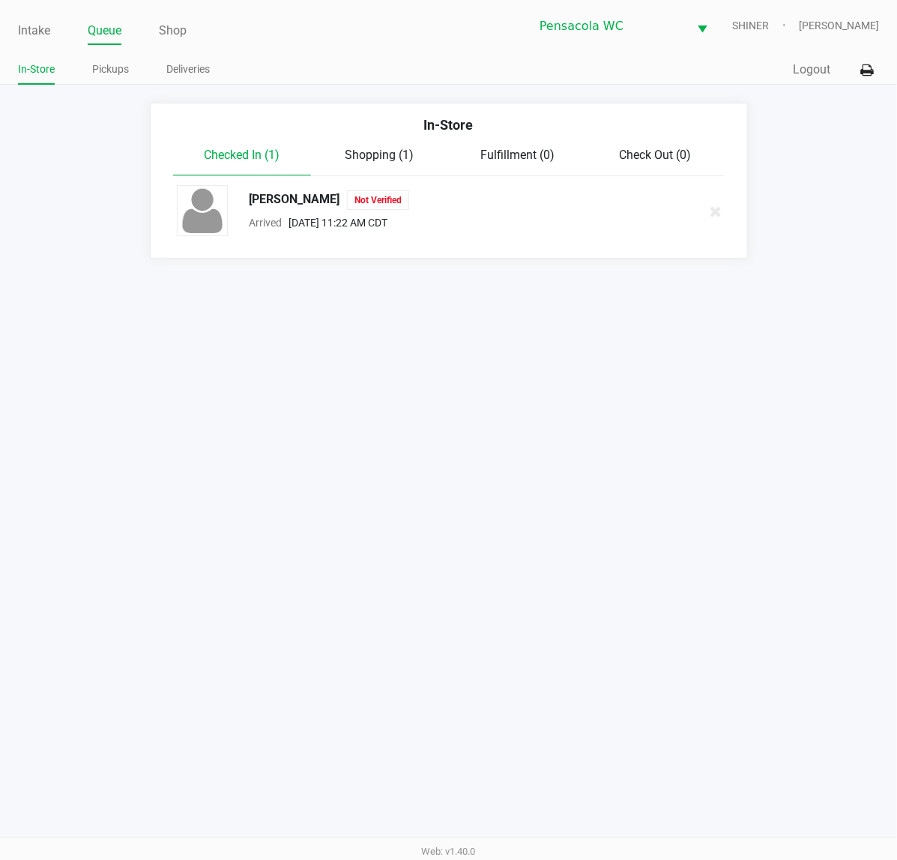
click at [719, 230] on div at bounding box center [708, 211] width 47 height 37
click at [720, 216] on icon at bounding box center [716, 211] width 12 height 11
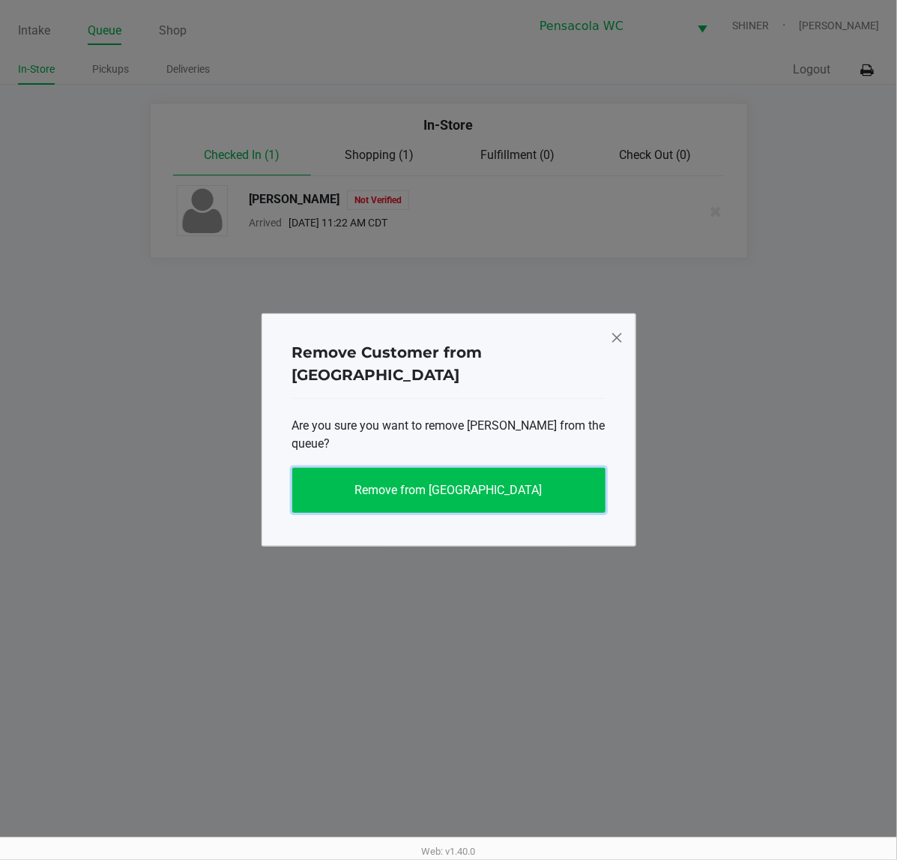
click at [397, 483] on span "Remove from [GEOGRAPHIC_DATA]" at bounding box center [448, 490] width 187 height 14
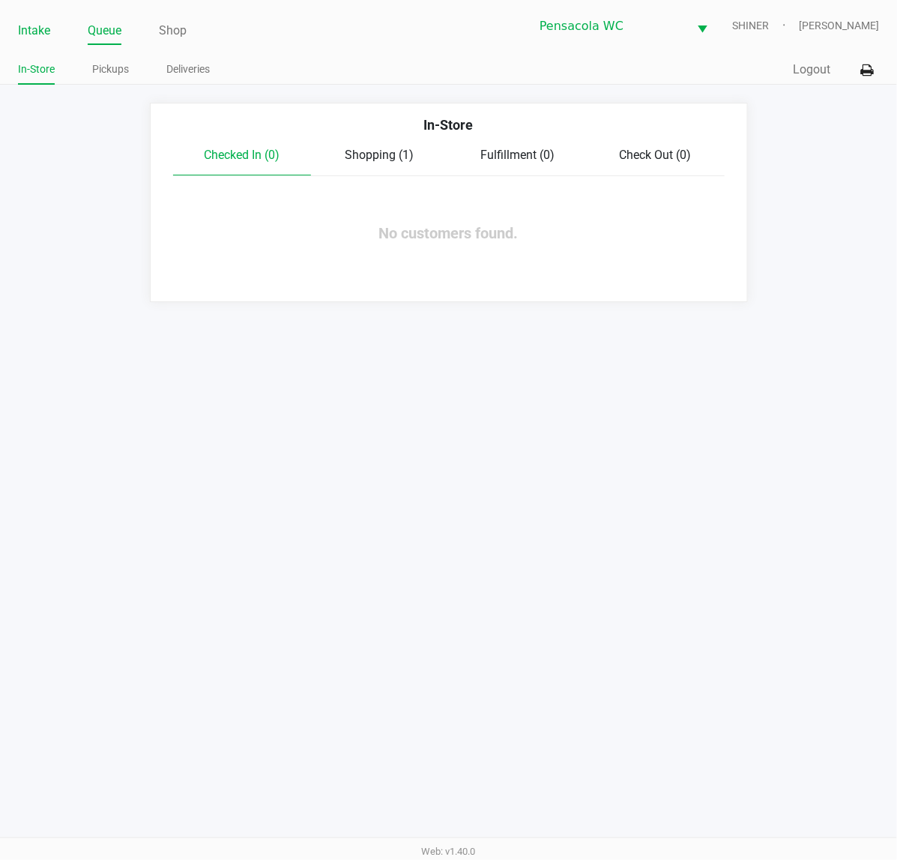
click at [46, 25] on link "Intake" at bounding box center [34, 30] width 32 height 21
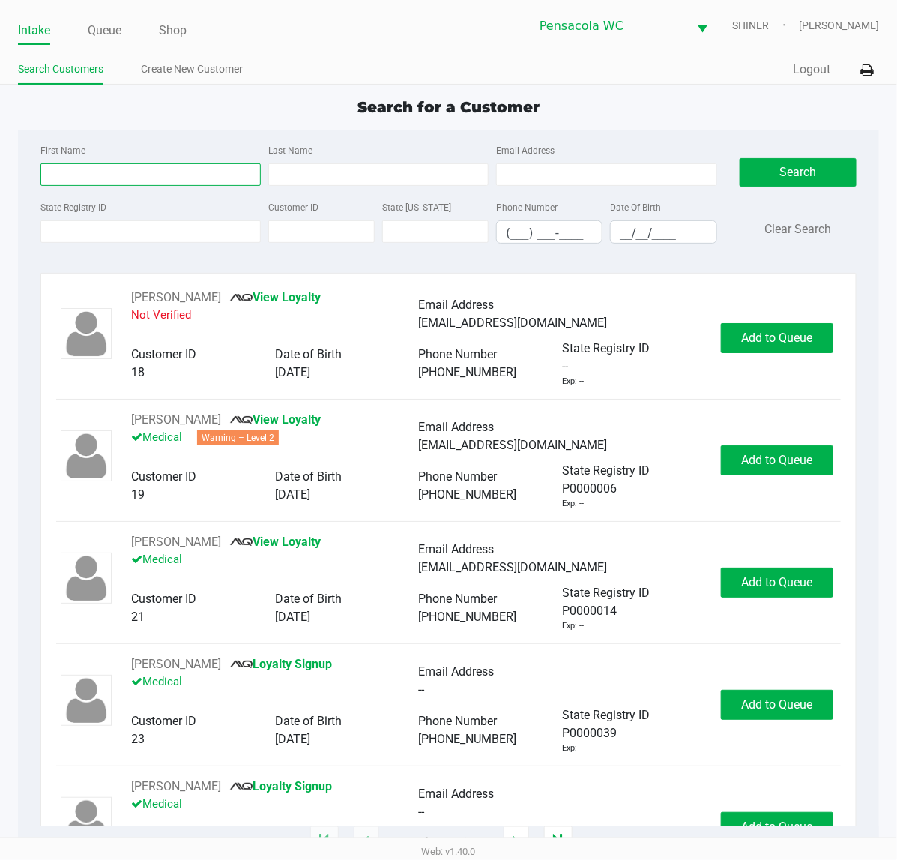
click at [159, 175] on input "First Name" at bounding box center [150, 174] width 220 height 22
type input "r"
click at [189, 233] on input "State Registry ID" at bounding box center [150, 231] width 220 height 22
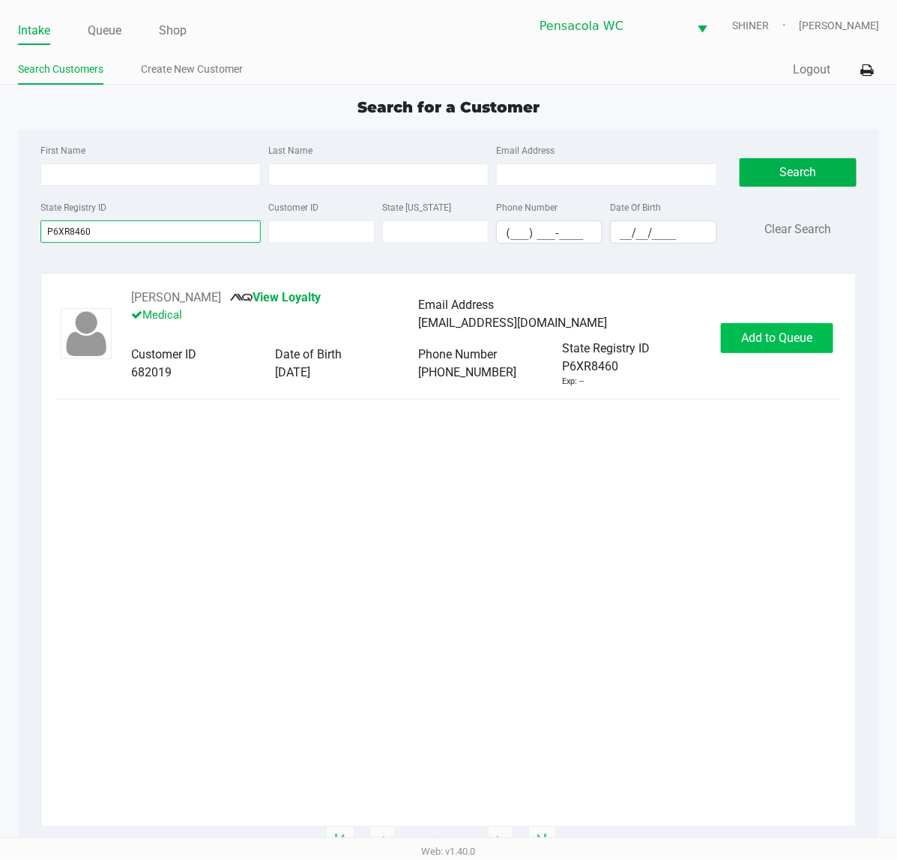
type input "P6XR8460"
click at [802, 342] on span "Add to Queue" at bounding box center [777, 337] width 71 height 14
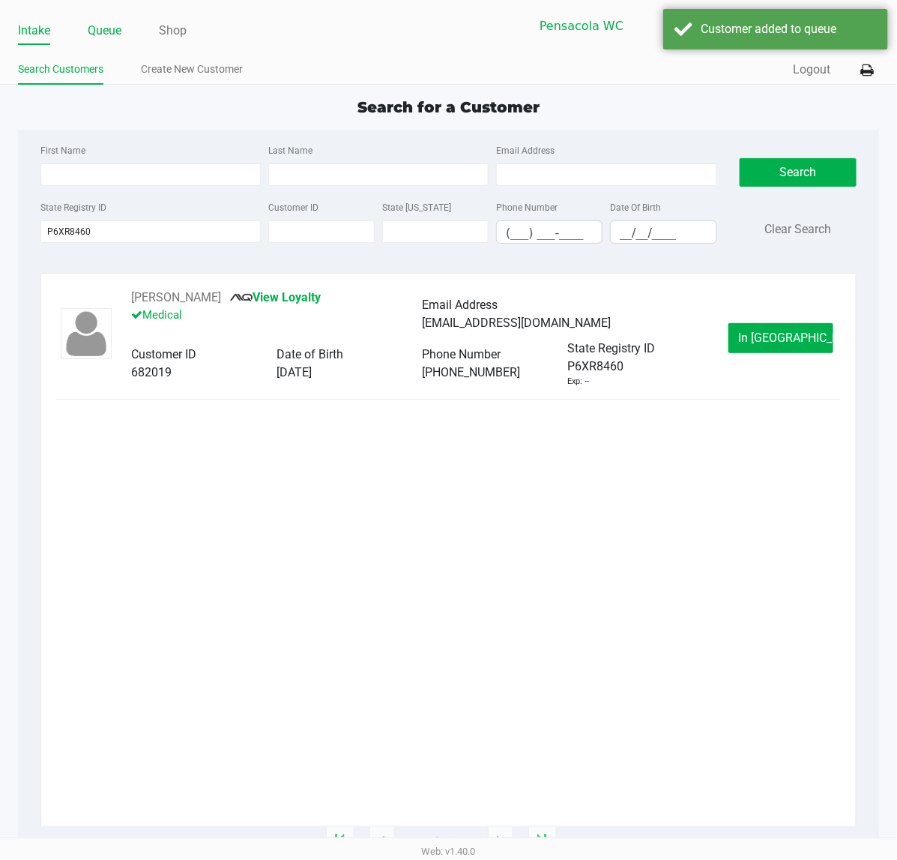
click at [115, 35] on link "Queue" at bounding box center [105, 30] width 34 height 21
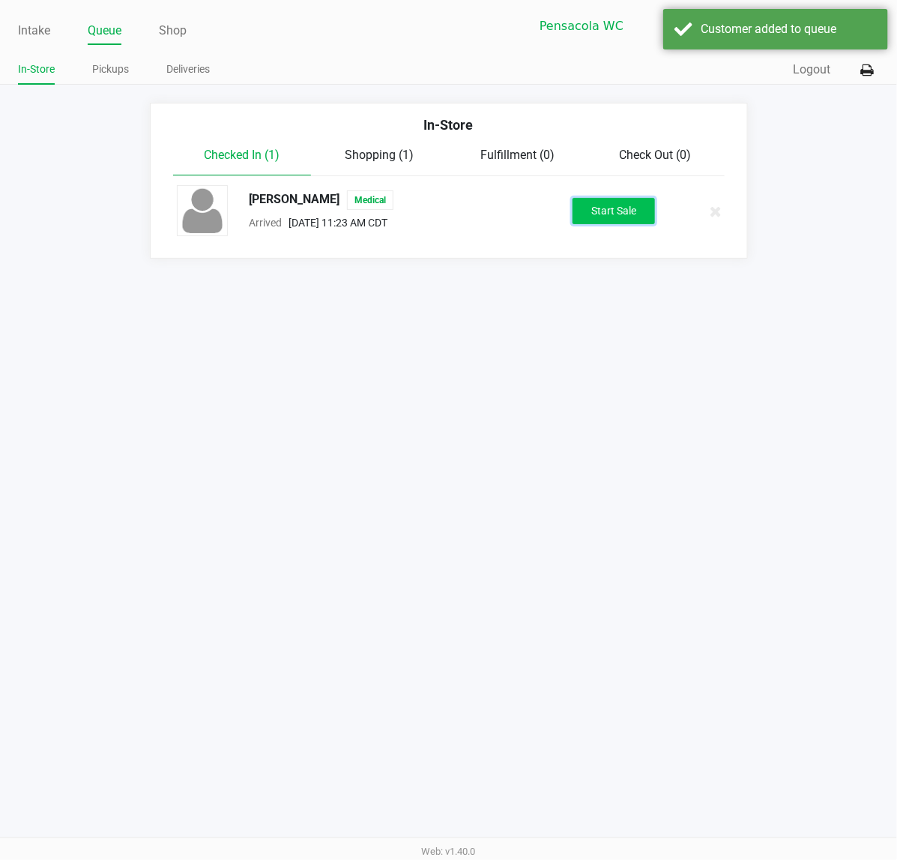
click at [612, 218] on button "Start Sale" at bounding box center [614, 211] width 82 height 26
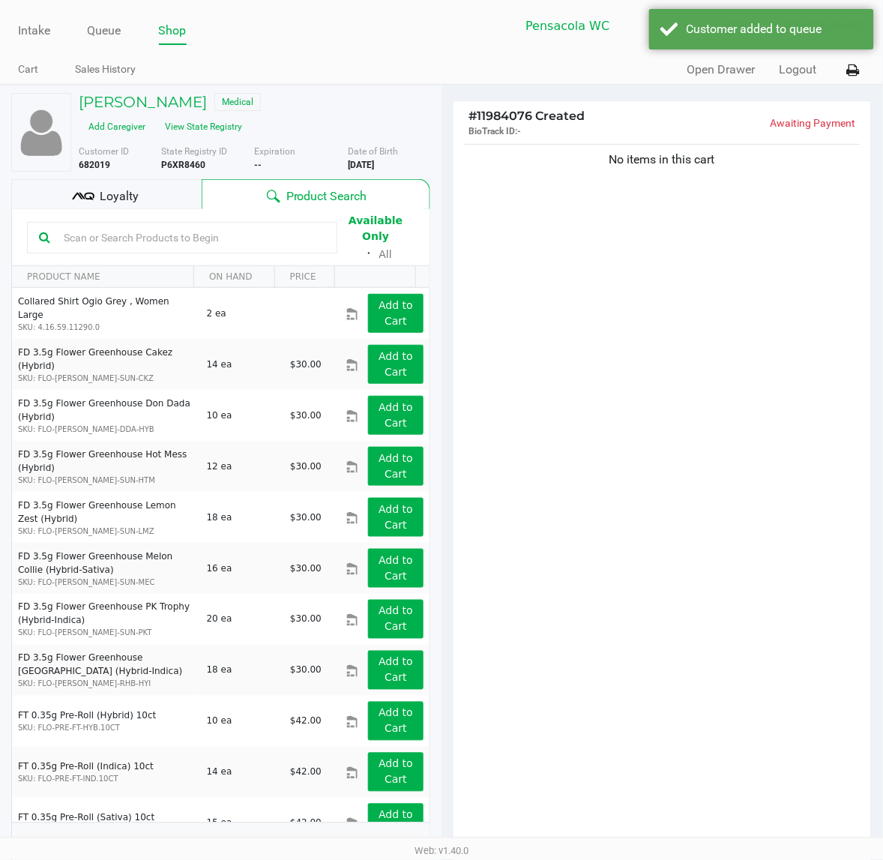
click at [175, 189] on div "Loyalty" at bounding box center [106, 194] width 190 height 30
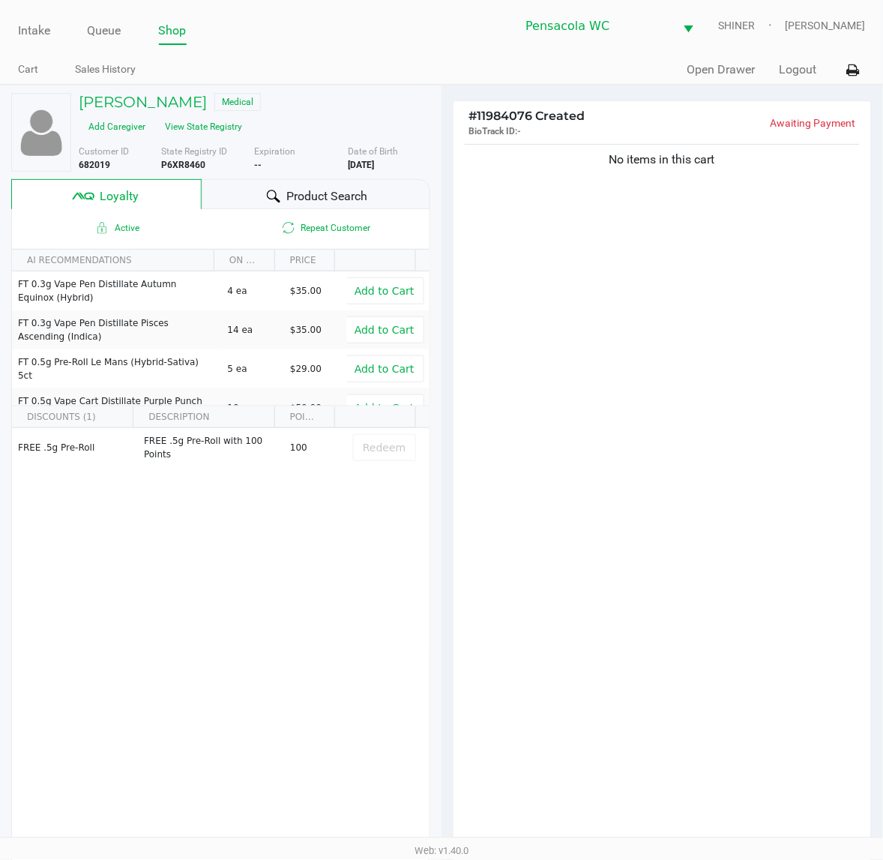
click at [256, 188] on div "Product Search" at bounding box center [316, 194] width 229 height 30
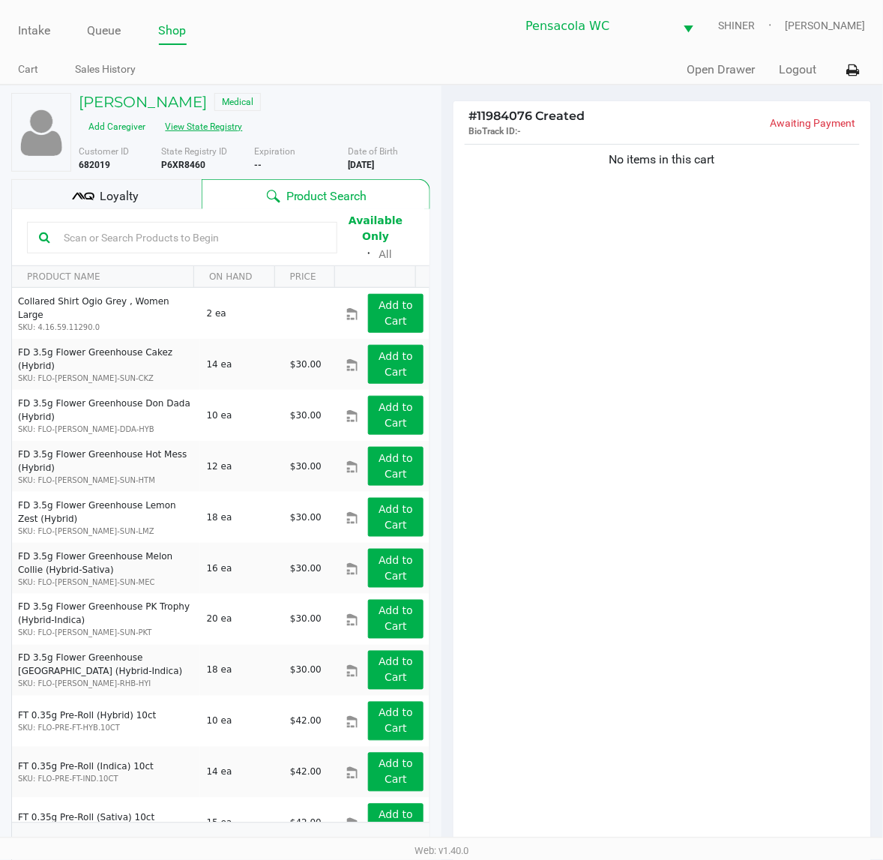
click at [244, 115] on button "View State Registry" at bounding box center [200, 127] width 88 height 24
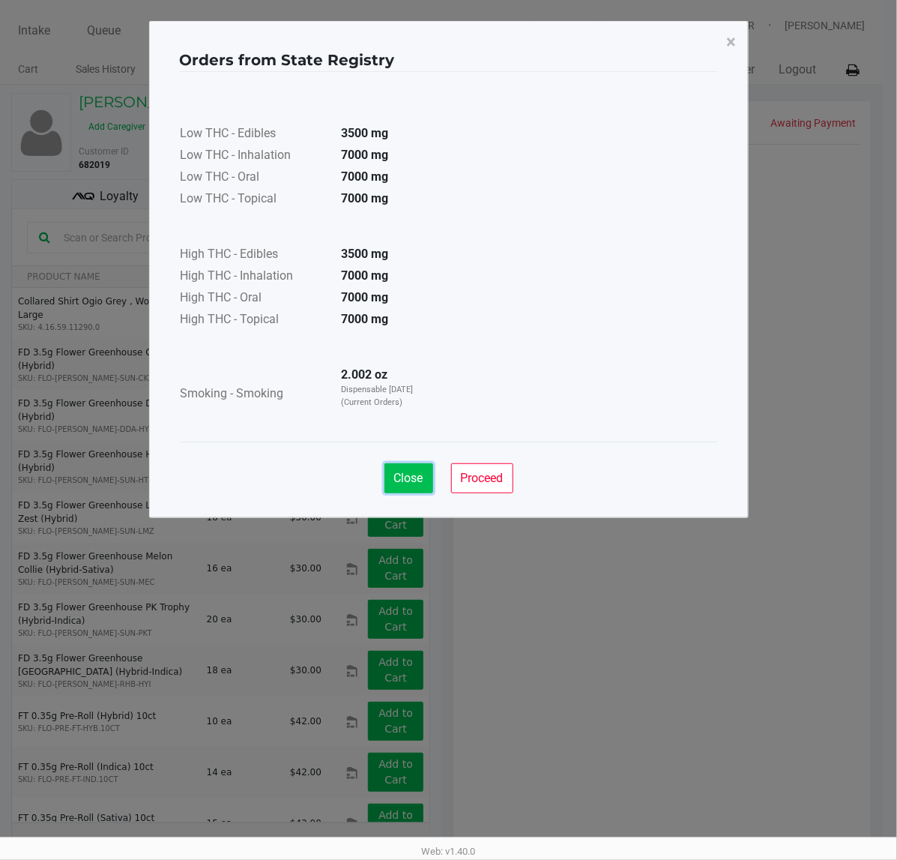
click at [406, 483] on span "Close" at bounding box center [408, 478] width 29 height 14
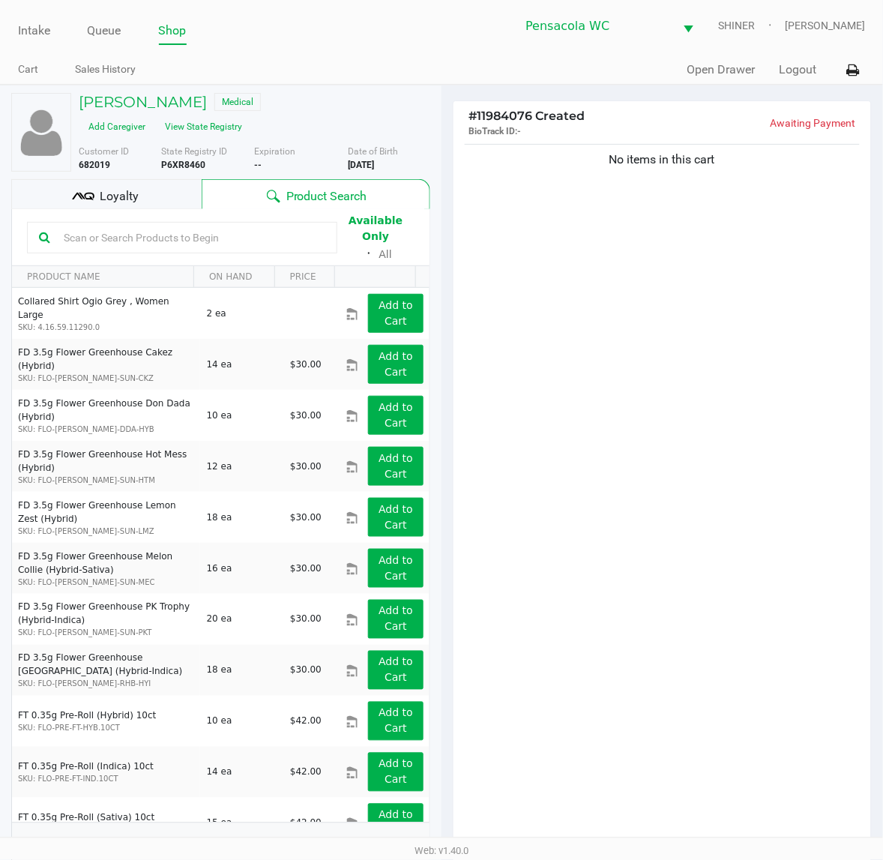
click at [251, 232] on input "text" at bounding box center [192, 237] width 268 height 22
click at [137, 109] on h5 "[PERSON_NAME]" at bounding box center [143, 102] width 128 height 18
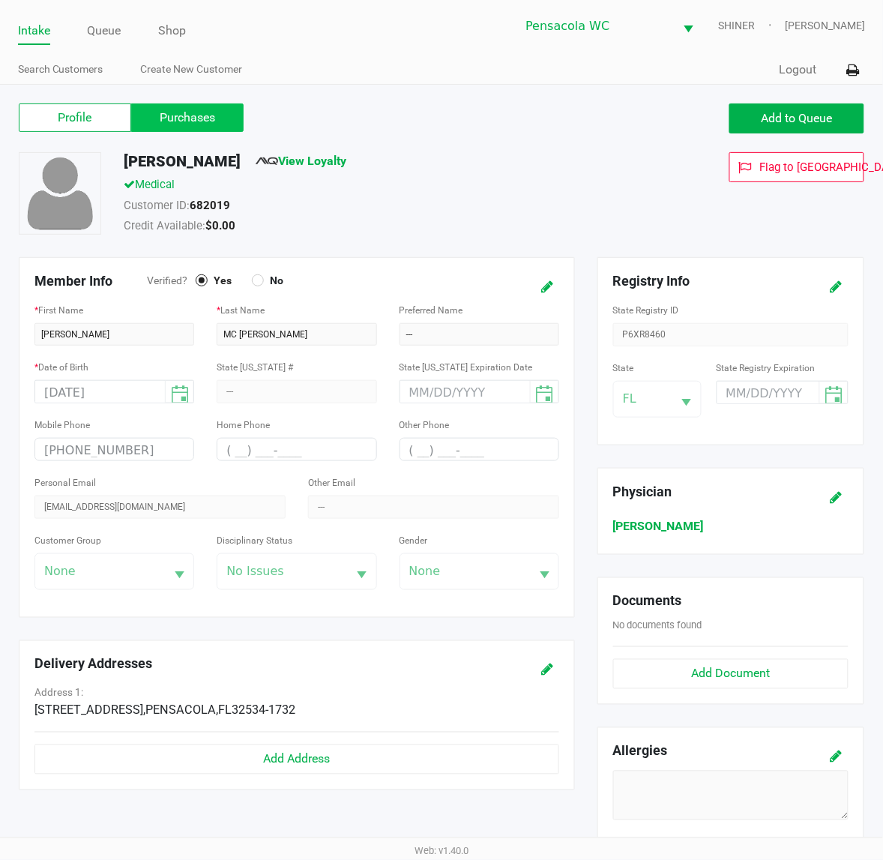
click at [191, 121] on label "Purchases" at bounding box center [187, 117] width 112 height 28
click at [0, 0] on 1 "Purchases" at bounding box center [0, 0] width 0 height 0
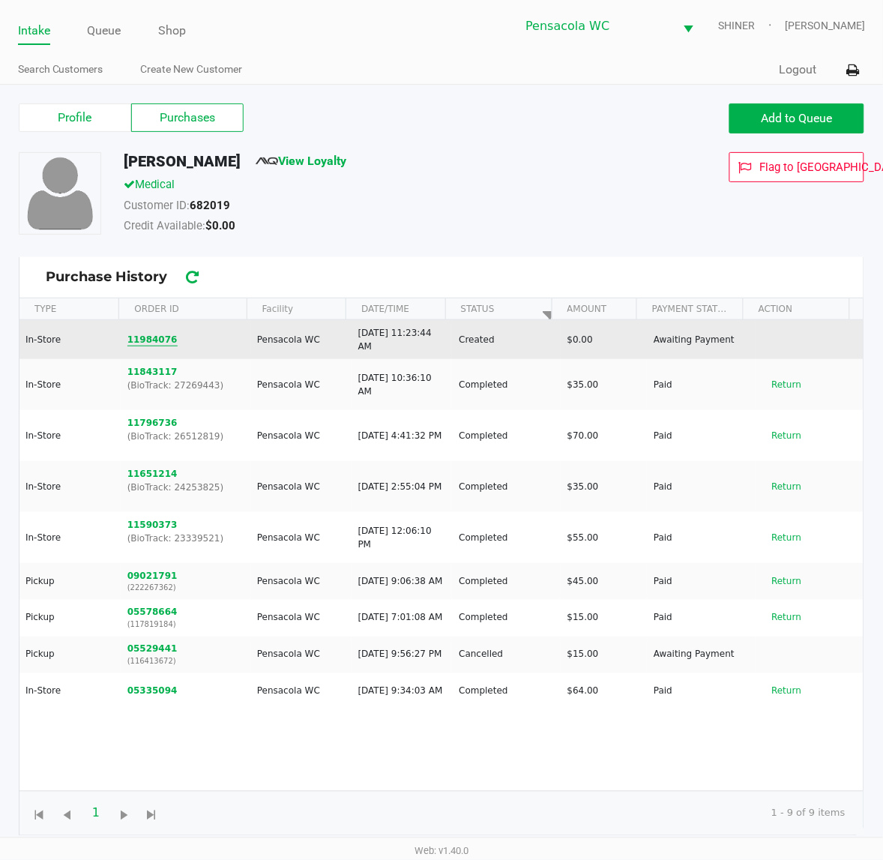
click at [150, 342] on button "11984076" at bounding box center [152, 339] width 50 height 13
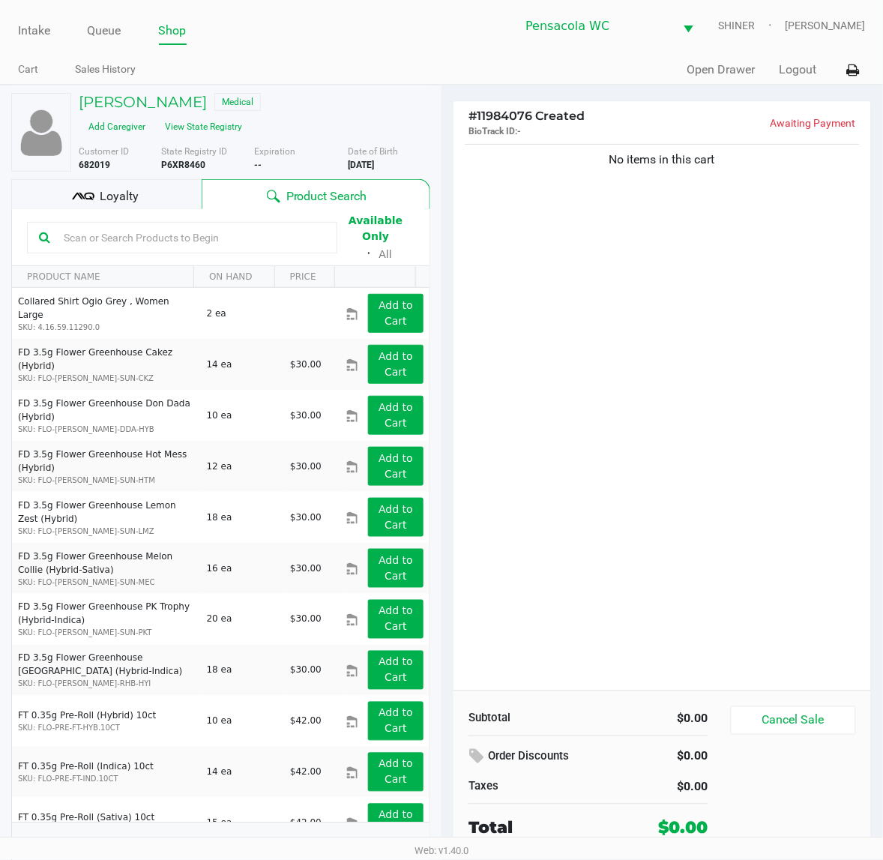
click at [231, 233] on input "text" at bounding box center [192, 237] width 268 height 22
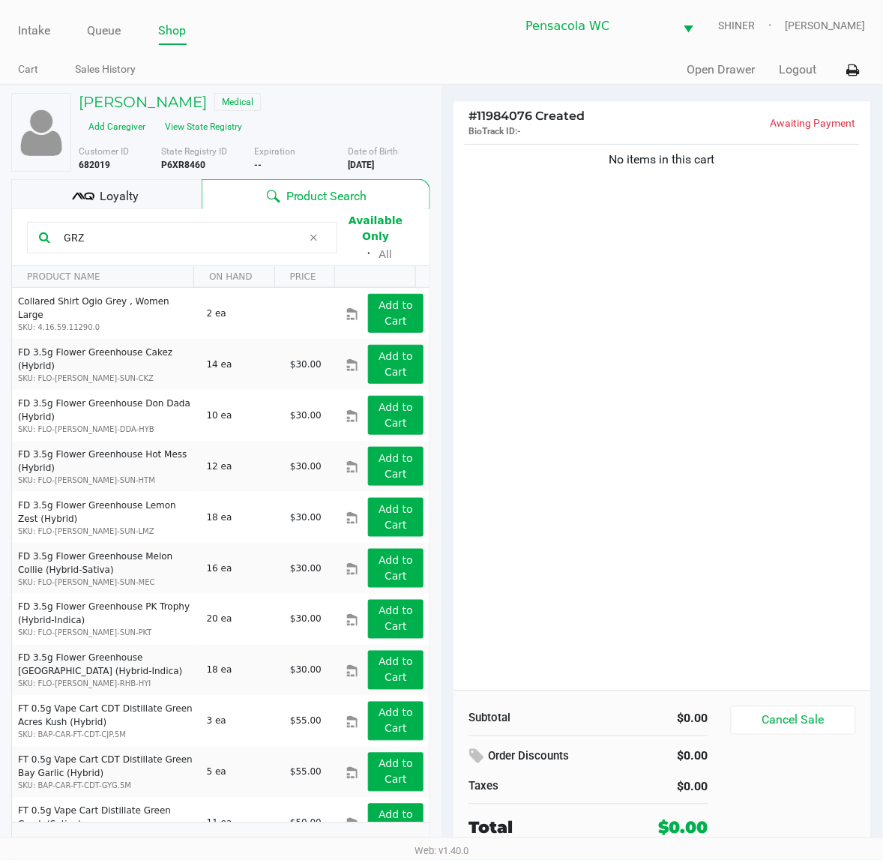
type input "GRZ"
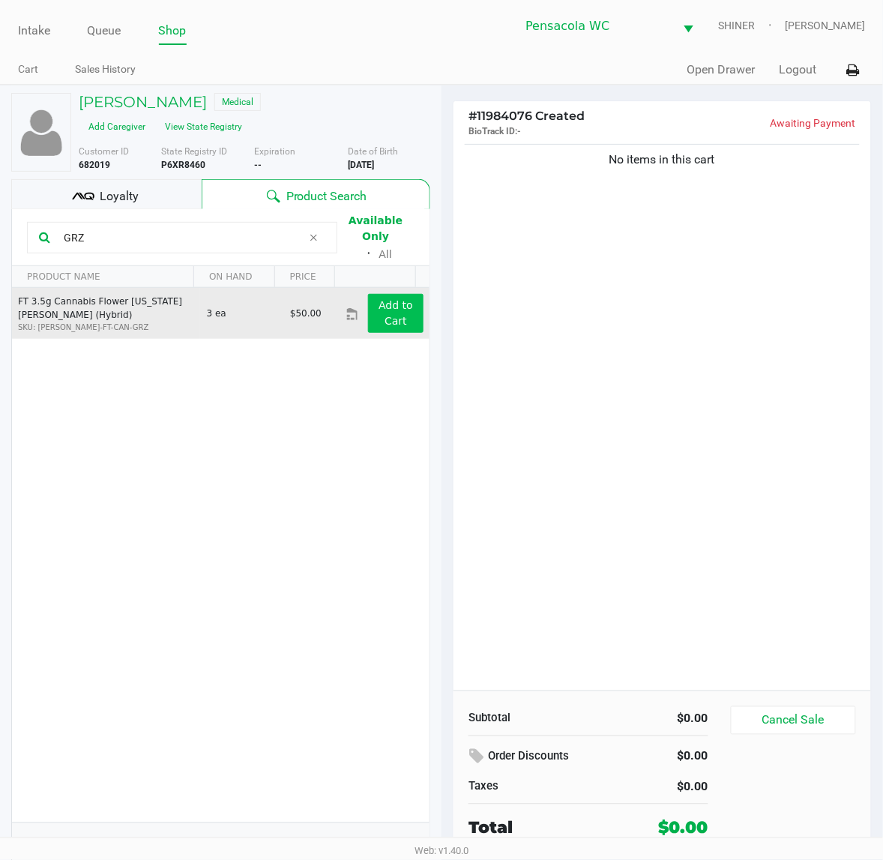
click at [394, 311] on button "Add to Cart" at bounding box center [395, 313] width 55 height 39
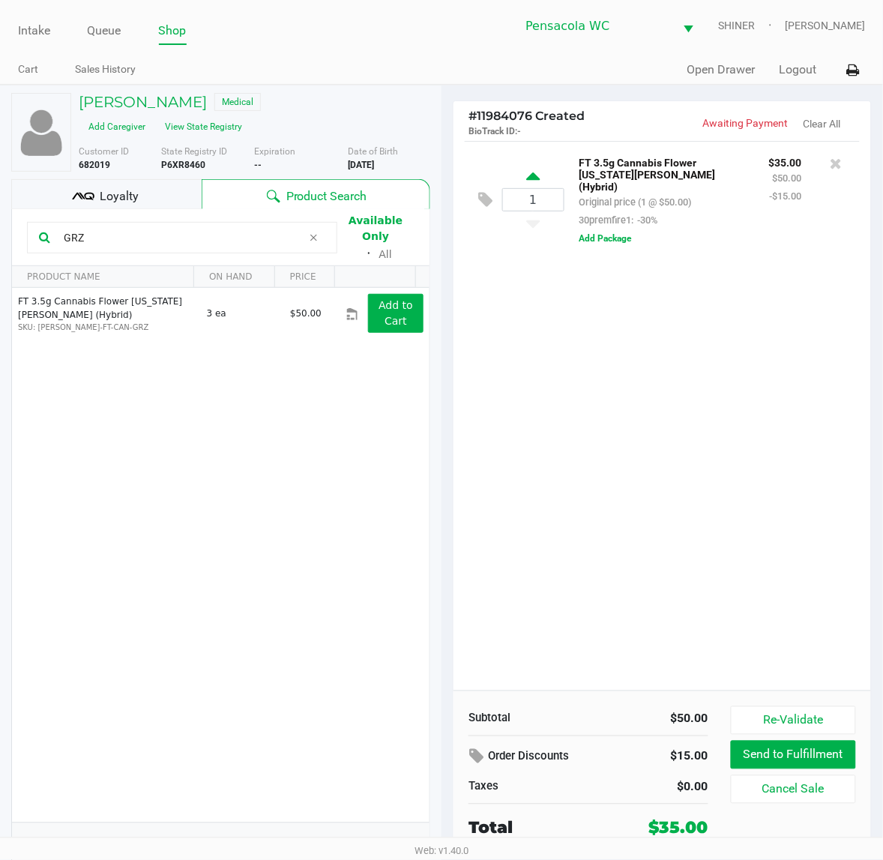
click at [538, 173] on icon at bounding box center [532, 178] width 13 height 19
type input "2"
click at [518, 372] on div "2 FT 3.5g Cannabis Flower [US_STATE][PERSON_NAME] (Hybrid) Original price (2 @ …" at bounding box center [661, 415] width 417 height 549
click at [309, 232] on icon at bounding box center [313, 238] width 9 height 12
click at [189, 227] on input "text" at bounding box center [192, 237] width 268 height 22
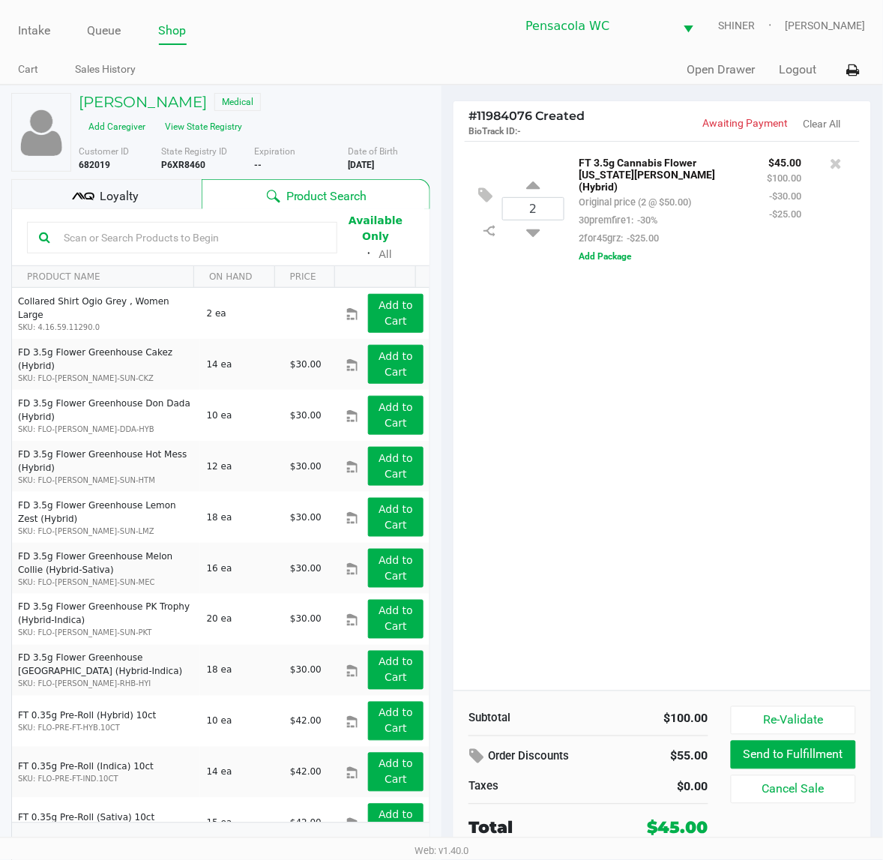
click at [192, 227] on input "text" at bounding box center [192, 237] width 268 height 22
click at [193, 226] on input "text" at bounding box center [192, 237] width 268 height 22
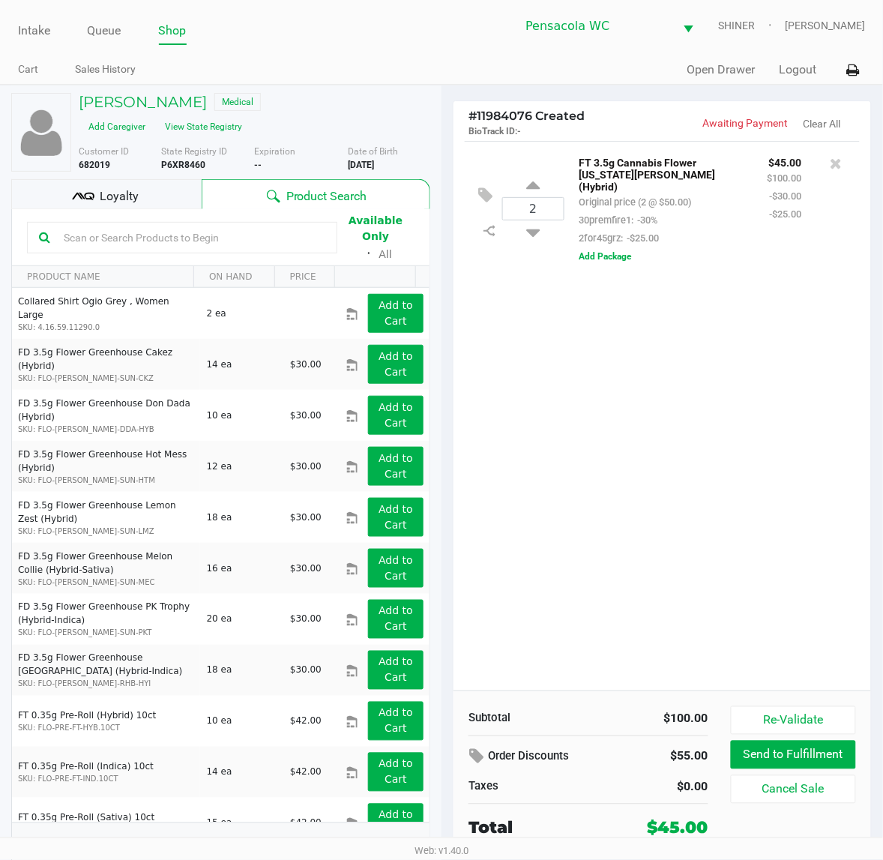
click at [193, 226] on input "text" at bounding box center [192, 237] width 268 height 22
click at [196, 229] on input "text" at bounding box center [192, 237] width 268 height 22
click at [753, 555] on div "2 FT 3.5g Cannabis Flower [US_STATE][PERSON_NAME] (Hybrid) Original price (2 @ …" at bounding box center [661, 415] width 417 height 549
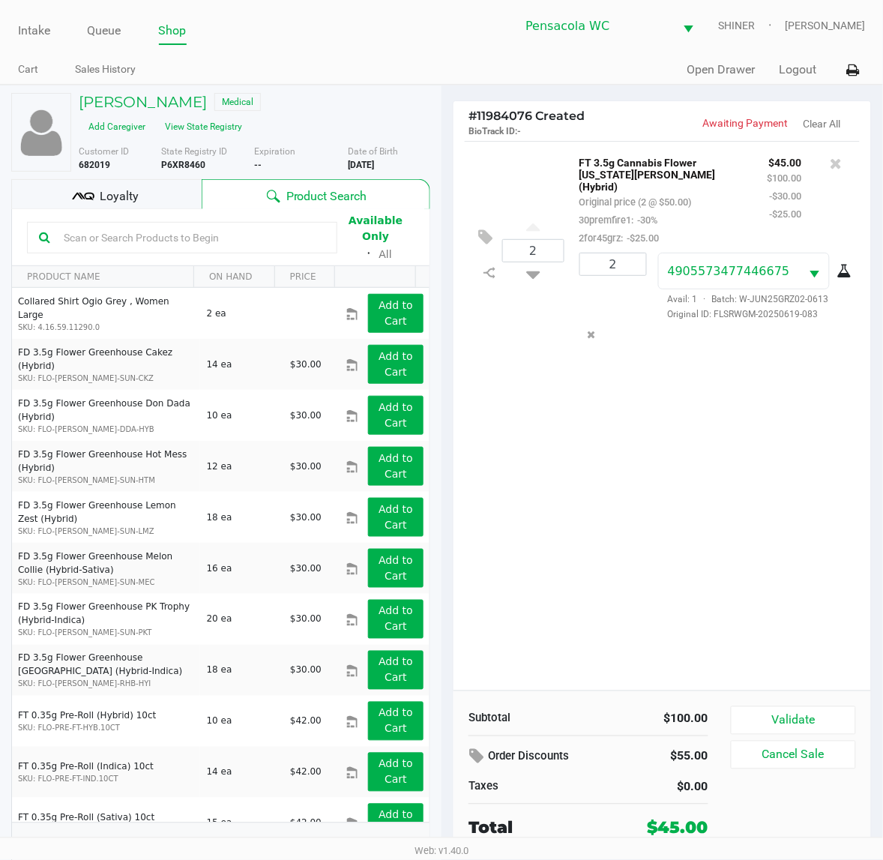
click at [845, 265] on icon at bounding box center [844, 271] width 15 height 12
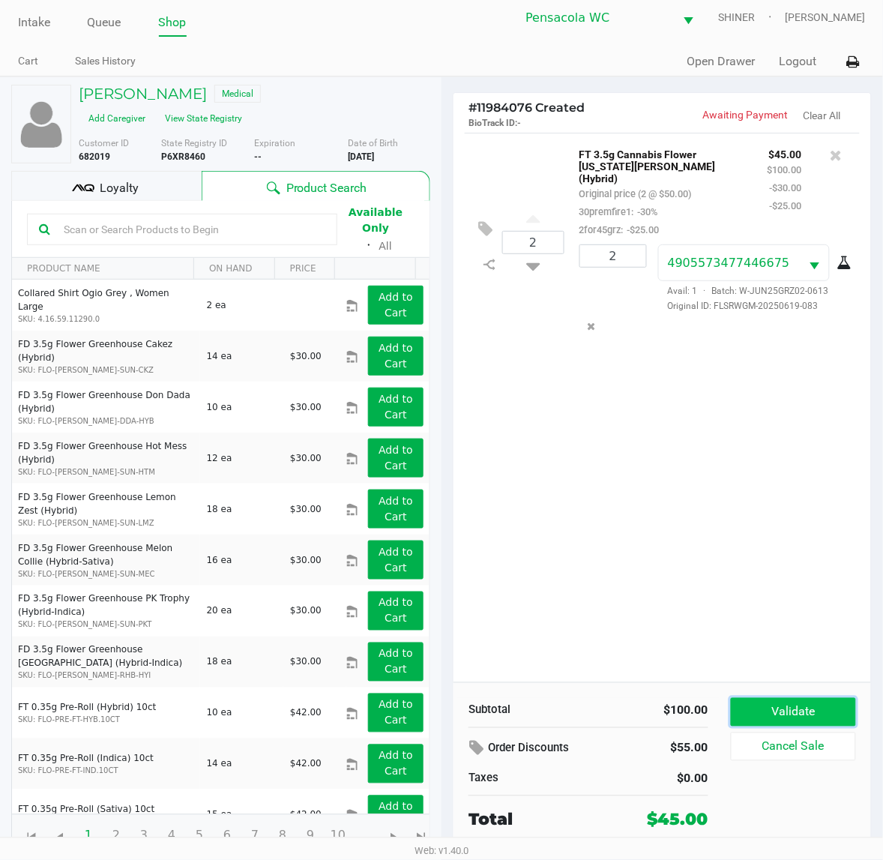
click at [791, 698] on button "Validate" at bounding box center [793, 712] width 125 height 28
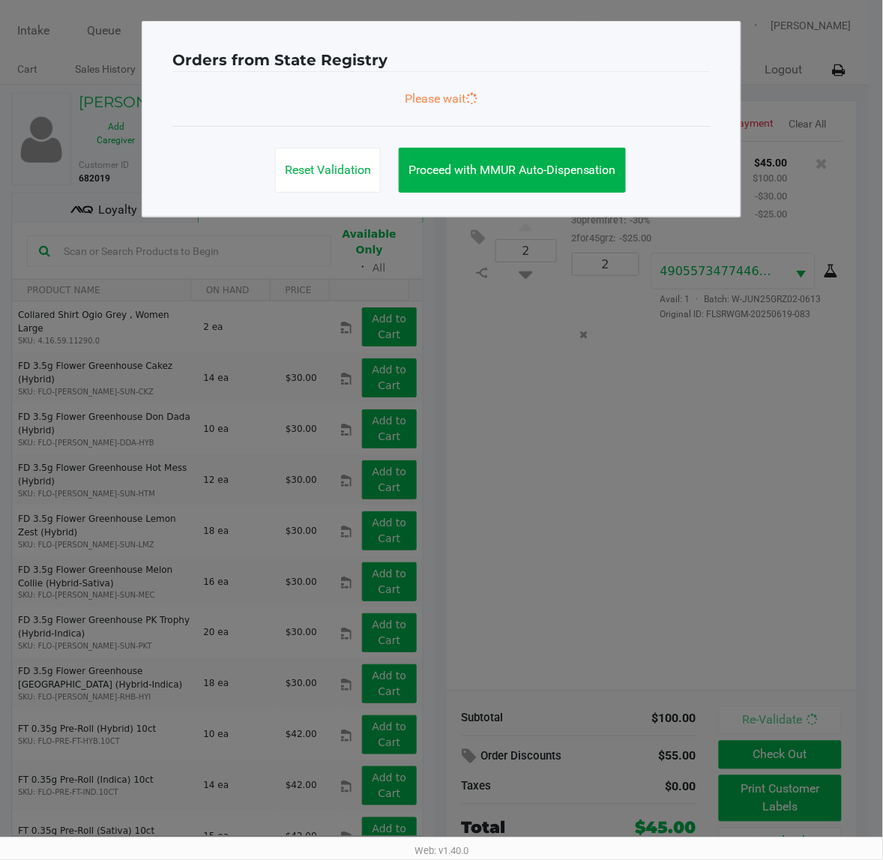
scroll to position [0, 0]
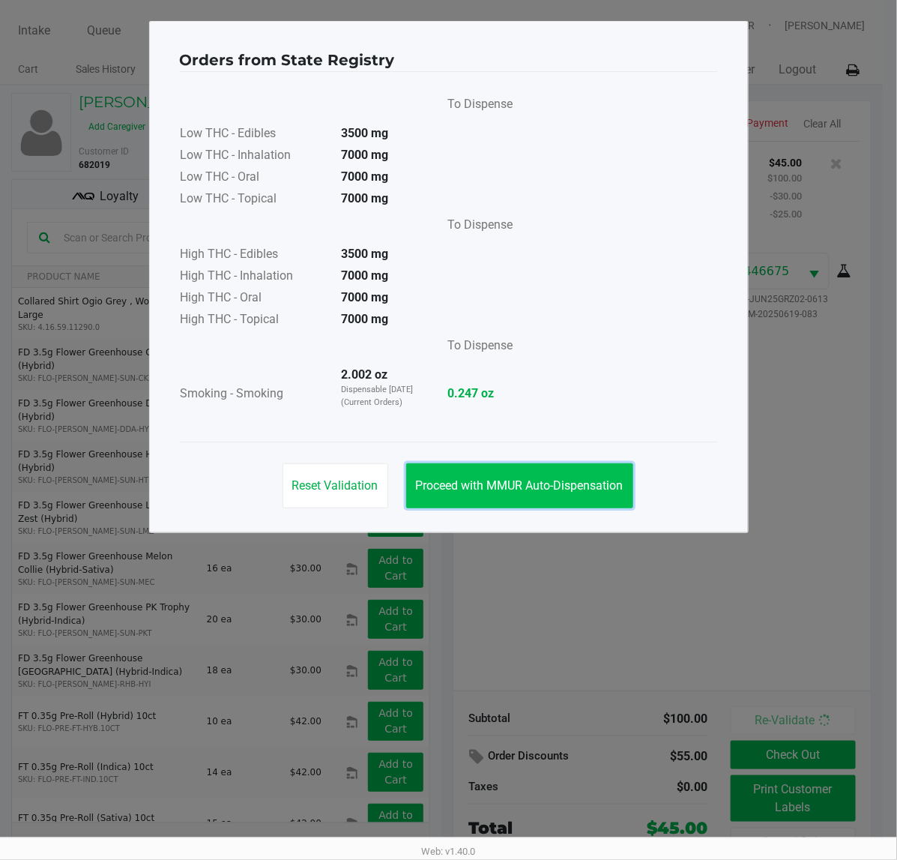
click at [517, 463] on button "Proceed with MMUR Auto-Dispensation" at bounding box center [519, 485] width 227 height 45
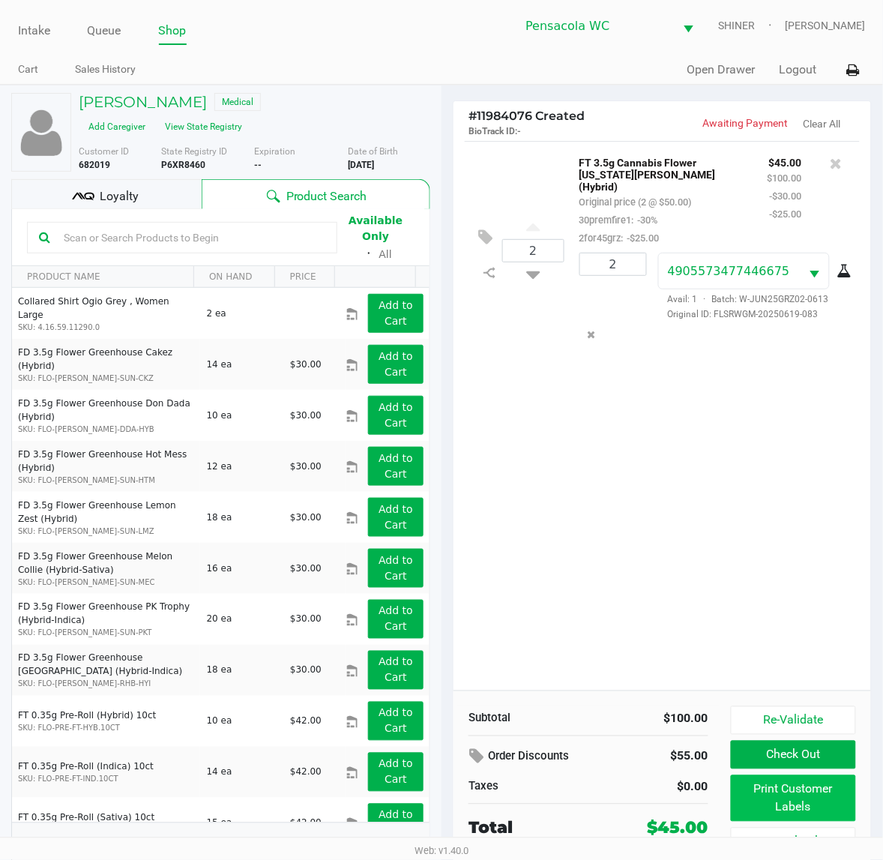
click at [839, 791] on button "Print Customer Labels" at bounding box center [793, 798] width 125 height 46
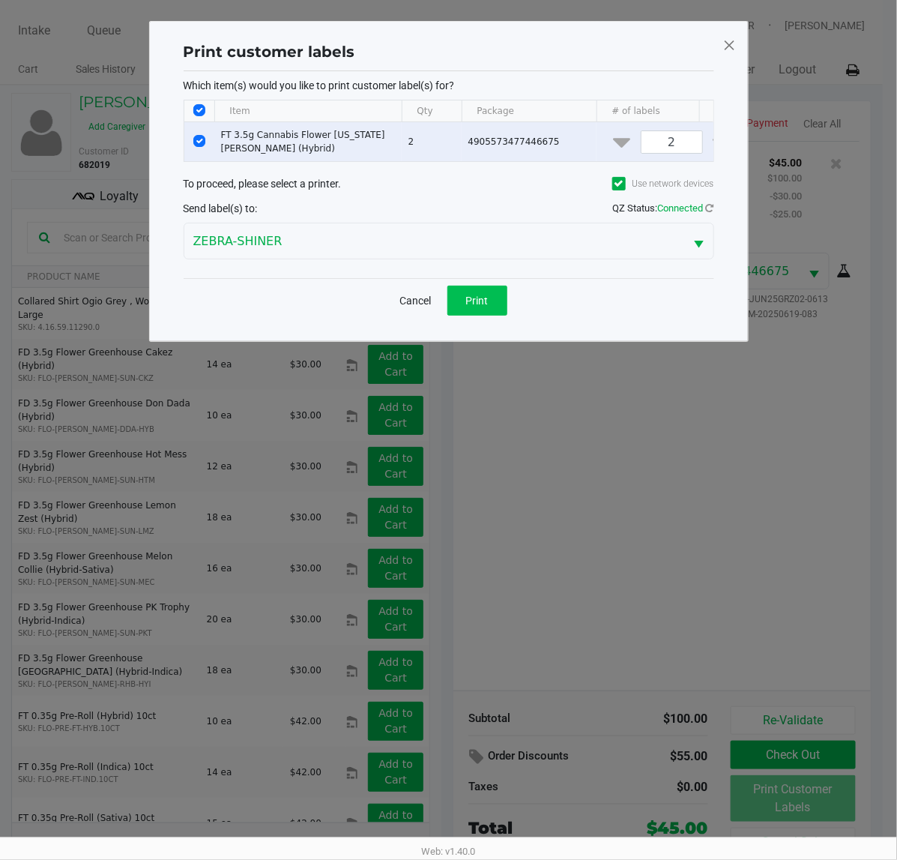
click at [476, 306] on span "Print" at bounding box center [477, 301] width 22 height 12
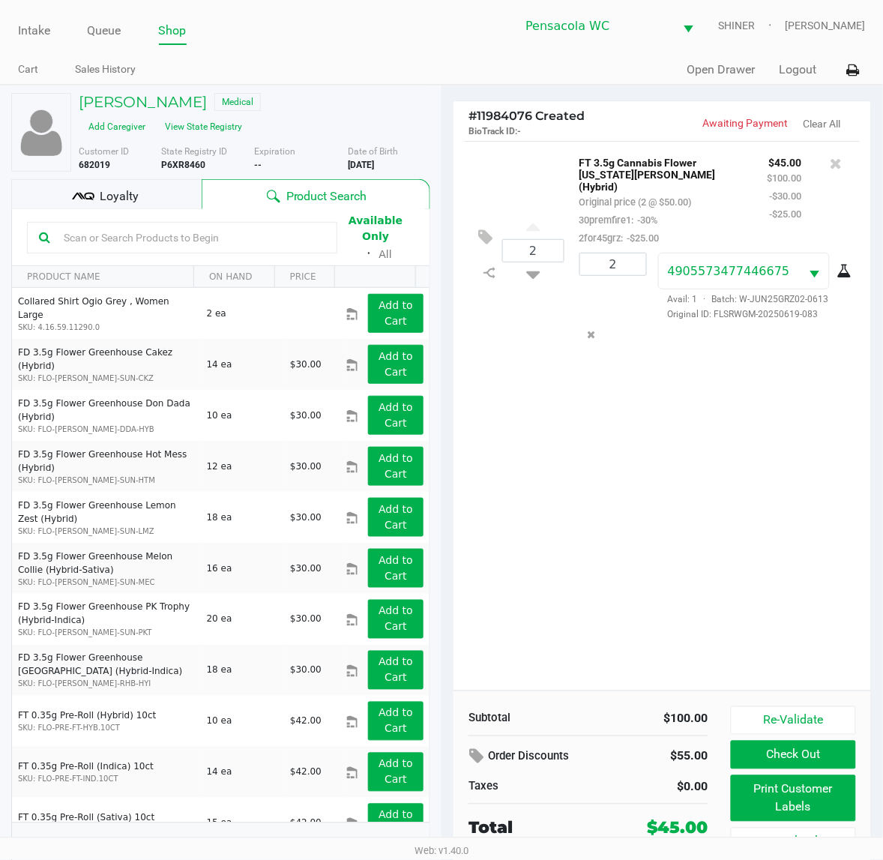
click at [848, 265] on icon at bounding box center [844, 271] width 15 height 12
click at [171, 184] on div "Loyalty" at bounding box center [106, 194] width 190 height 30
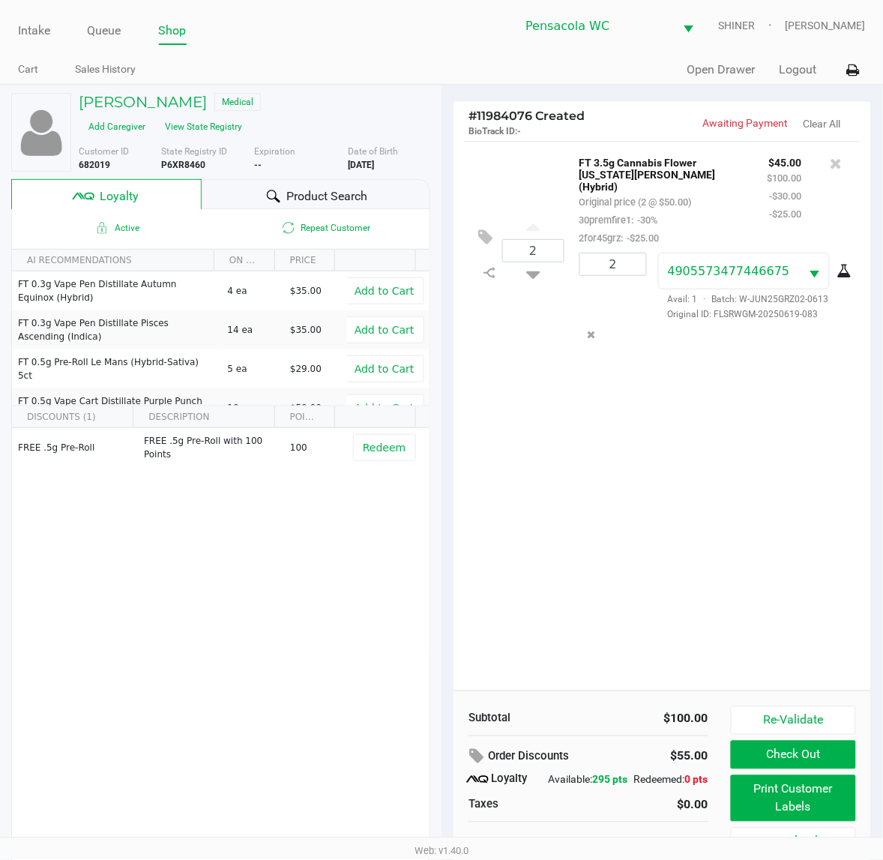
scroll to position [28, 0]
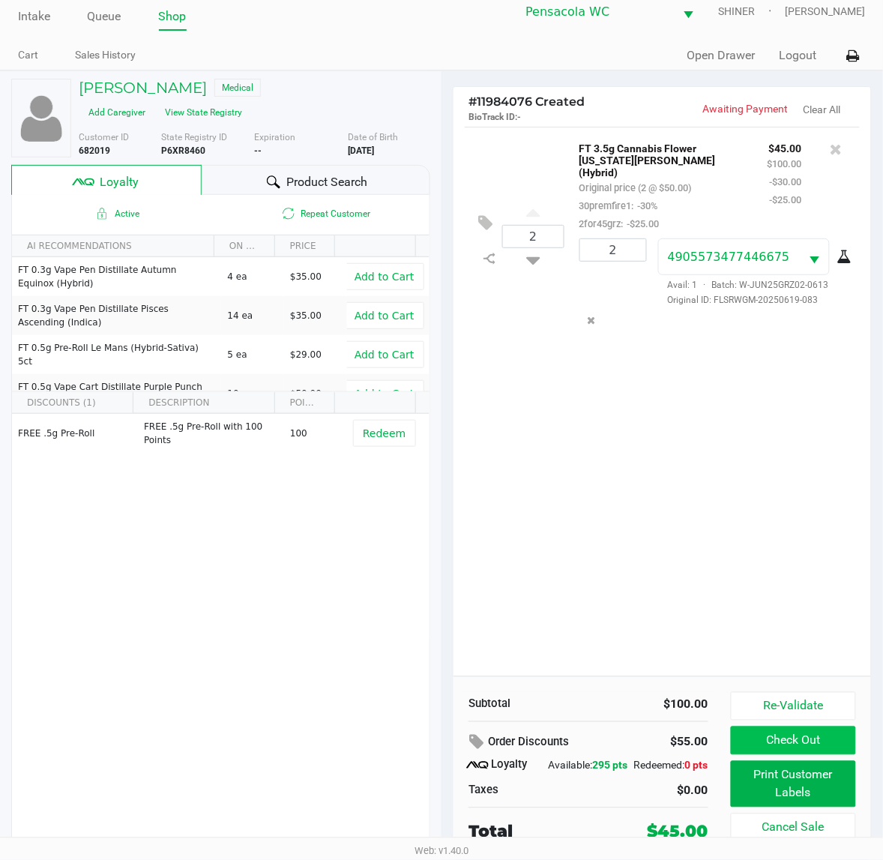
click at [823, 726] on button "Check Out" at bounding box center [793, 740] width 125 height 28
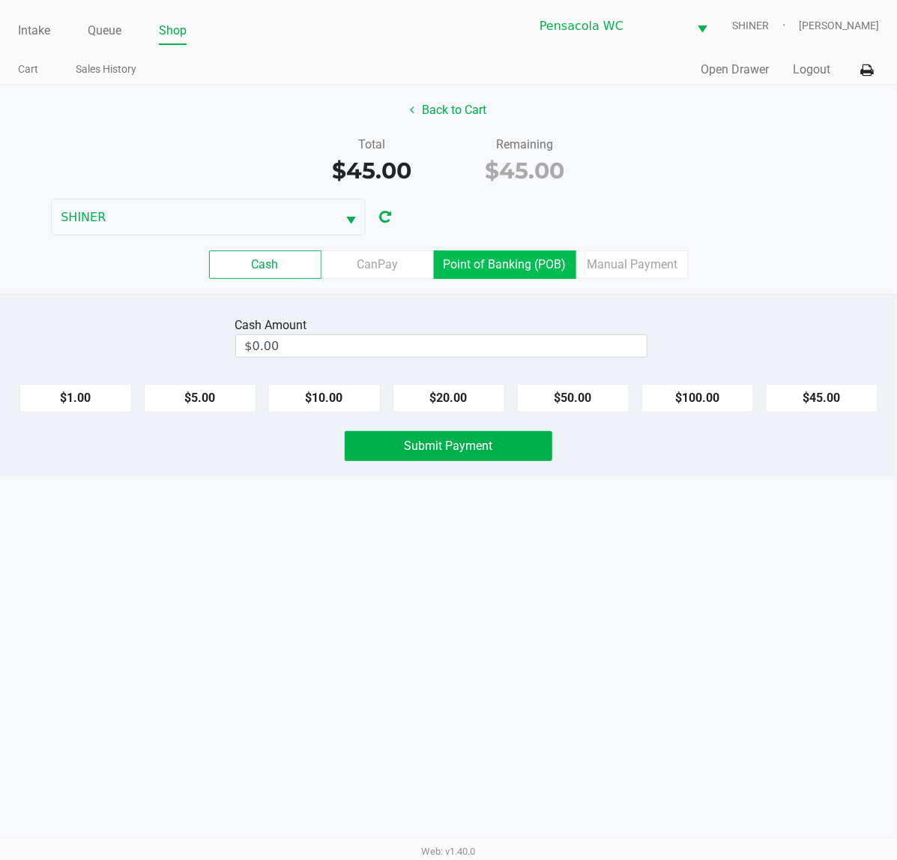
click at [519, 264] on label "Point of Banking (POB)" at bounding box center [505, 264] width 142 height 28
click at [0, 0] on 7 "Point of Banking (POB)" at bounding box center [0, 0] width 0 height 0
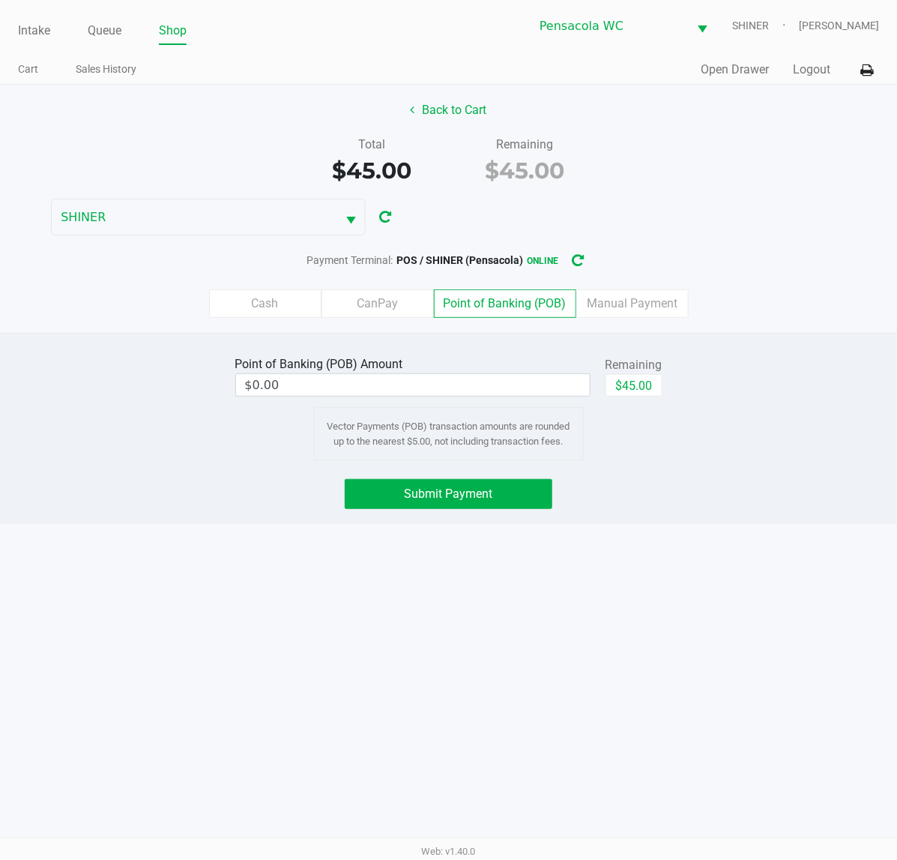
click at [650, 379] on button "$45.00" at bounding box center [633, 385] width 57 height 22
type input "$45.00"
click at [468, 495] on span "Submit Payment" at bounding box center [449, 493] width 88 height 14
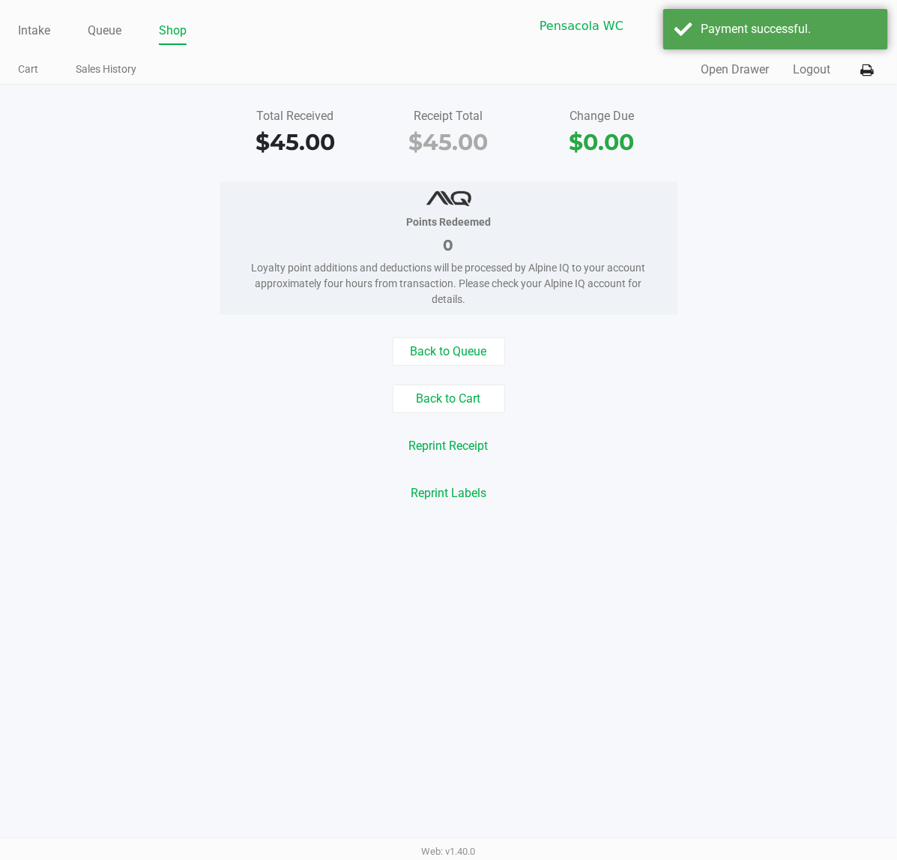
click at [840, 537] on div "Intake Queue Shop Pensacola [PERSON_NAME] [PERSON_NAME] Cart Sales History Quic…" at bounding box center [448, 430] width 897 height 860
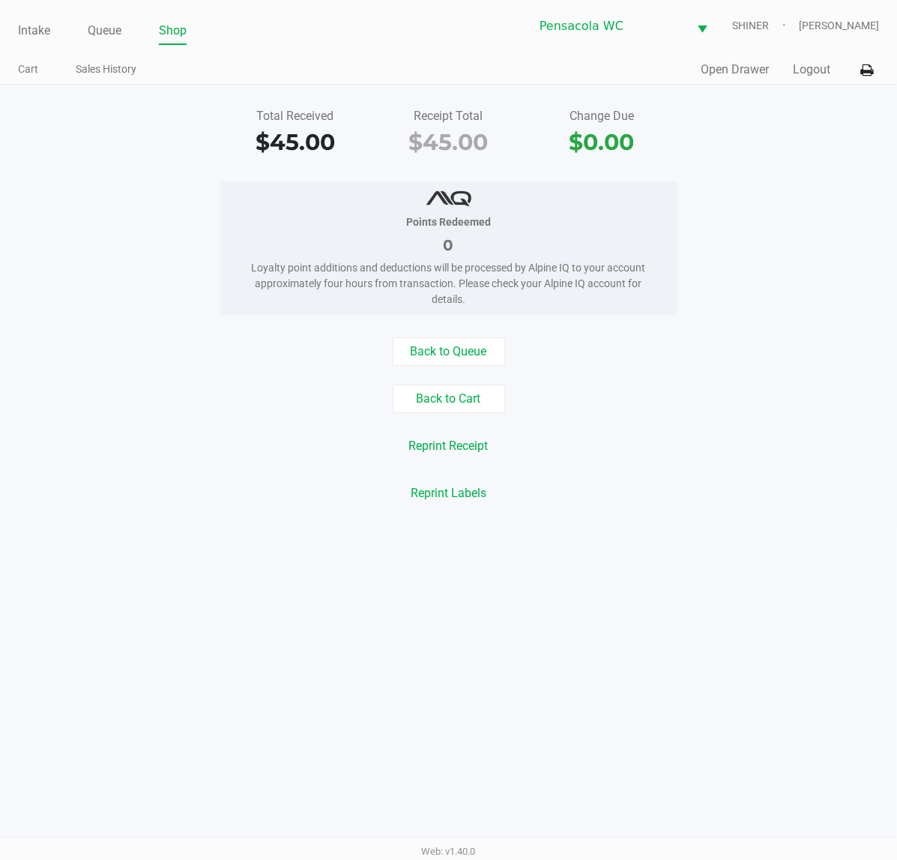
click at [796, 67] on button "Logout" at bounding box center [811, 70] width 37 height 18
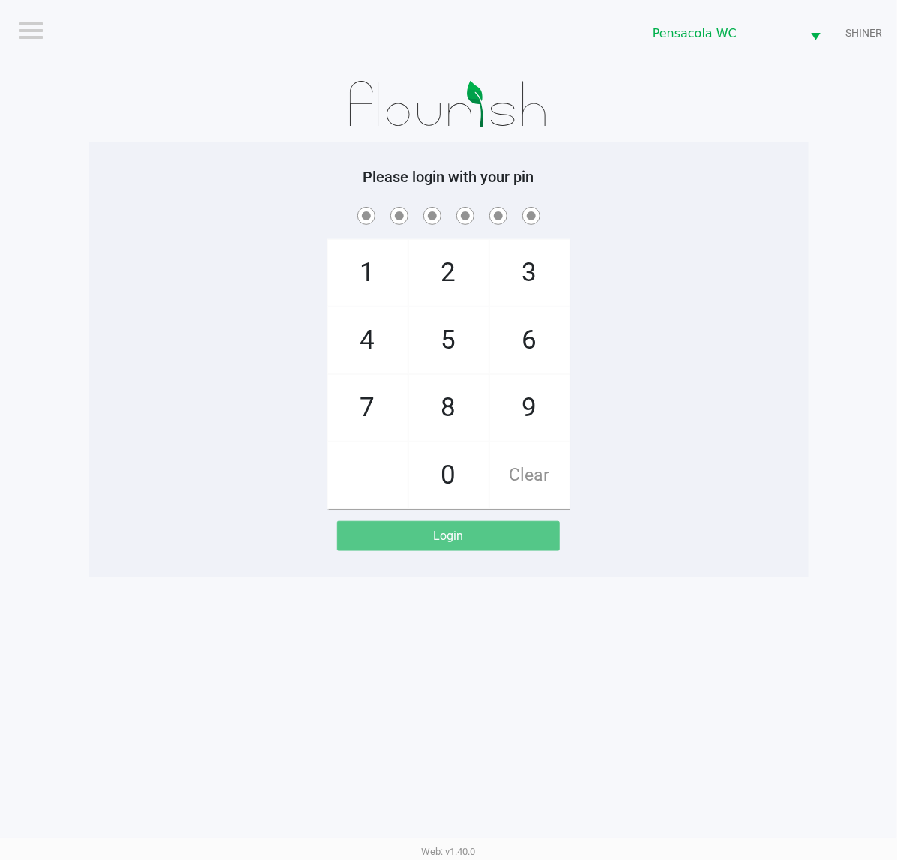
click at [729, 315] on div "1 4 7 2 5 8 0 3 6 9 Clear" at bounding box center [448, 356] width 719 height 305
checkbox input "true"
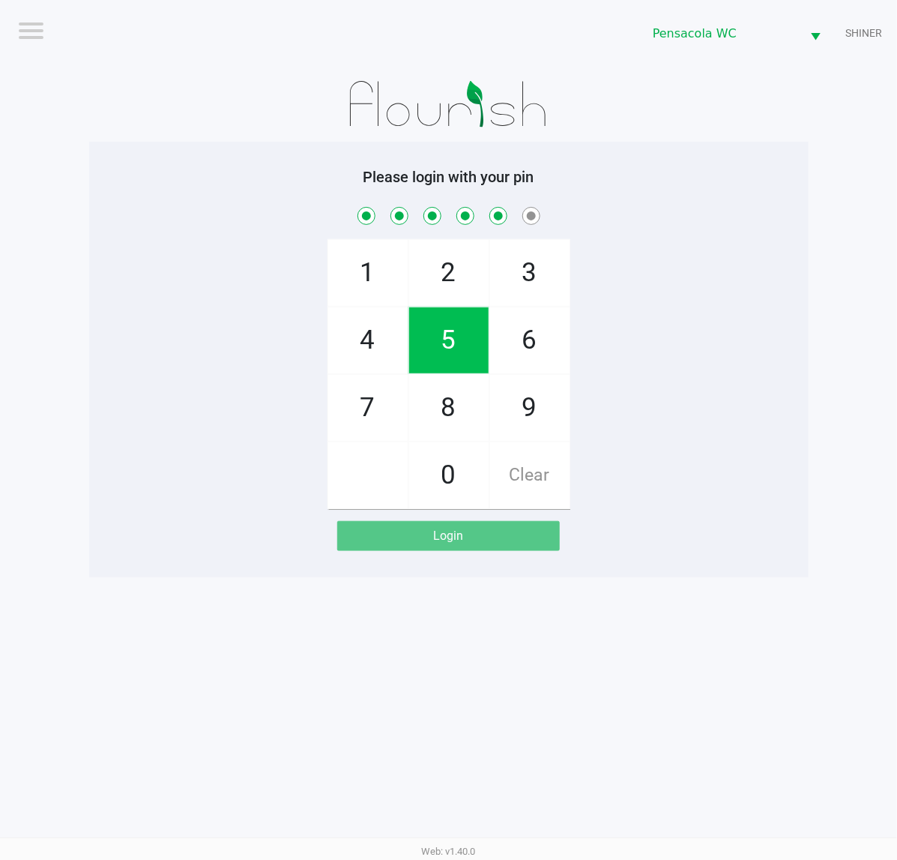
checkbox input "true"
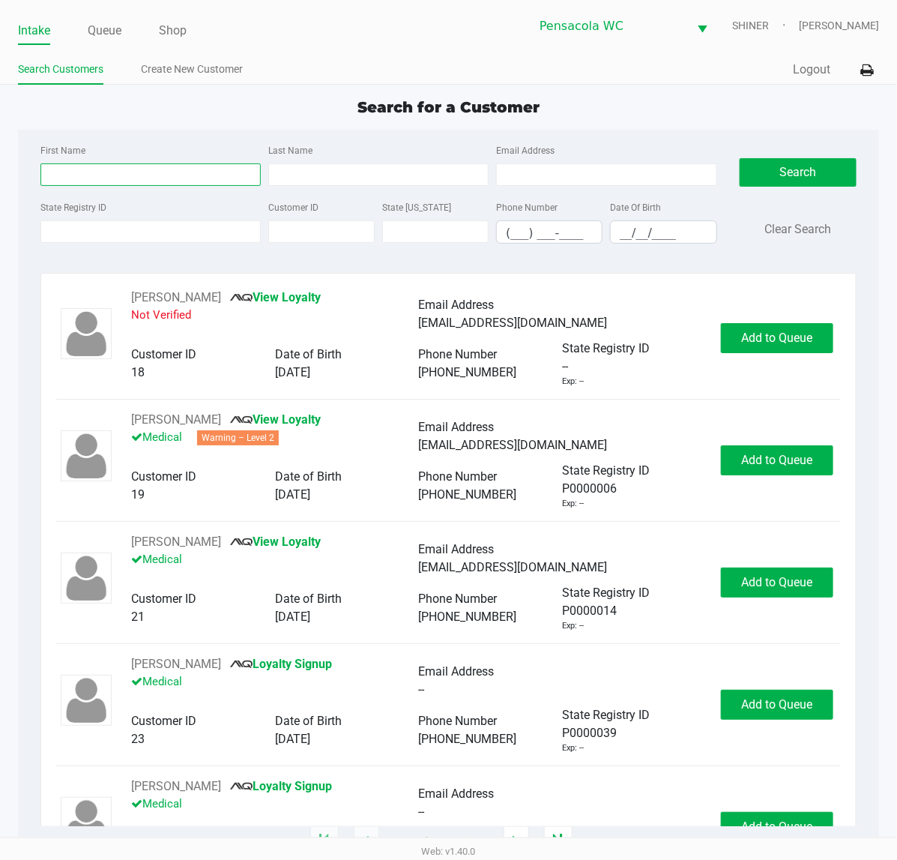
click at [136, 165] on input "First Name" at bounding box center [150, 174] width 220 height 22
click at [148, 174] on input "First Name" at bounding box center [150, 174] width 220 height 22
type input "[PERSON_NAME]"
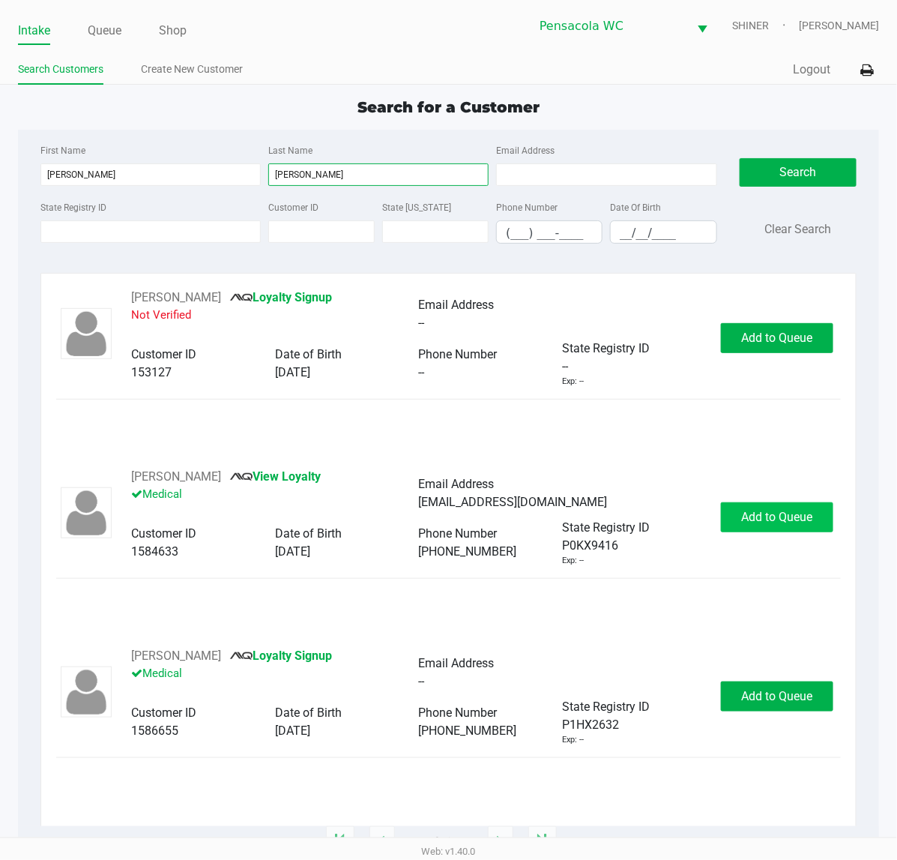
type input "[PERSON_NAME]"
click at [802, 506] on button "Add to Queue" at bounding box center [777, 517] width 112 height 30
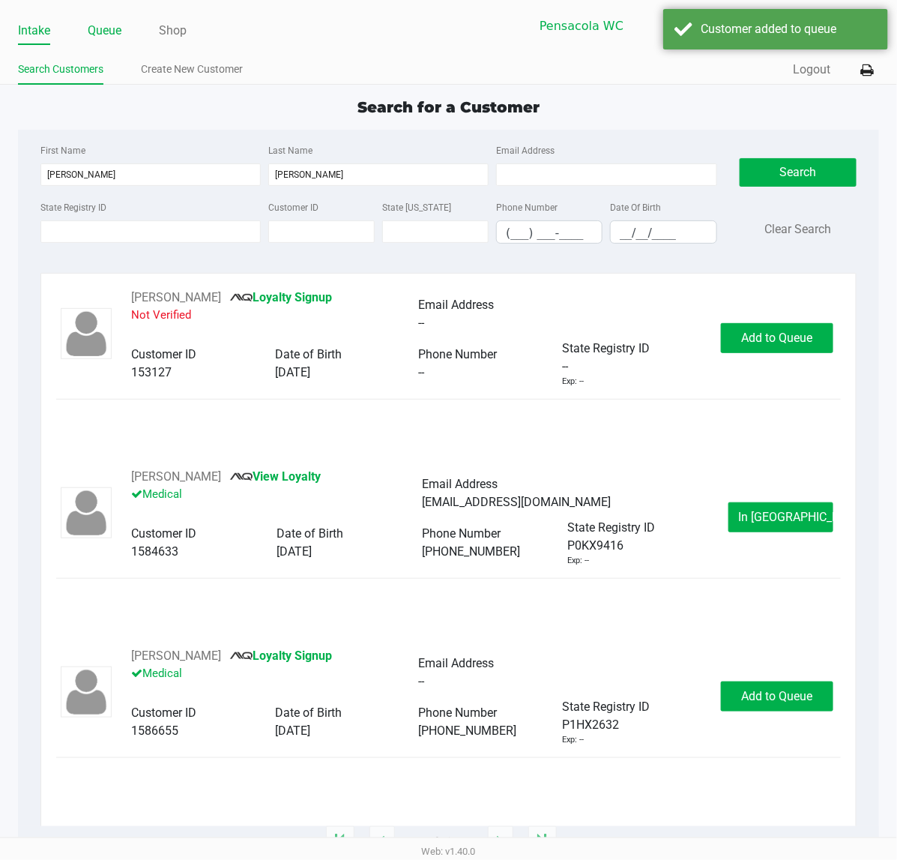
click at [94, 28] on link "Queue" at bounding box center [105, 30] width 34 height 21
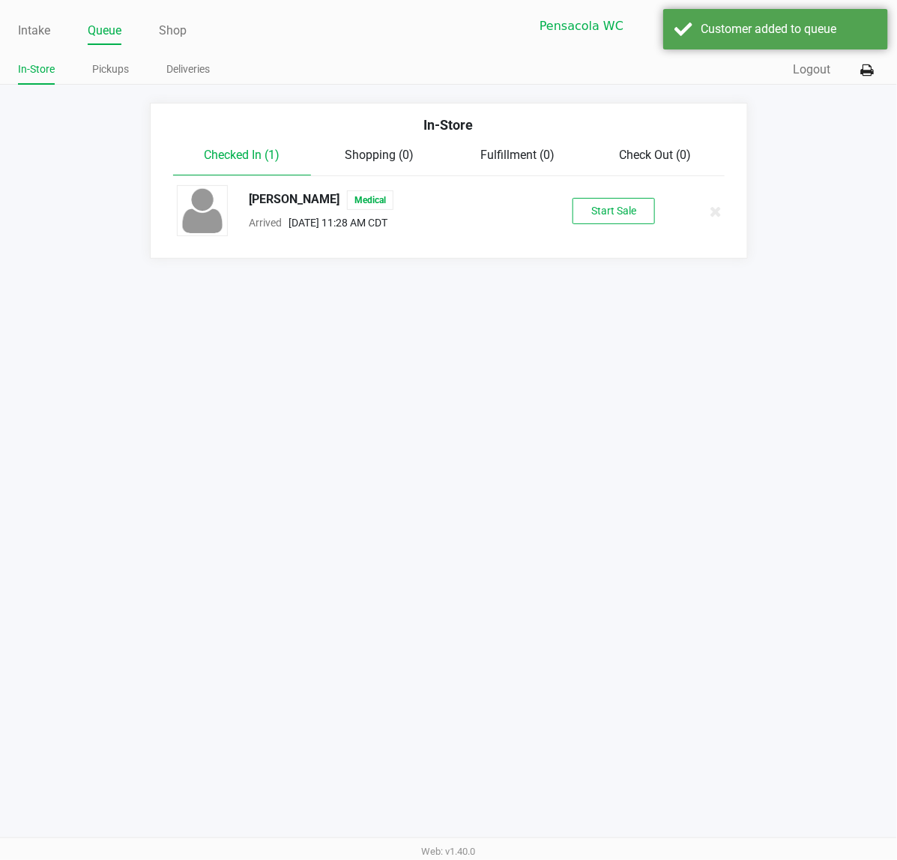
click at [623, 235] on div "[PERSON_NAME] Medical Arrived [DATE] 11:28 AM CDT Start Sale" at bounding box center [449, 211] width 567 height 52
click at [614, 205] on button "Start Sale" at bounding box center [614, 211] width 82 height 26
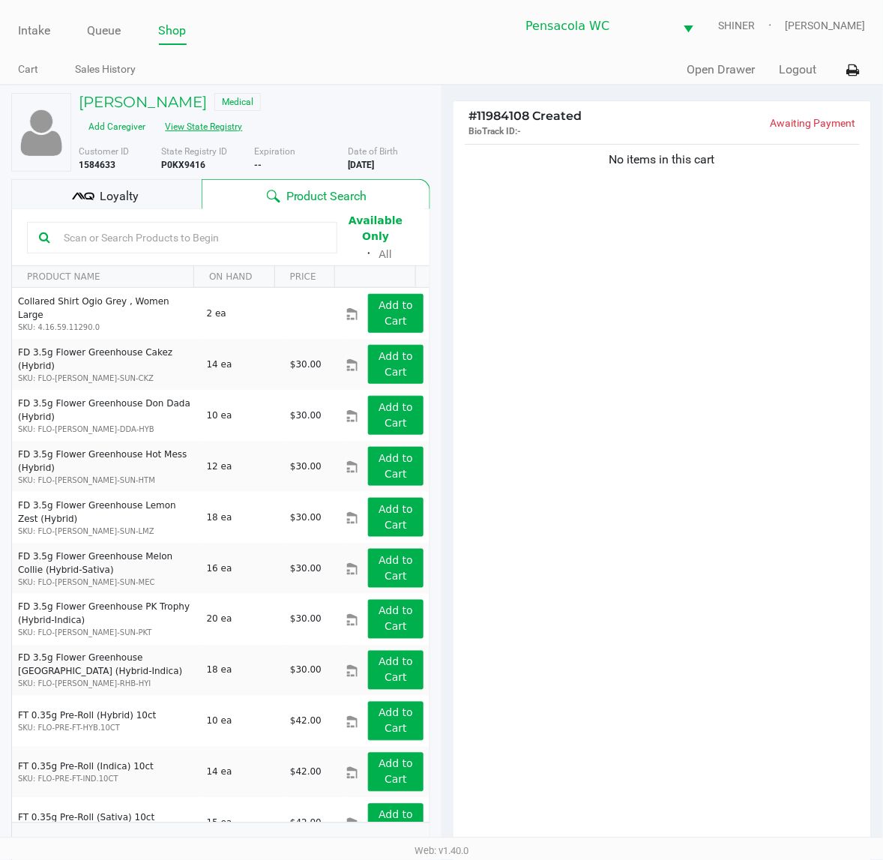
click at [221, 126] on button "View State Registry" at bounding box center [200, 127] width 88 height 24
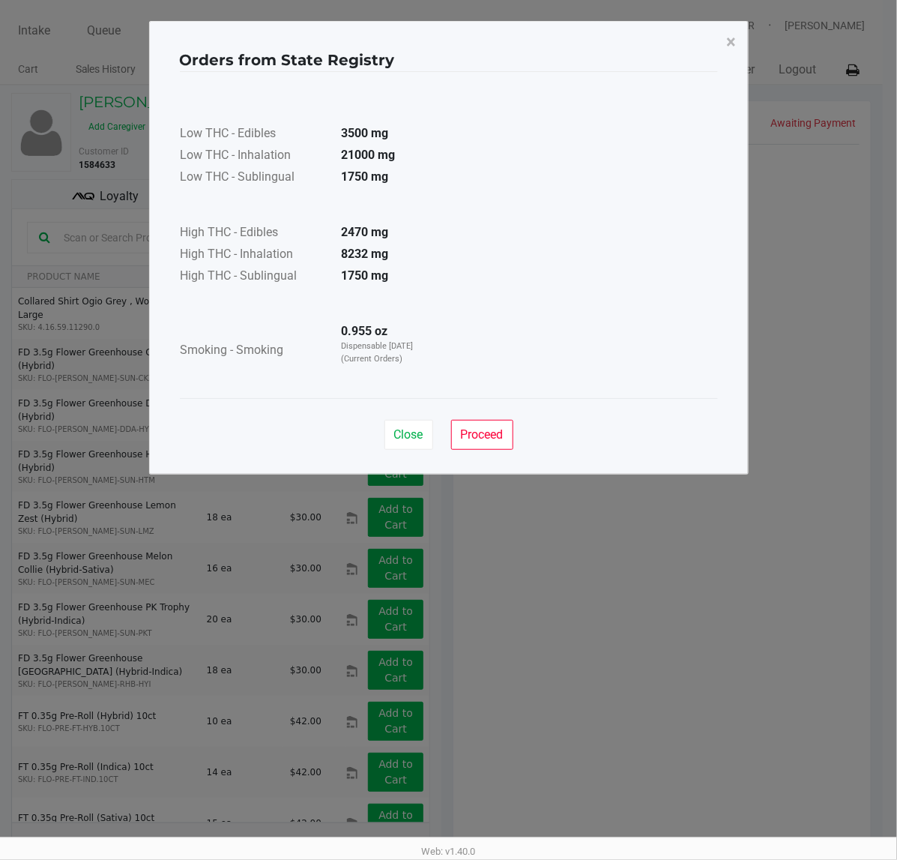
click at [435, 436] on div "Close Proceed" at bounding box center [448, 435] width 129 height 30
click at [425, 436] on button "Close" at bounding box center [408, 435] width 49 height 30
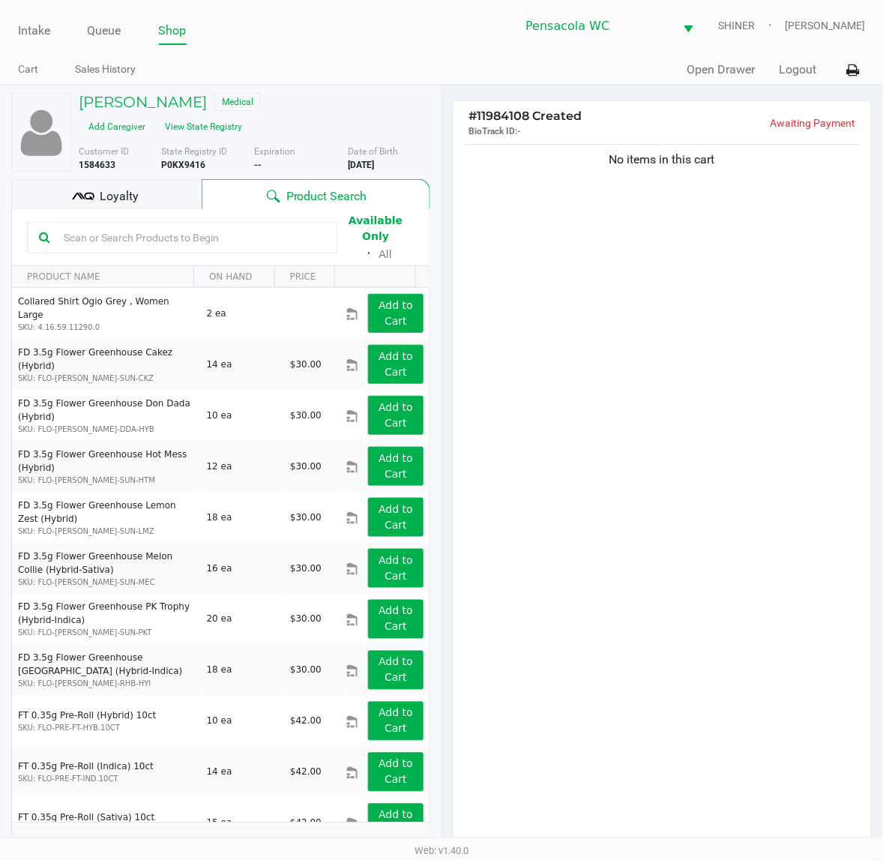
click at [278, 230] on input "text" at bounding box center [192, 237] width 268 height 22
type input "pj1"
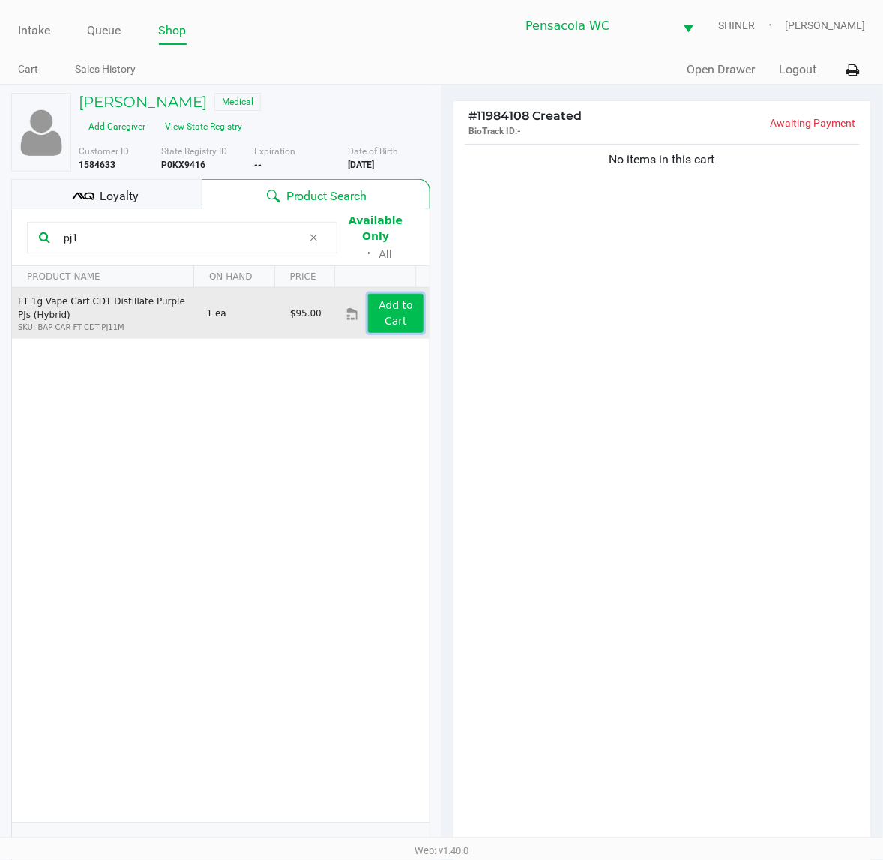
click at [378, 302] on app-button-loader "Add to Cart" at bounding box center [395, 313] width 34 height 28
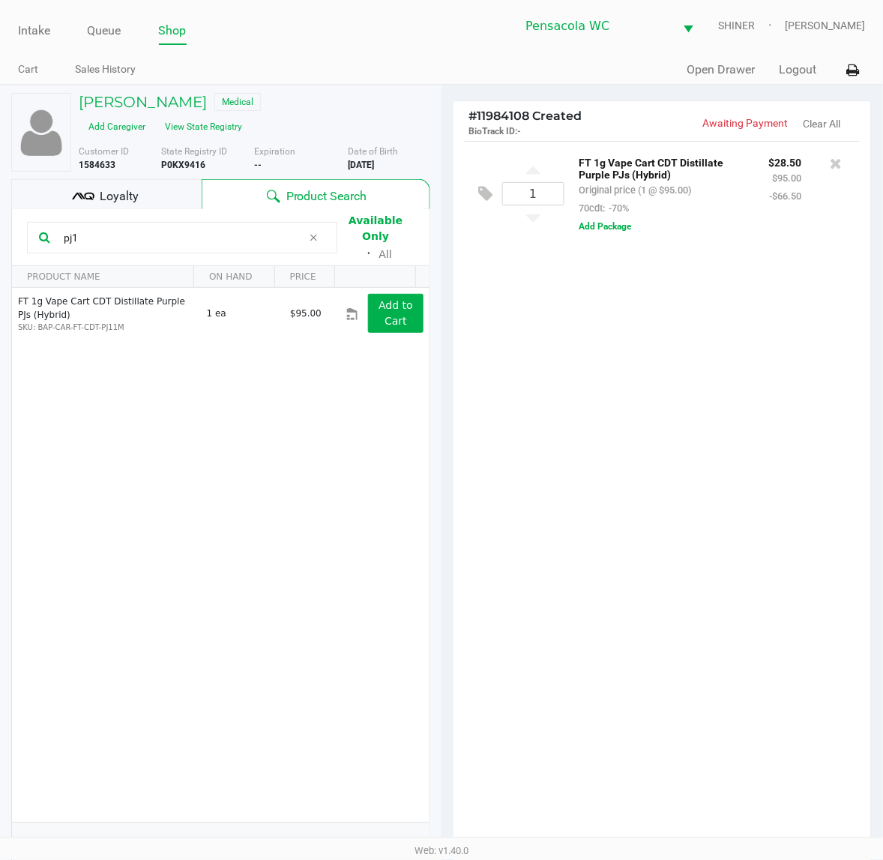
click at [309, 232] on icon at bounding box center [313, 238] width 9 height 12
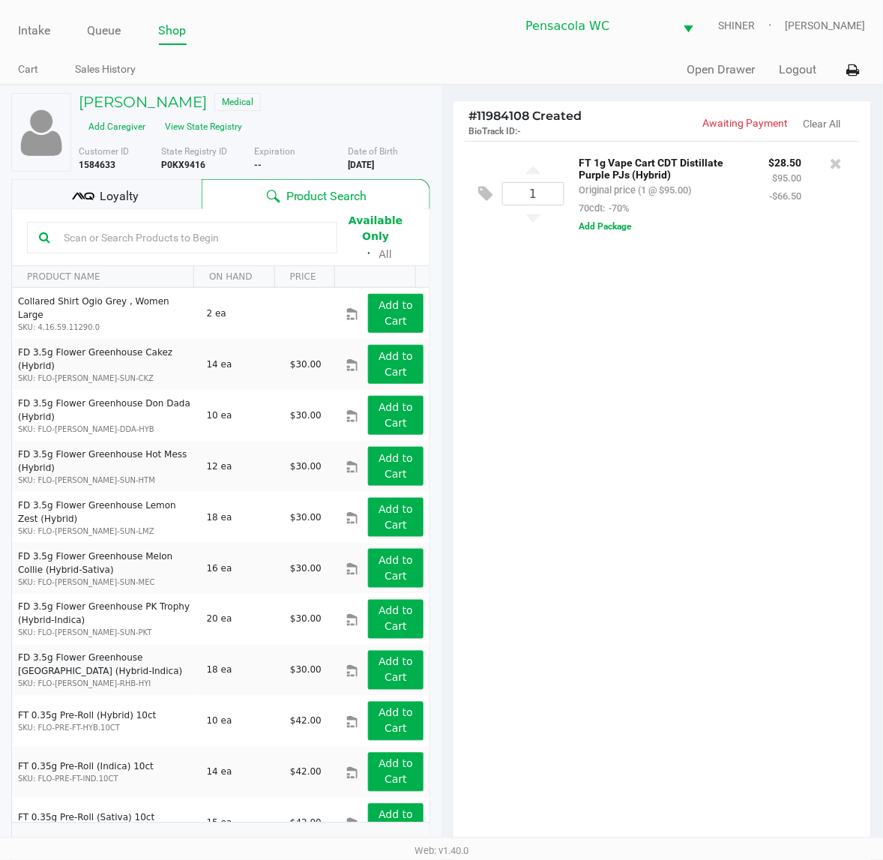
click at [234, 241] on input "text" at bounding box center [192, 237] width 268 height 22
click at [683, 478] on div "1 FT 1g Vape Cart CDT Distillate Purple PJs (Hybrid) Original price (1 @ $95.00…" at bounding box center [661, 498] width 417 height 715
click at [699, 628] on div "1 FT 1g Vape Cart CDT Distillate Purple PJs (Hybrid) Original price (1 @ $95.00…" at bounding box center [661, 498] width 417 height 715
click at [706, 589] on div "1 FT 1g Vape Cart CDT Distillate Purple PJs (Hybrid) Original price (1 @ $95.00…" at bounding box center [661, 498] width 417 height 715
click at [791, 465] on div "1 FT 1g Vape Cart CDT Distillate Purple PJs (Hybrid) Original price (1 @ $95.00…" at bounding box center [661, 498] width 417 height 715
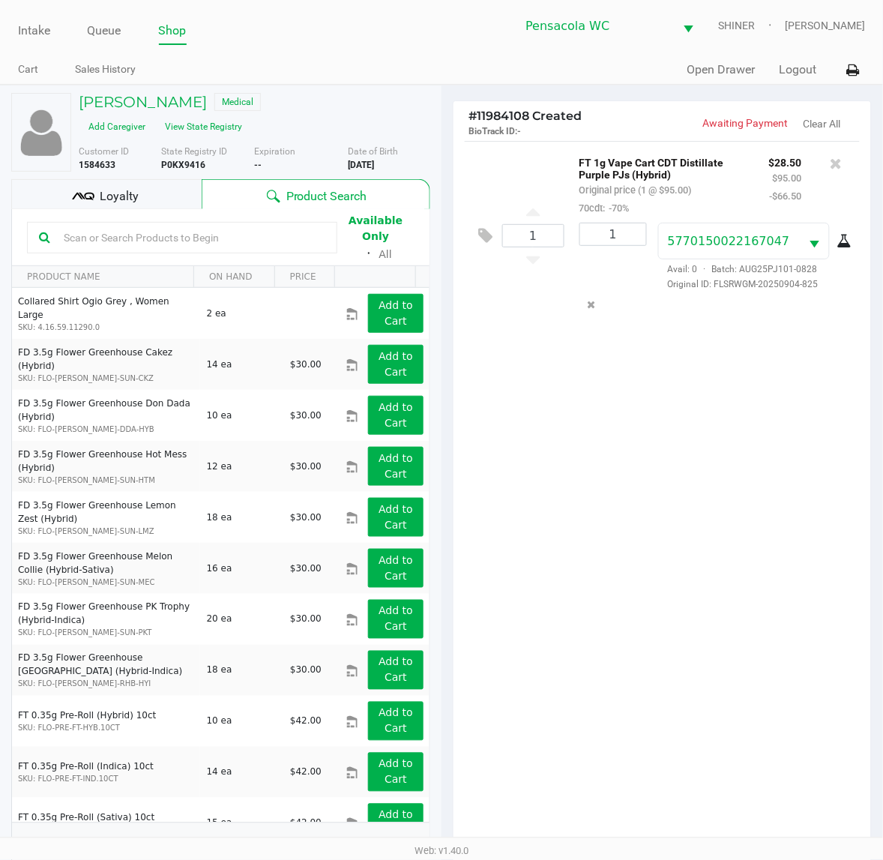
click at [241, 230] on input "text" at bounding box center [192, 237] width 268 height 22
click at [236, 242] on input "text" at bounding box center [192, 237] width 268 height 22
click at [109, 185] on div "Loyalty" at bounding box center [106, 194] width 190 height 30
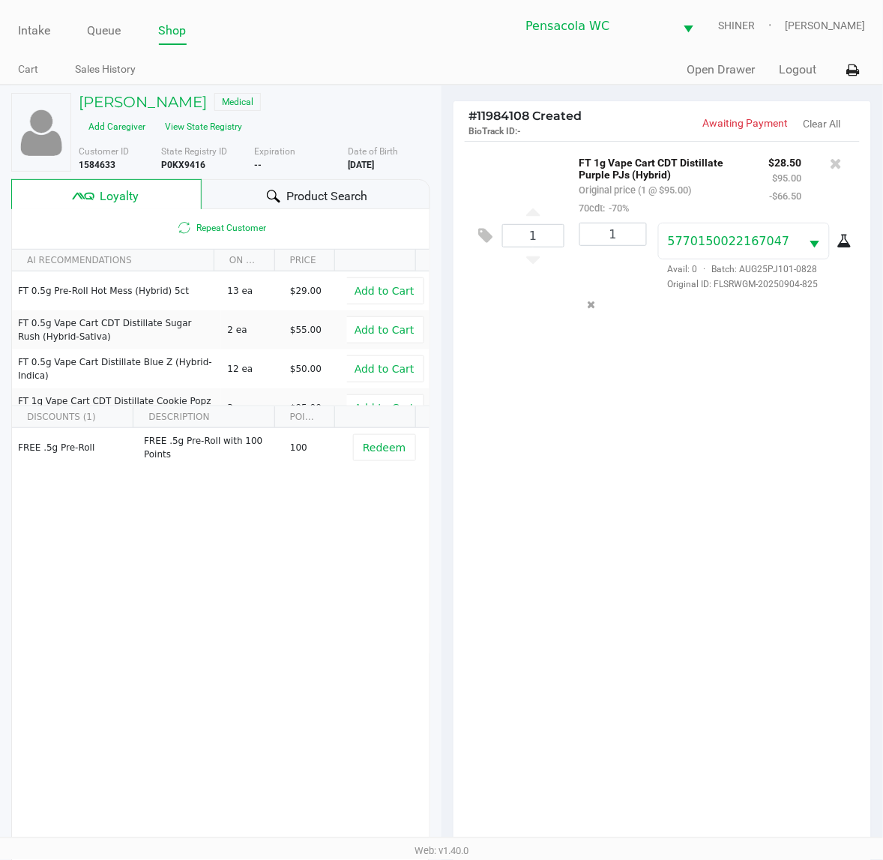
click at [303, 186] on div "Product Search" at bounding box center [316, 194] width 229 height 30
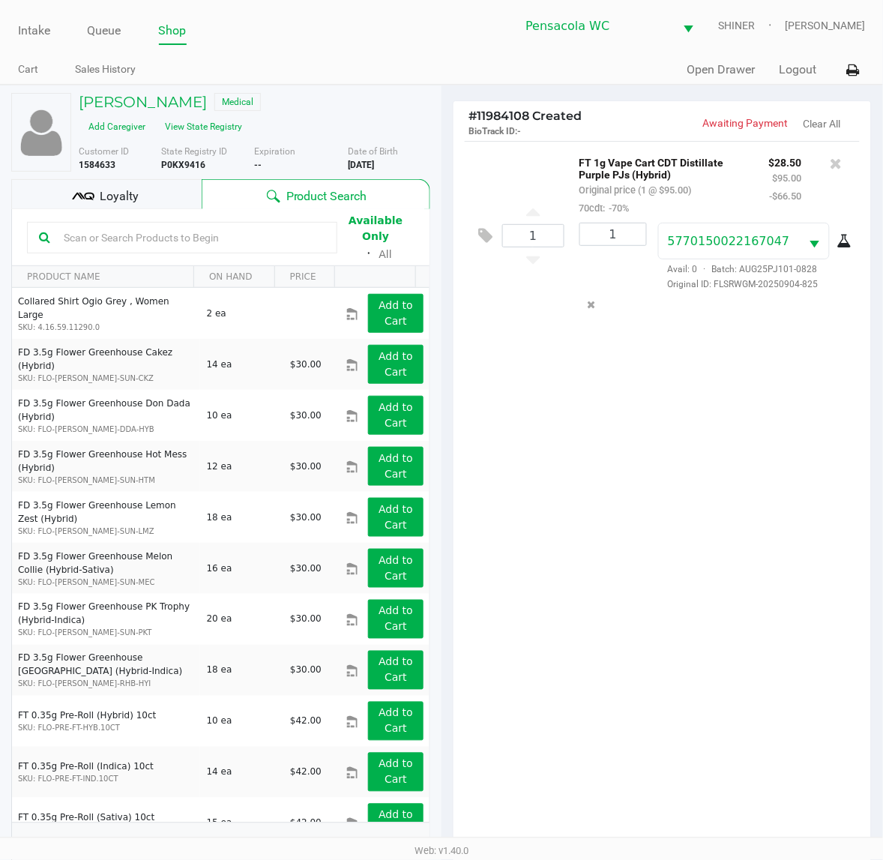
click at [277, 227] on input "text" at bounding box center [192, 237] width 268 height 22
type input "pkt"
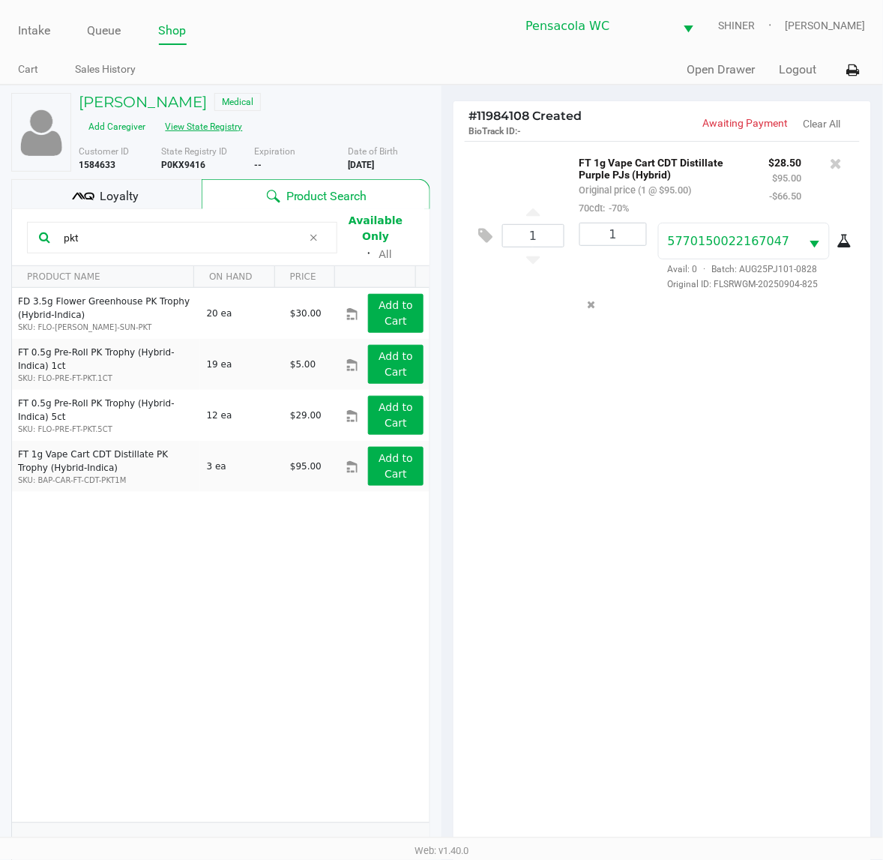
click at [217, 124] on button "View State Registry" at bounding box center [200, 127] width 88 height 24
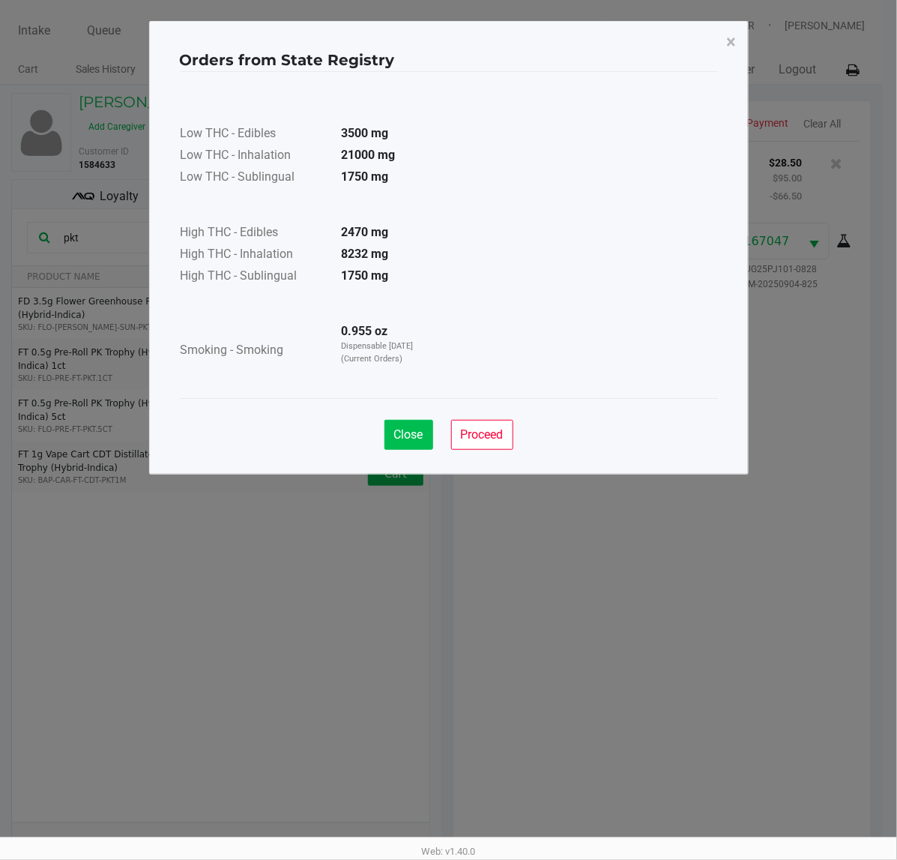
click at [397, 420] on button "Close" at bounding box center [408, 435] width 49 height 30
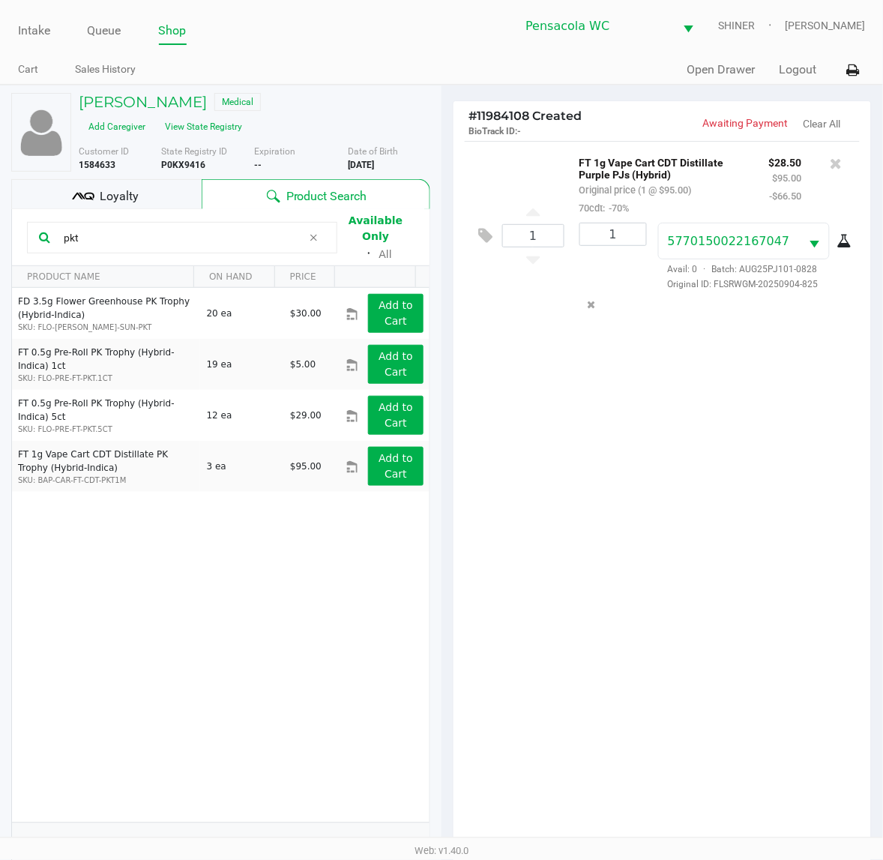
click at [652, 548] on div "1 FT 1g Vape Cart CDT Distillate Purple PJs (Hybrid) Original price (1 @ $95.00…" at bounding box center [661, 498] width 417 height 715
click at [659, 330] on div "1 FT 1g Vape Cart CDT Distillate Purple PJs (Hybrid) Original price (1 @ $95.00…" at bounding box center [662, 235] width 395 height 189
click at [791, 447] on div "1 FT 1g Vape Cart CDT Distillate Purple PJs (Hybrid) Original price (1 @ $95.00…" at bounding box center [661, 498] width 417 height 715
click at [750, 435] on div "1 FT 1g Vape Cart CDT Distillate Purple PJs (Hybrid) Original price (1 @ $95.00…" at bounding box center [661, 498] width 417 height 715
drag, startPoint x: 593, startPoint y: 512, endPoint x: 597, endPoint y: 493, distance: 19.3
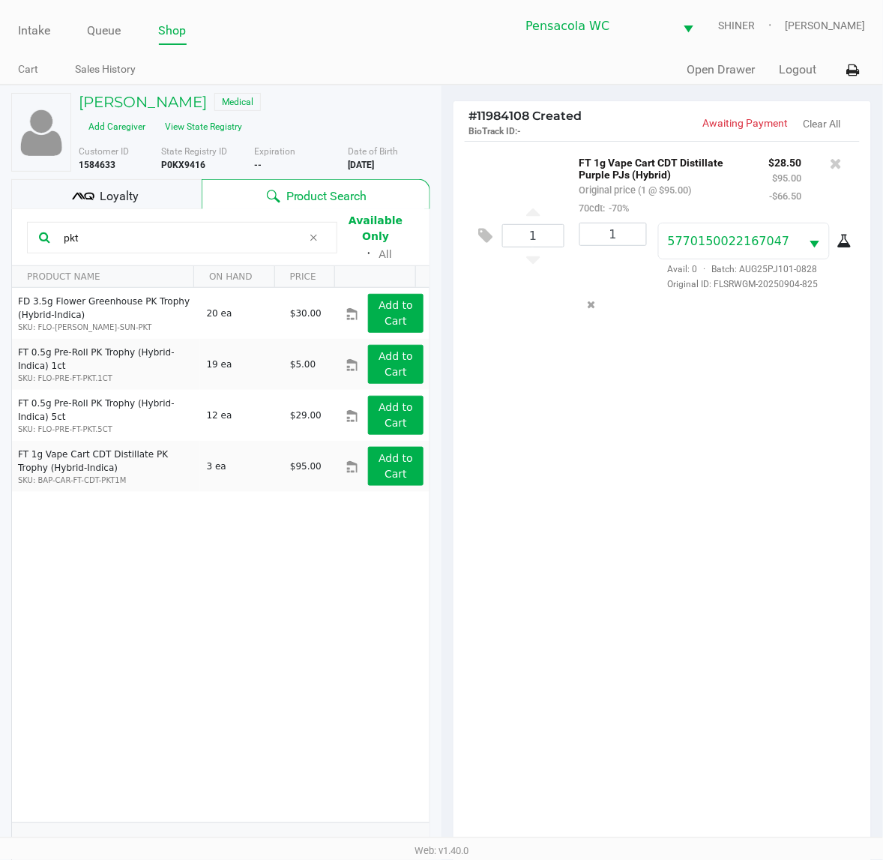
click at [594, 510] on div "1 FT 1g Vape Cart CDT Distillate Purple PJs (Hybrid) Original price (1 @ $95.00…" at bounding box center [661, 498] width 417 height 715
click at [594, 614] on div "1 FT 1g Vape Cart CDT Distillate Purple PJs (Hybrid) Original price (1 @ $95.00…" at bounding box center [661, 498] width 417 height 715
click at [309, 232] on icon at bounding box center [313, 238] width 9 height 12
click at [295, 244] on div at bounding box center [182, 237] width 310 height 31
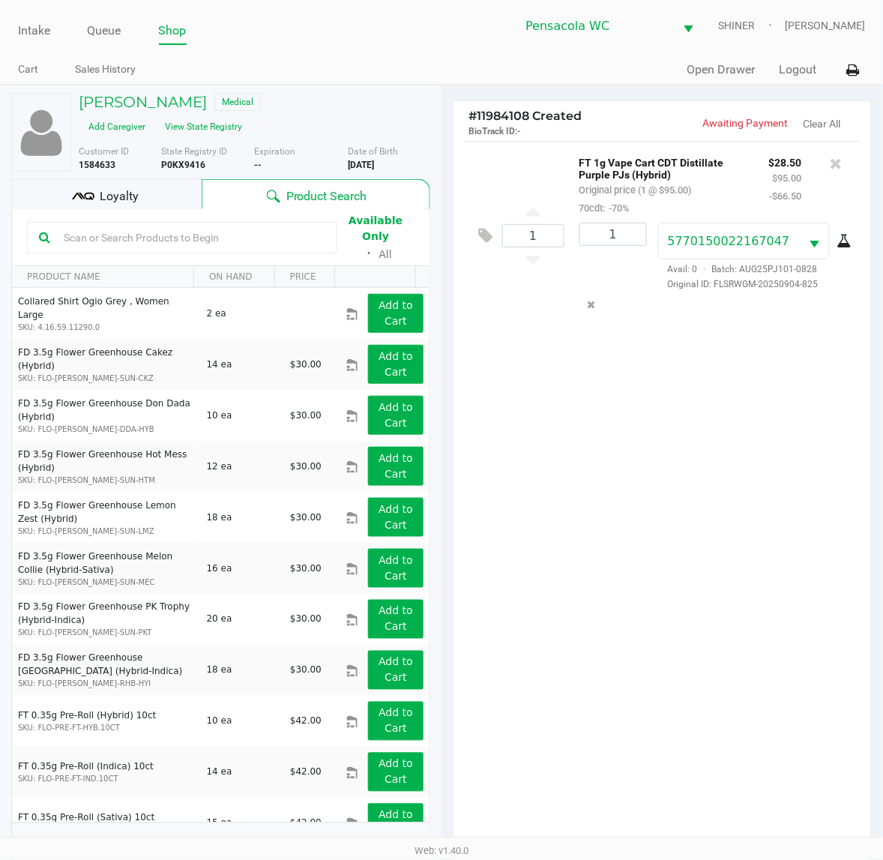
click at [244, 229] on input "text" at bounding box center [192, 237] width 268 height 22
type input "pkt"
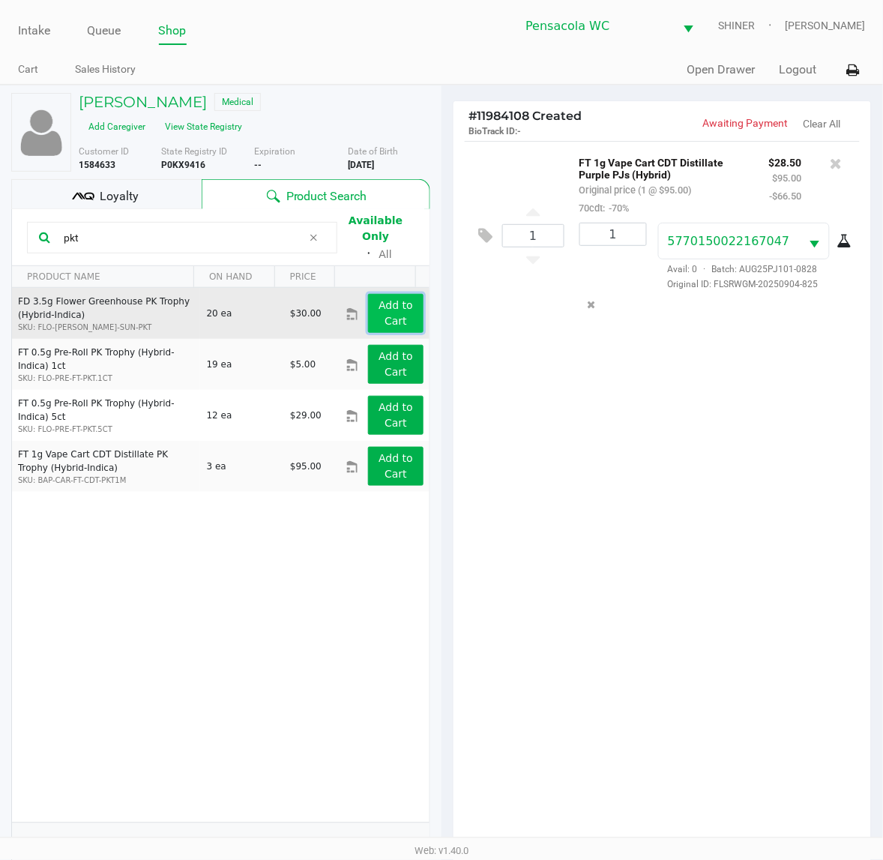
click at [384, 299] on app-button-loader "Add to Cart" at bounding box center [395, 313] width 34 height 28
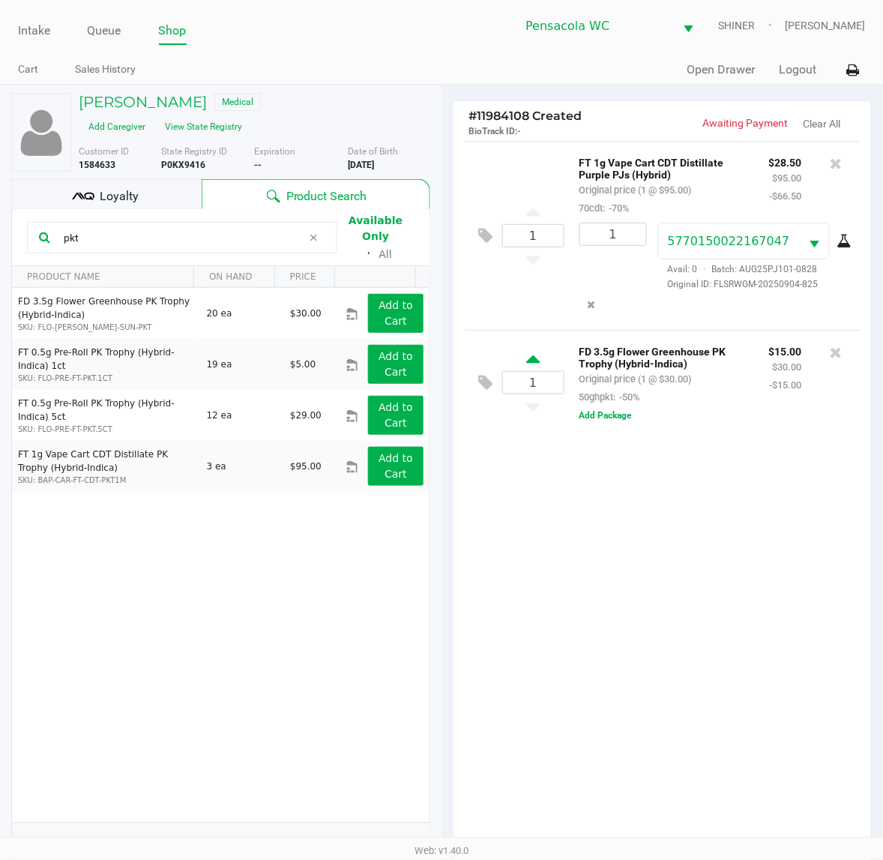
click at [537, 357] on icon at bounding box center [532, 361] width 13 height 19
type input "2"
click at [307, 229] on span at bounding box center [314, 238] width 22 height 18
click at [249, 210] on kendo-grid-toolbar "Available Only ᛫ All" at bounding box center [220, 237] width 417 height 57
click at [263, 231] on input "text" at bounding box center [192, 237] width 268 height 22
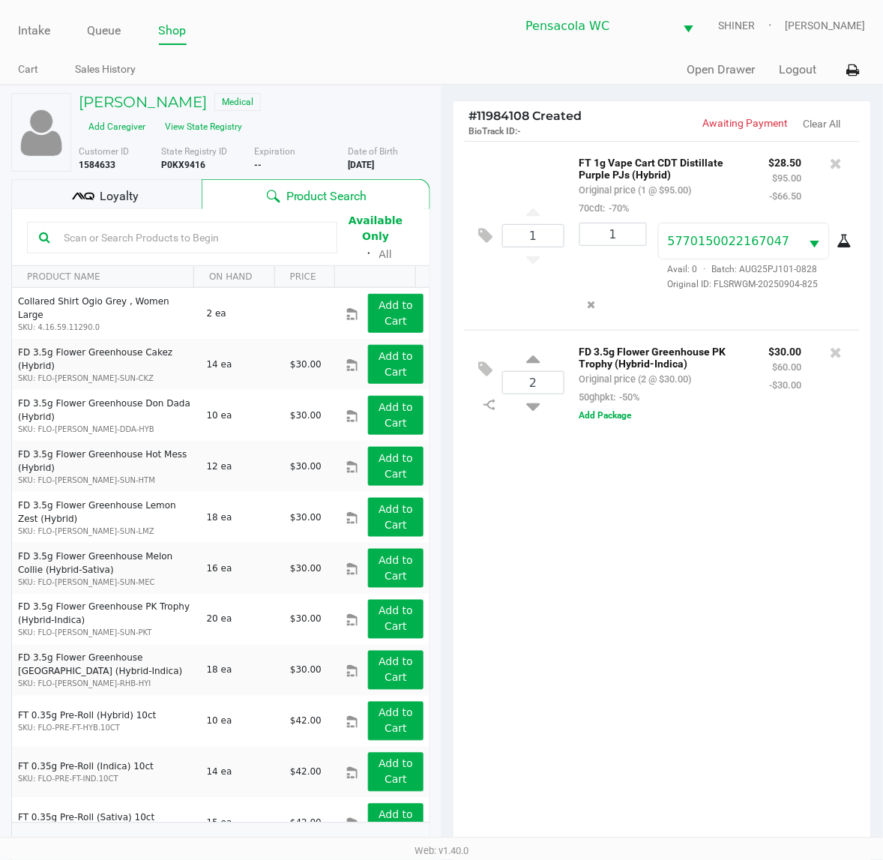
click at [725, 656] on div "1 FT 1g Vape Cart CDT Distillate Purple PJs (Hybrid) Original price (1 @ $95.00…" at bounding box center [661, 498] width 417 height 715
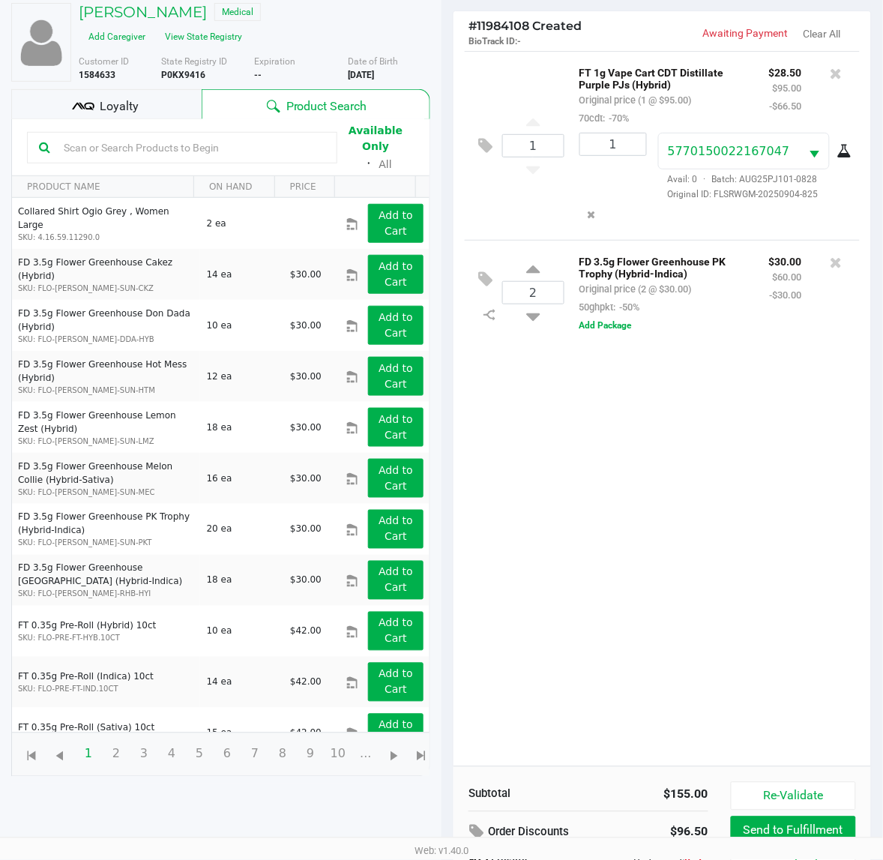
scroll to position [195, 0]
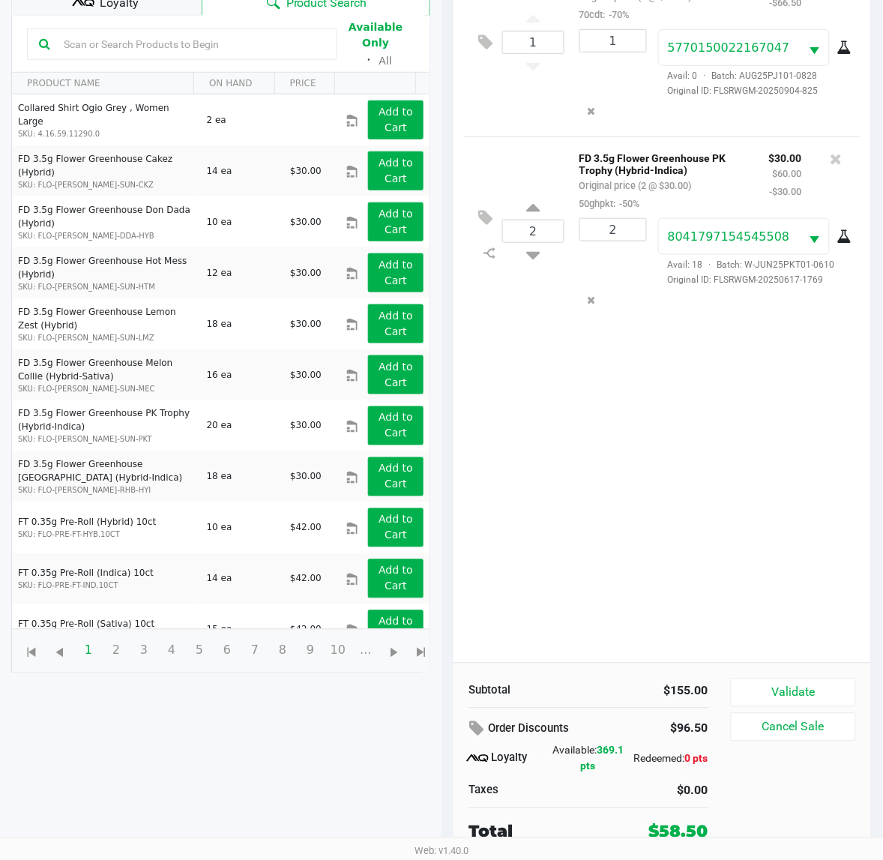
click at [834, 680] on button "Validate" at bounding box center [793, 692] width 125 height 28
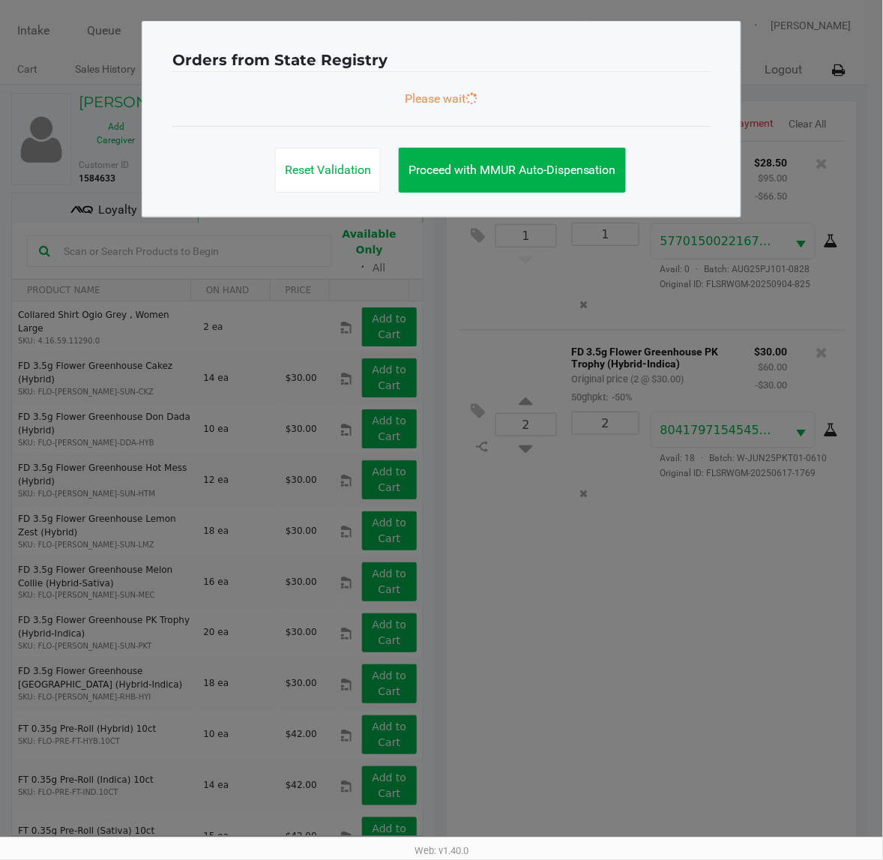
scroll to position [0, 0]
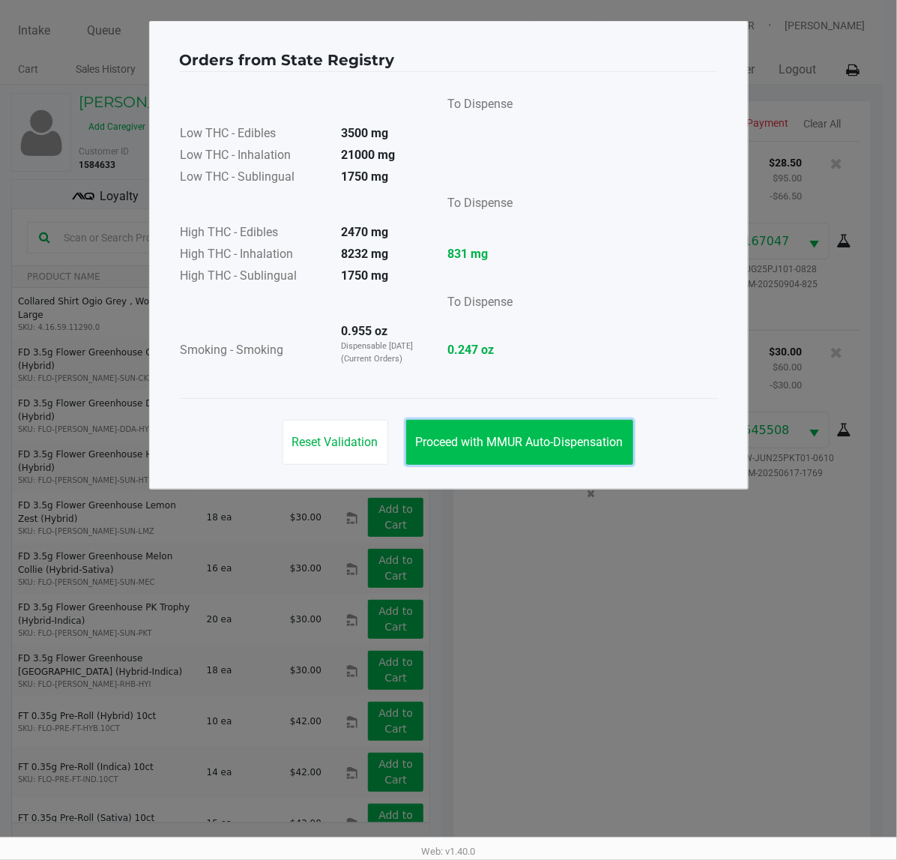
click at [593, 424] on button "Proceed with MMUR Auto-Dispensation" at bounding box center [519, 442] width 227 height 45
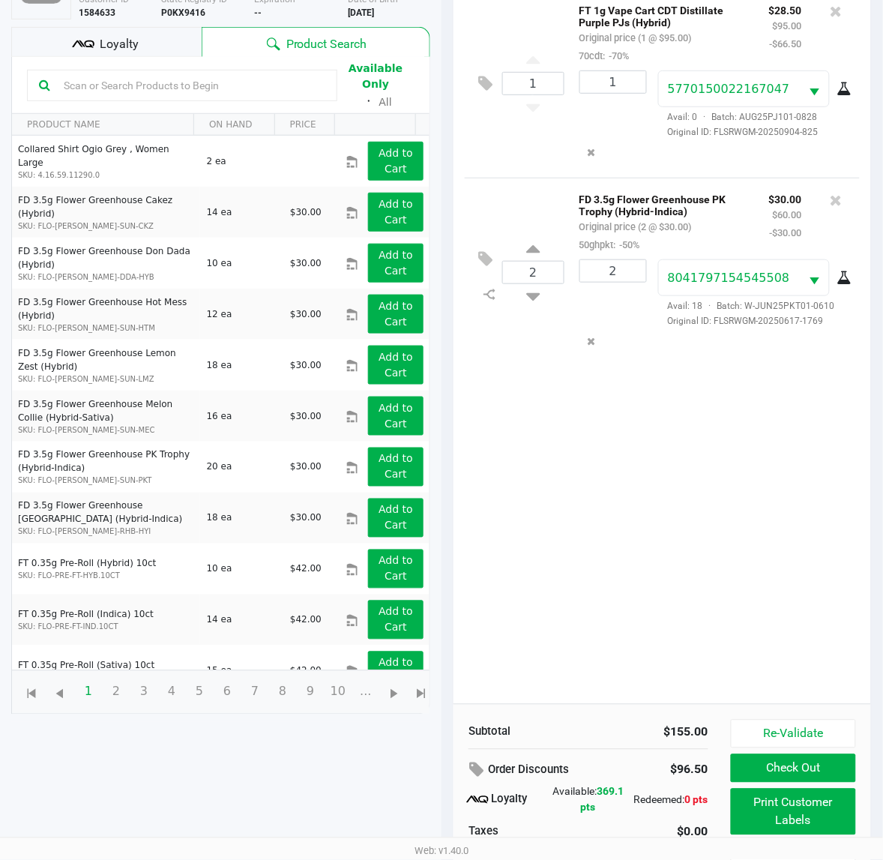
scroll to position [195, 0]
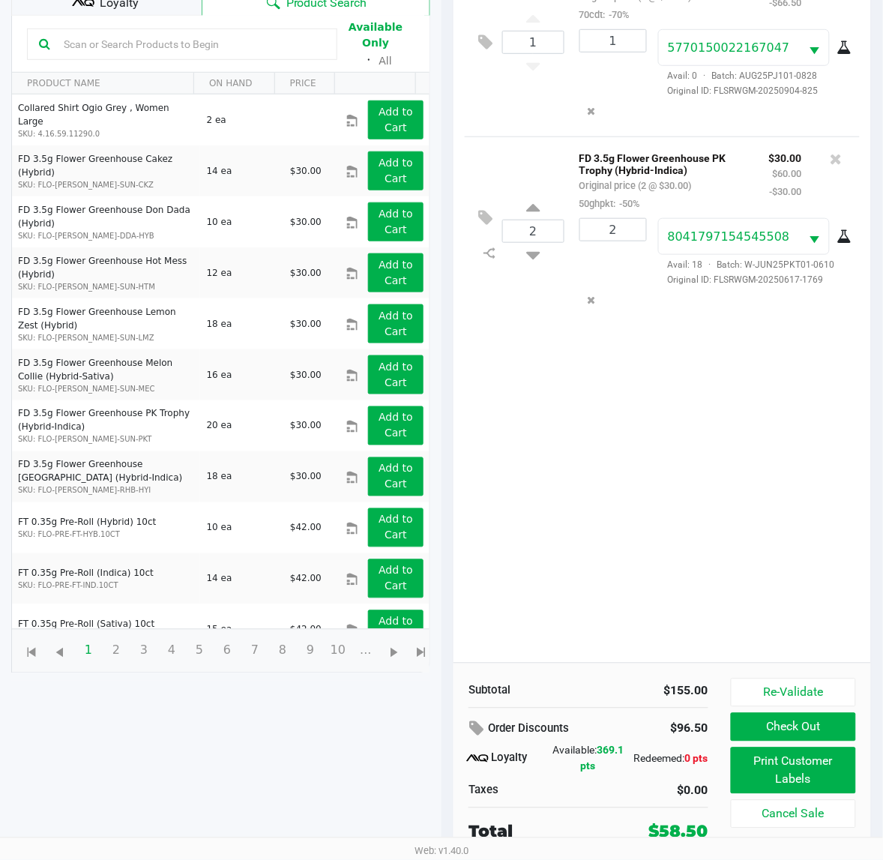
click at [674, 461] on div "1 FT 1g Vape Cart CDT Distillate Purple PJs (Hybrid) Original price (1 @ $95.00…" at bounding box center [661, 305] width 417 height 715
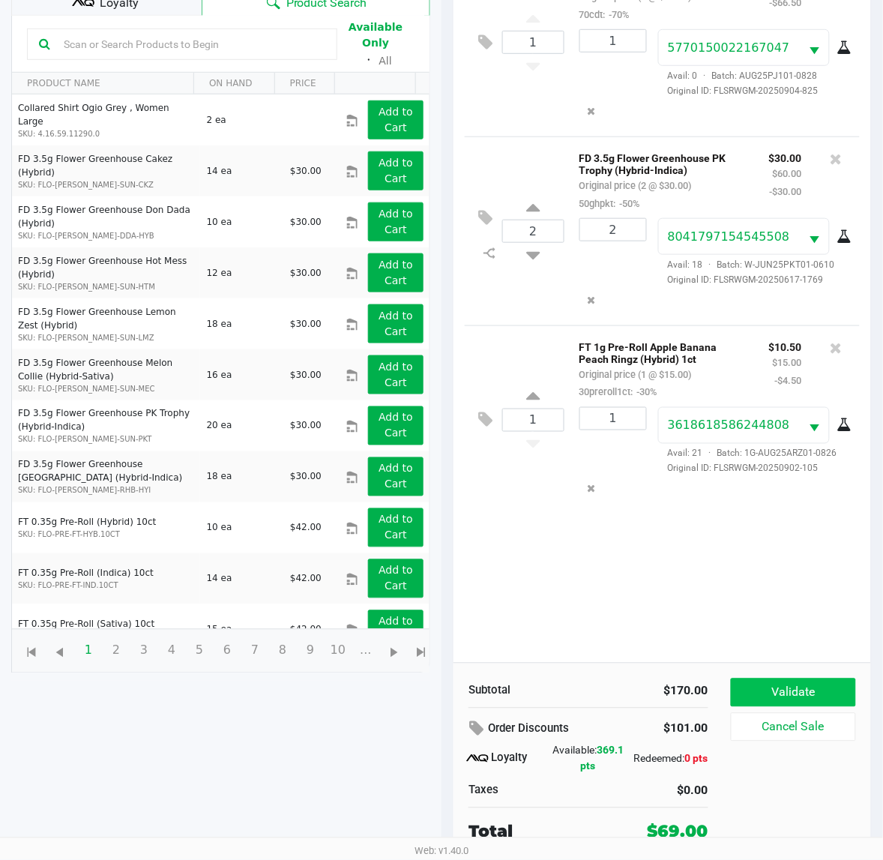
click at [830, 683] on button "Validate" at bounding box center [793, 692] width 125 height 28
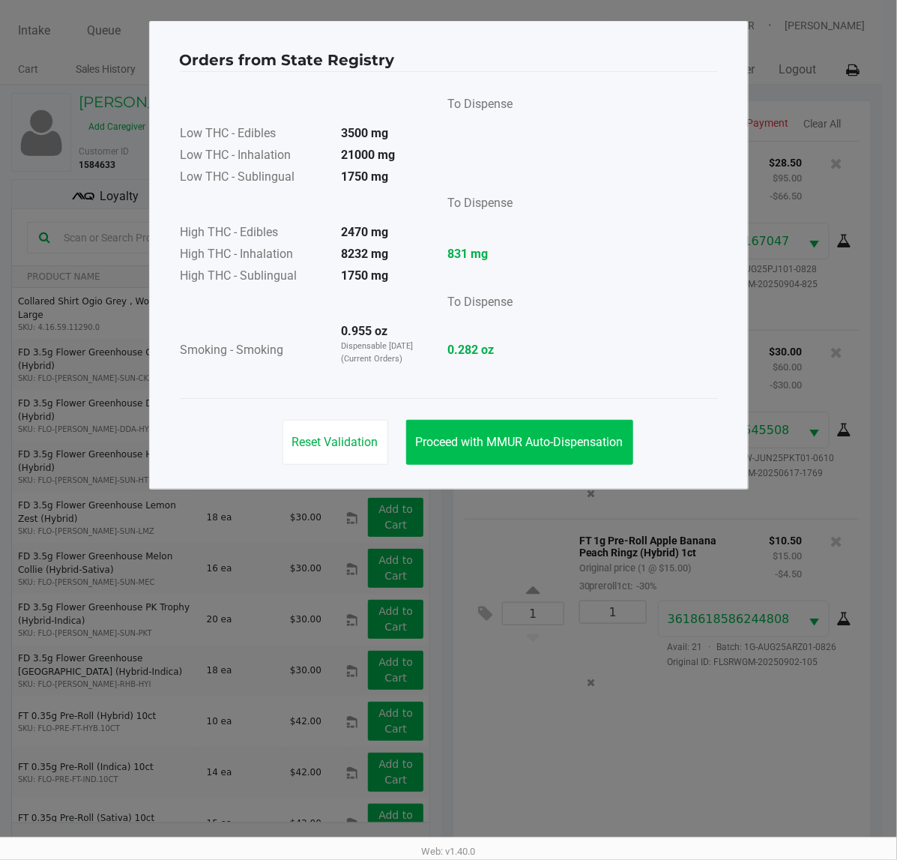
click at [594, 447] on span "Proceed with MMUR Auto-Dispensation" at bounding box center [520, 442] width 208 height 14
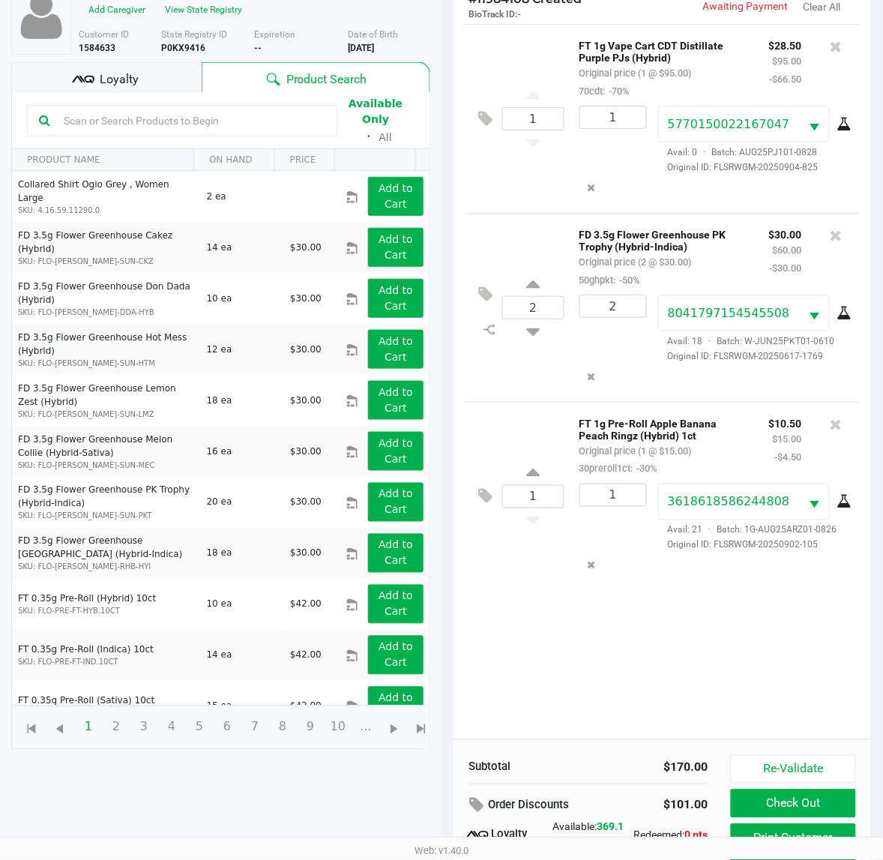
scroll to position [195, 0]
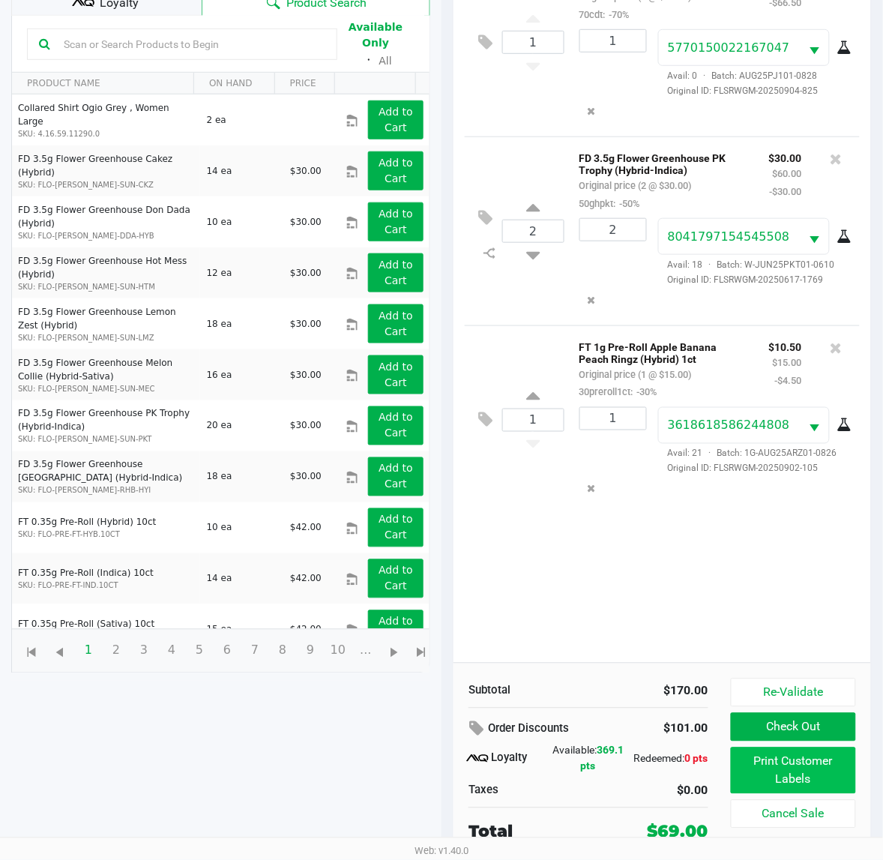
click at [838, 758] on button "Print Customer Labels" at bounding box center [793, 770] width 125 height 46
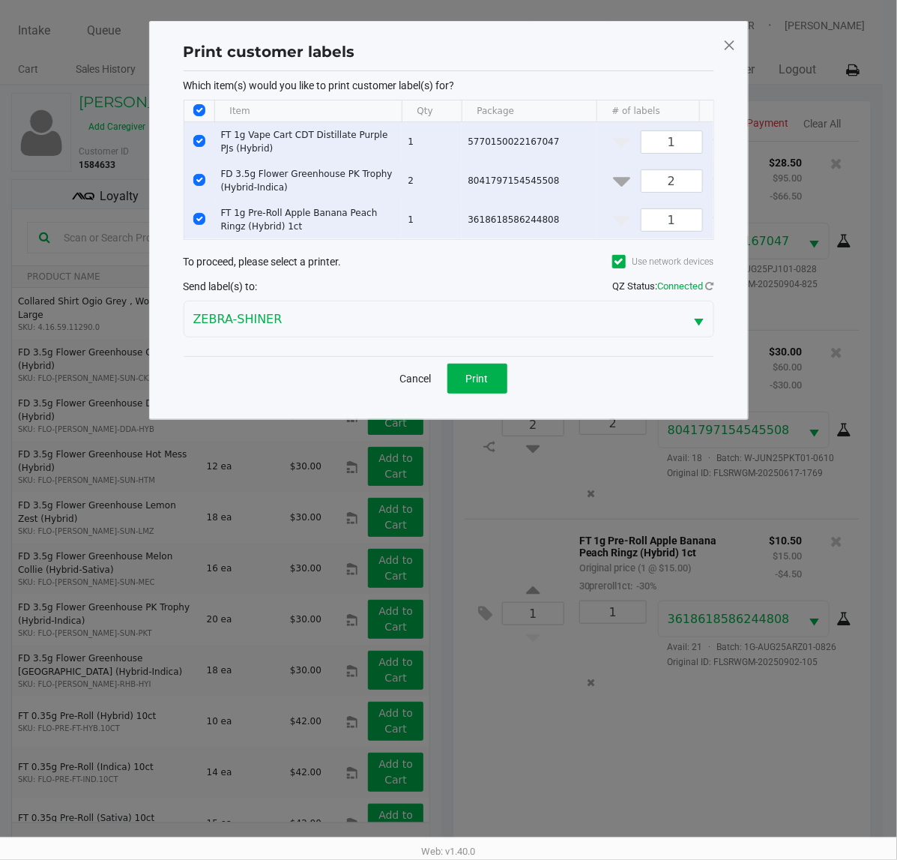
click at [469, 384] on button "Print" at bounding box center [477, 378] width 60 height 30
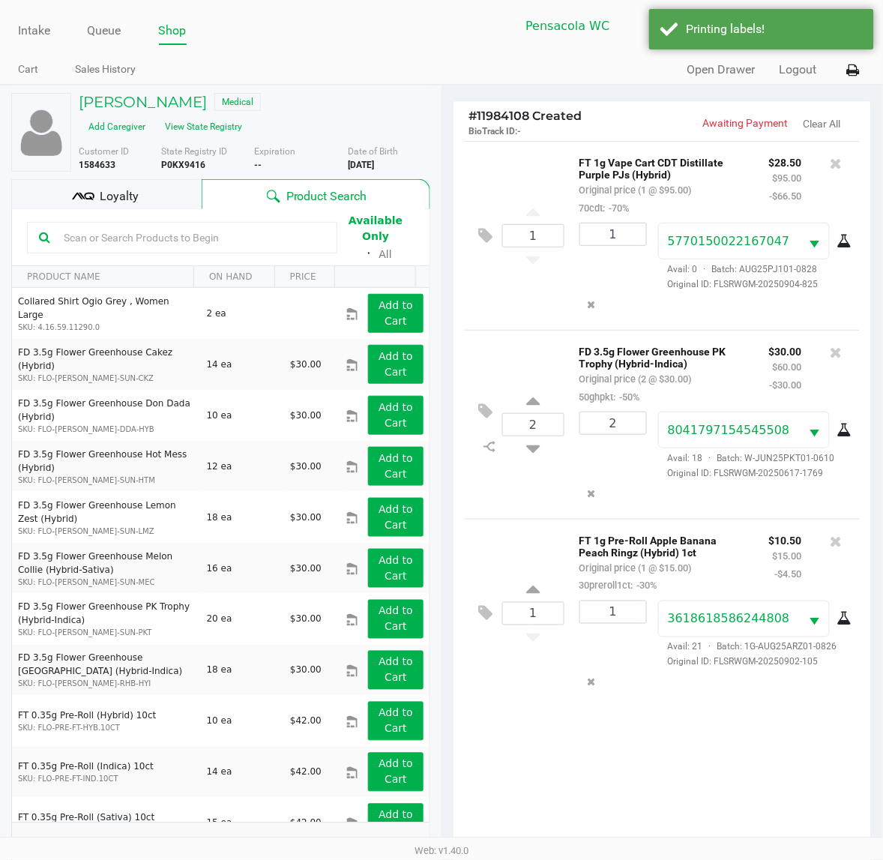
click at [154, 186] on div "Loyalty" at bounding box center [106, 194] width 190 height 30
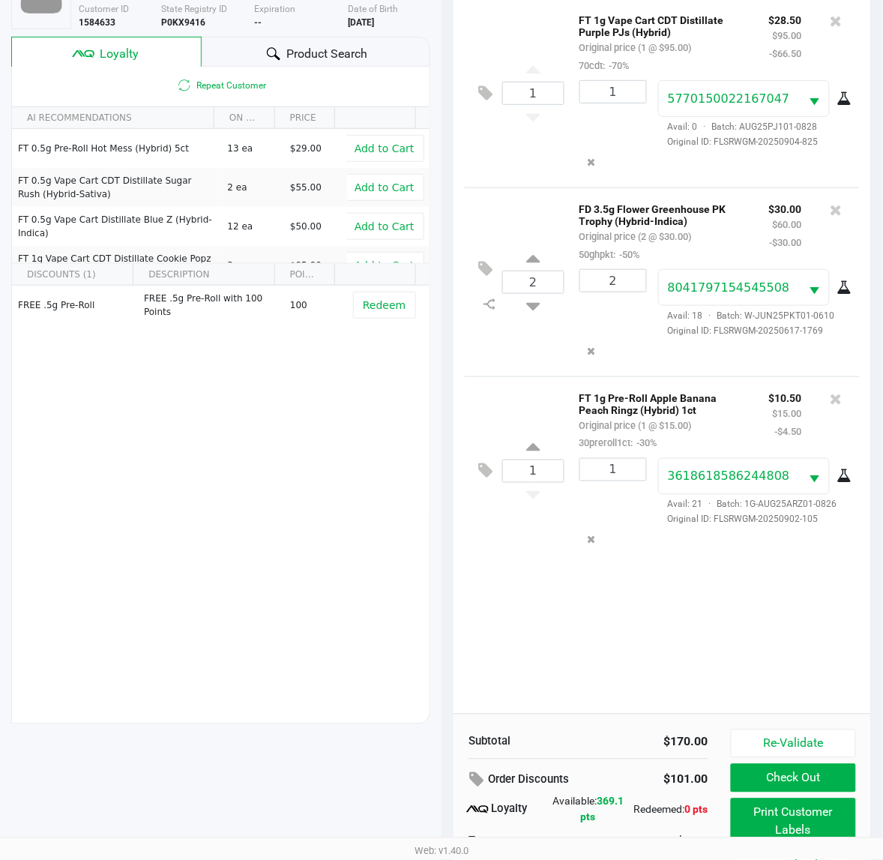
scroll to position [195, 0]
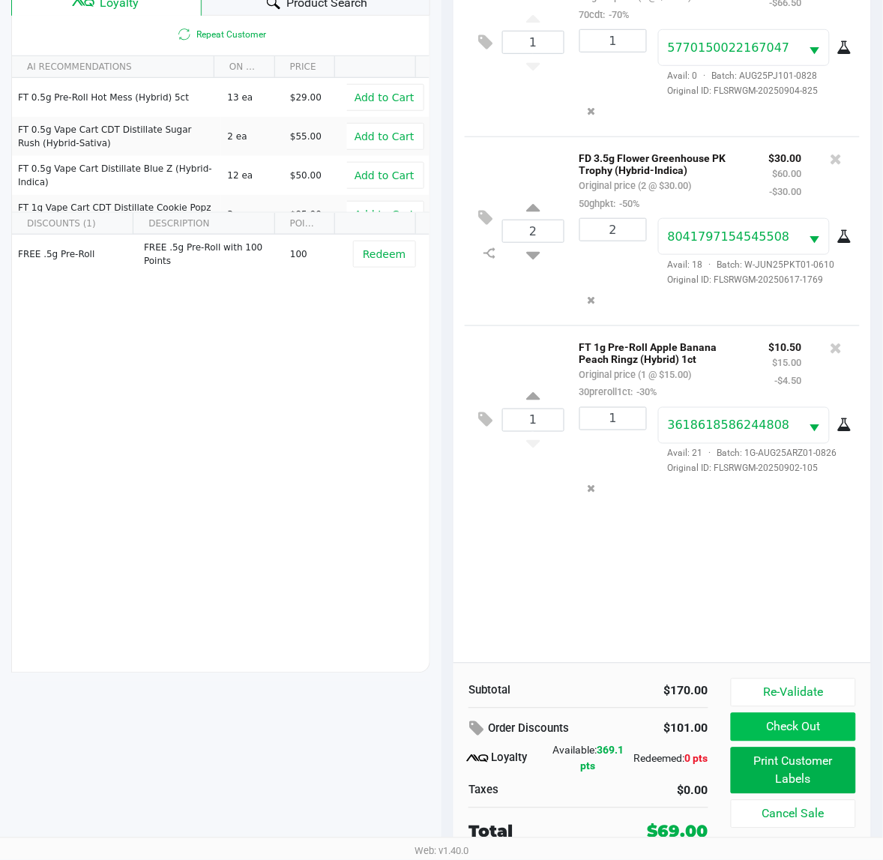
click at [804, 727] on button "Check Out" at bounding box center [793, 727] width 125 height 28
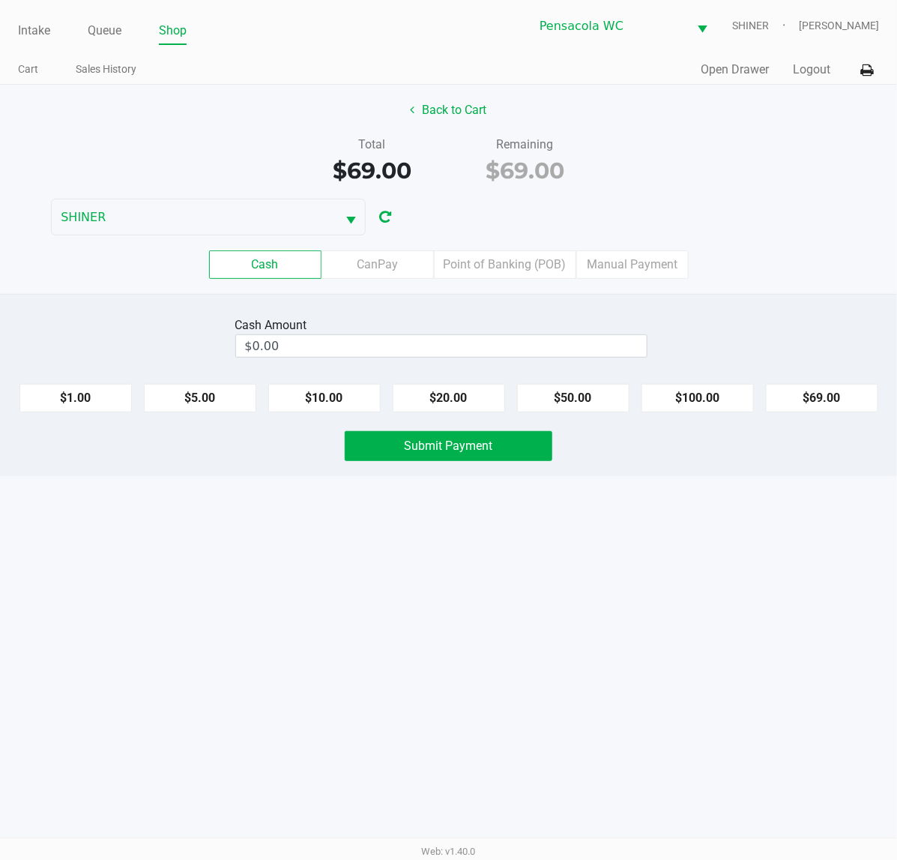
click at [822, 390] on button "$69.00" at bounding box center [822, 398] width 112 height 28
type input "$69.00"
click at [444, 450] on span "Submit Payment" at bounding box center [449, 445] width 88 height 14
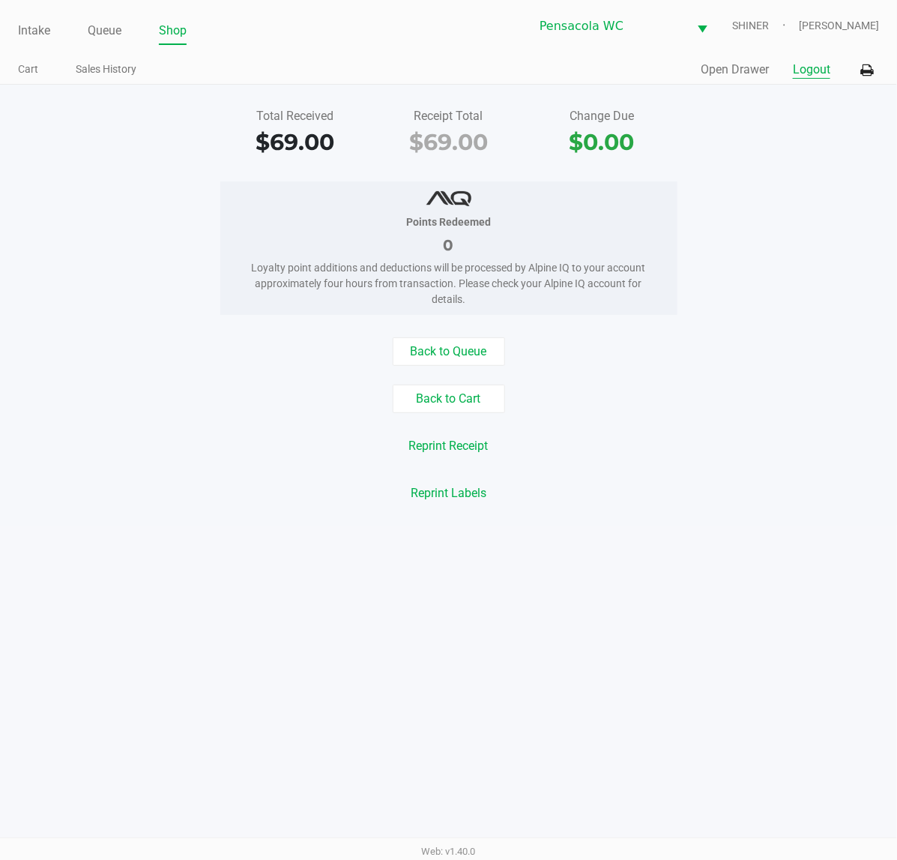
click at [824, 69] on button "Logout" at bounding box center [811, 70] width 37 height 18
